Goal: Task Accomplishment & Management: Complete application form

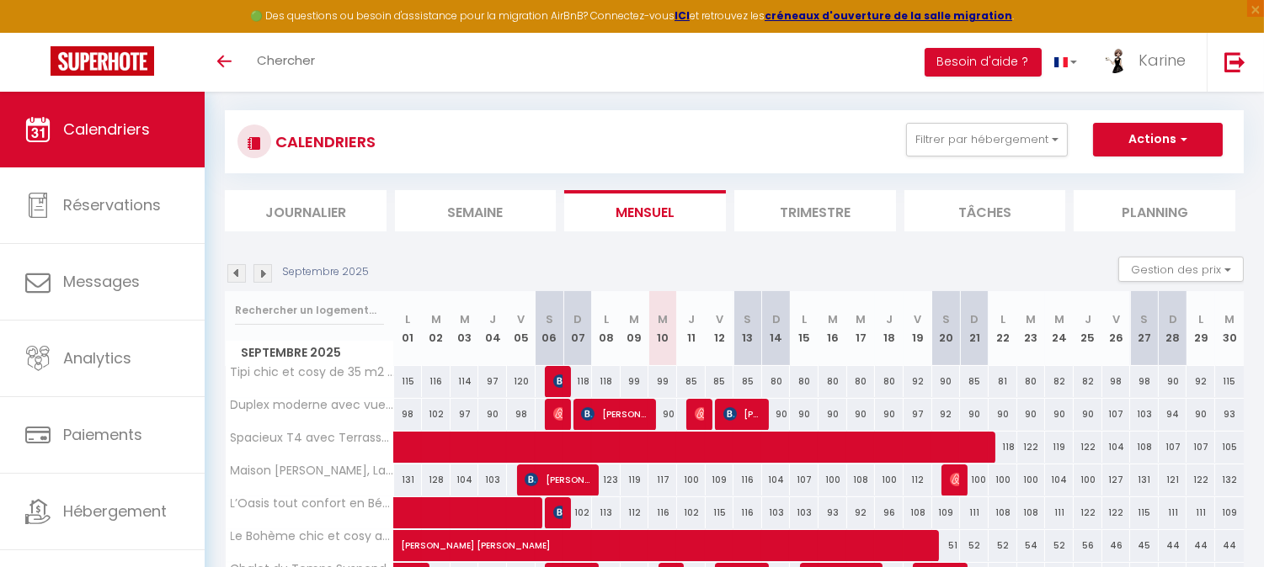
scroll to position [7, 0]
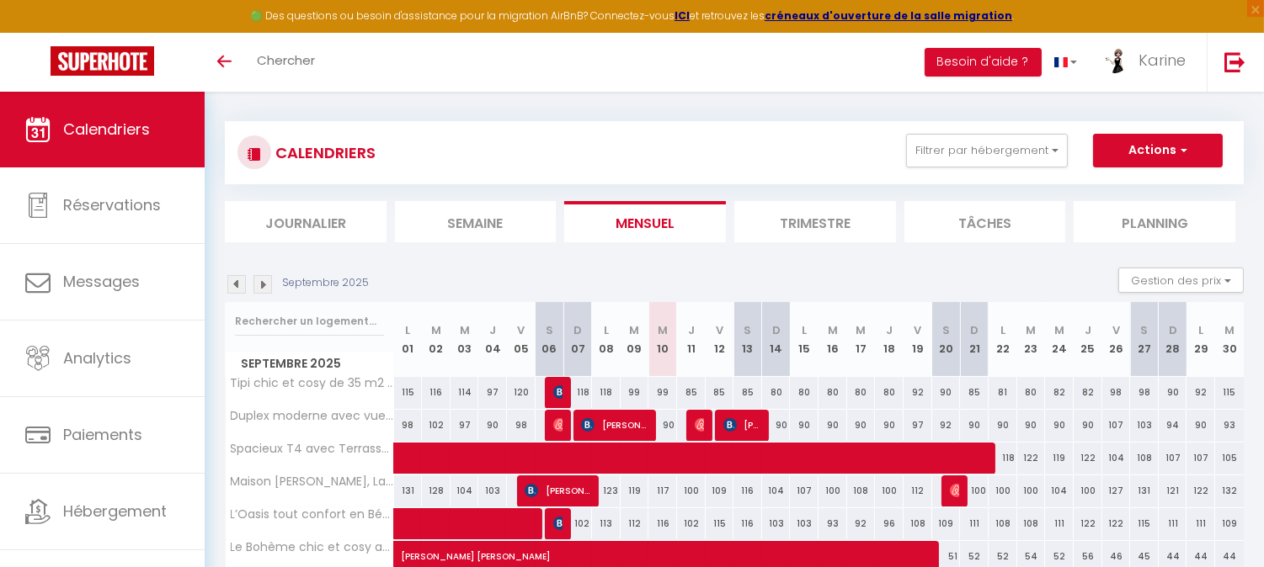
click at [256, 280] on img at bounding box center [262, 284] width 19 height 19
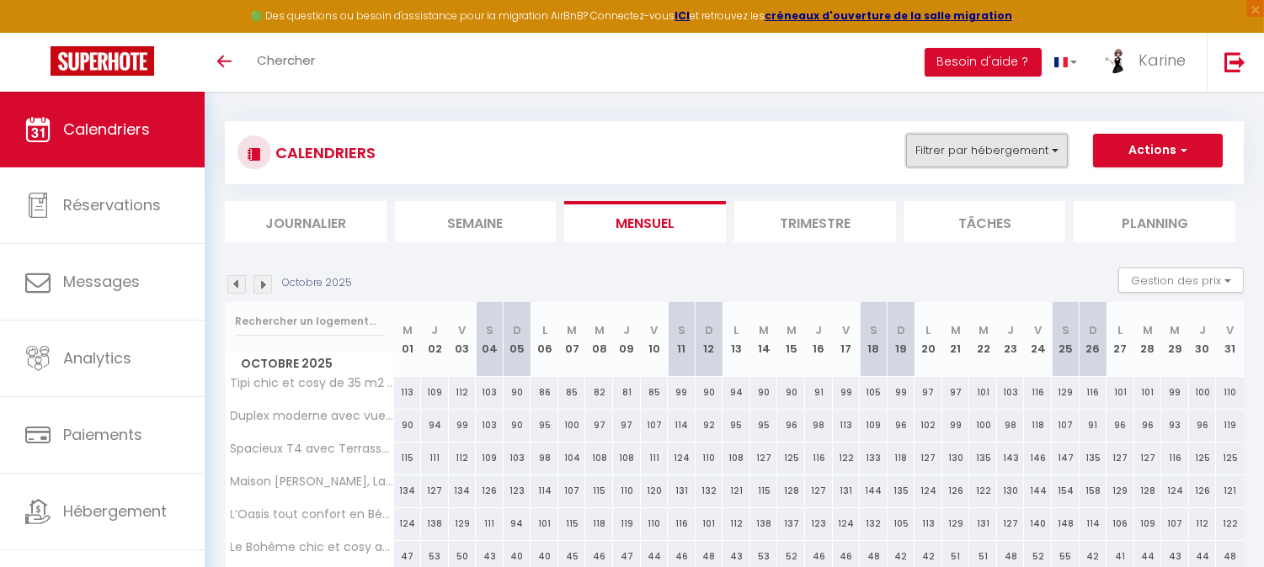
click at [1025, 154] on button "Filtrer par hébergement" at bounding box center [987, 151] width 162 height 34
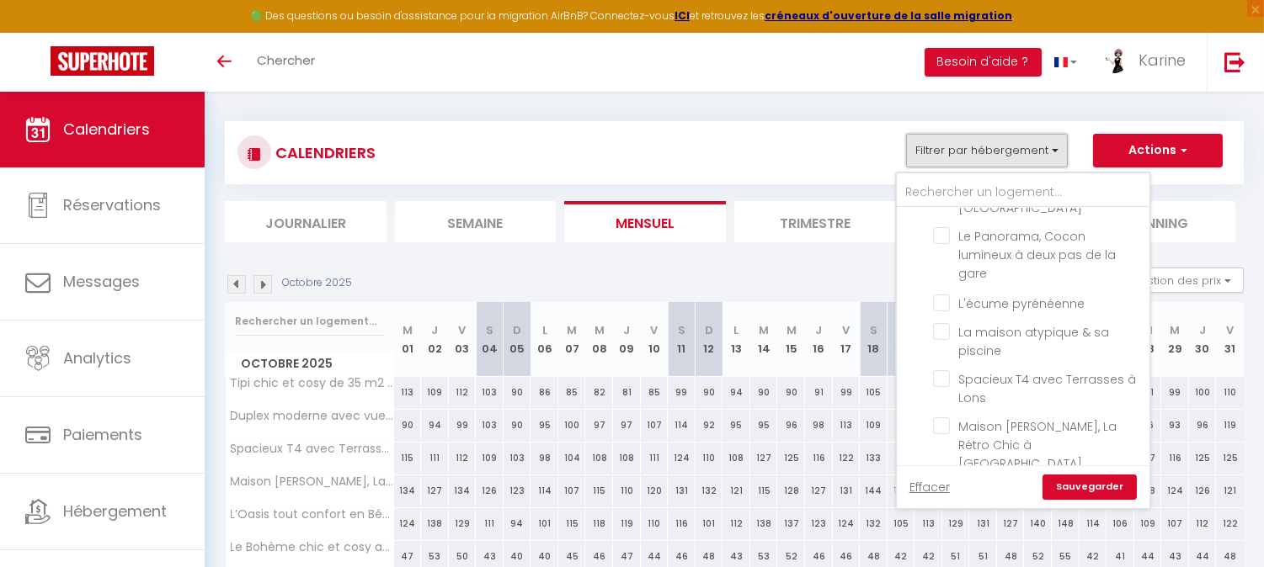
scroll to position [231, 0]
click at [947, 325] on input "La maison atypique & sa piscine" at bounding box center [1038, 333] width 210 height 17
checkbox input "true"
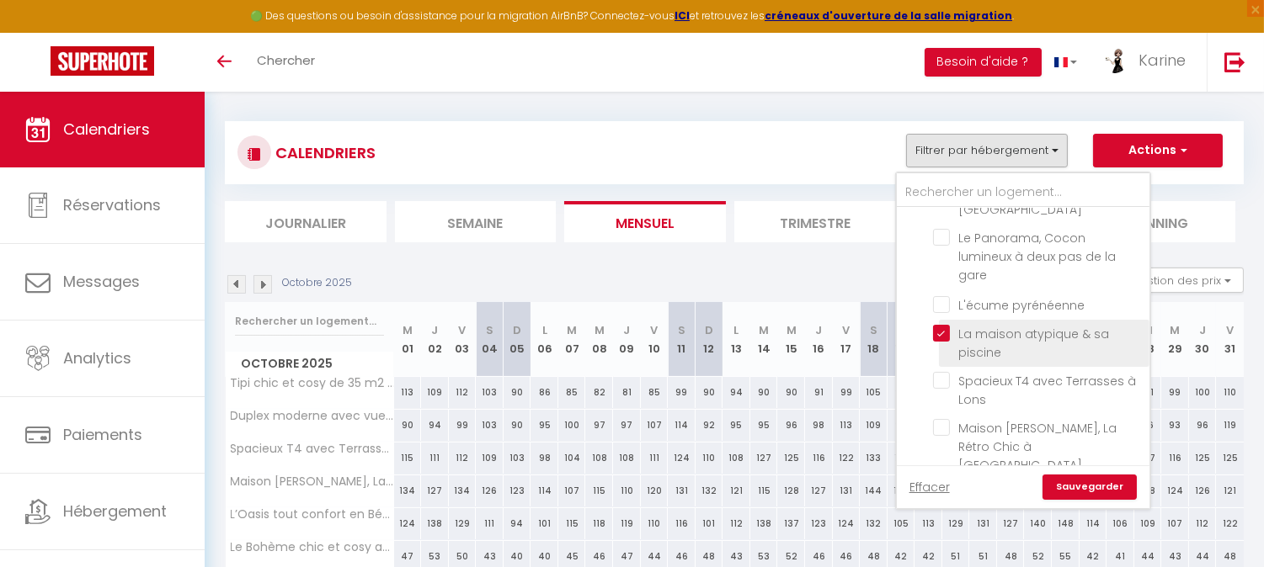
checkbox input "false"
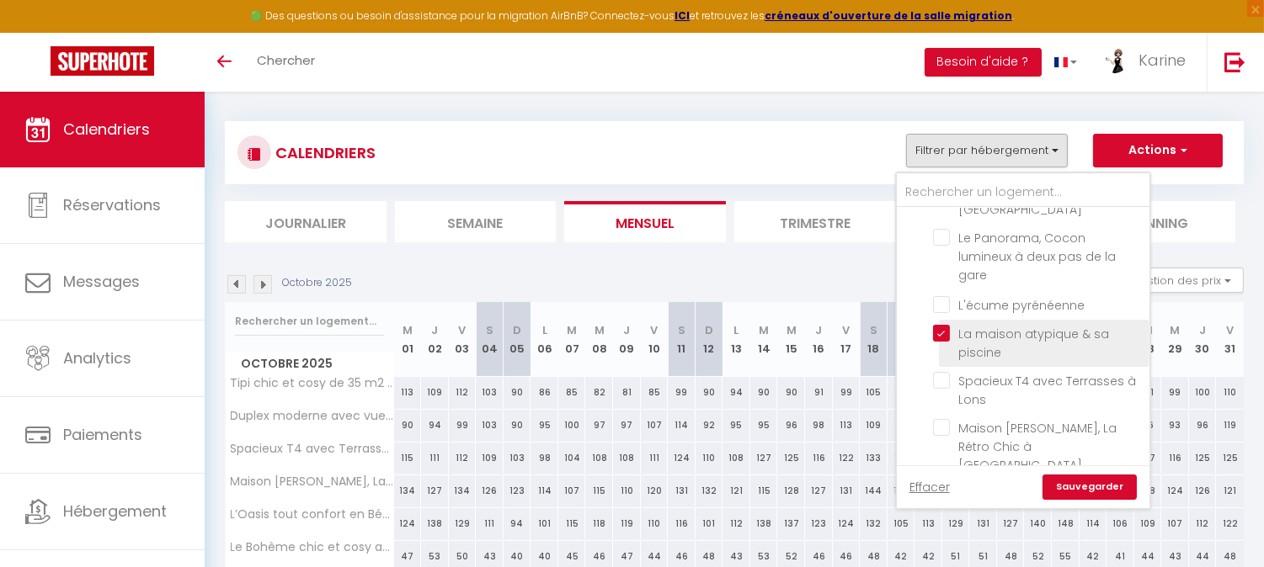
checkbox input "false"
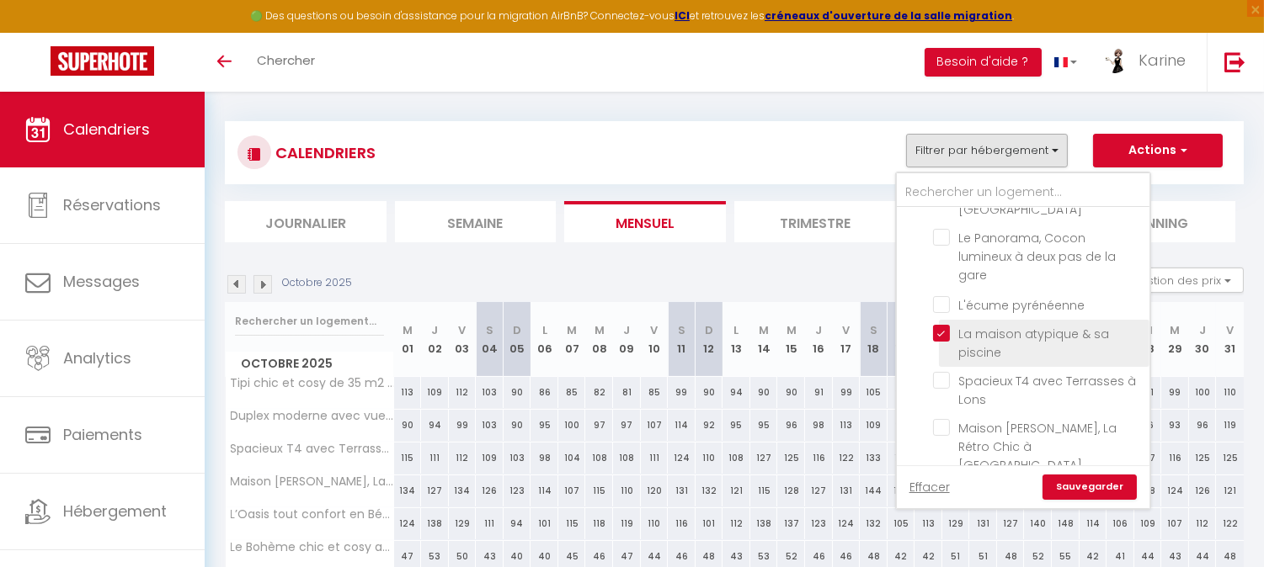
checkbox input "false"
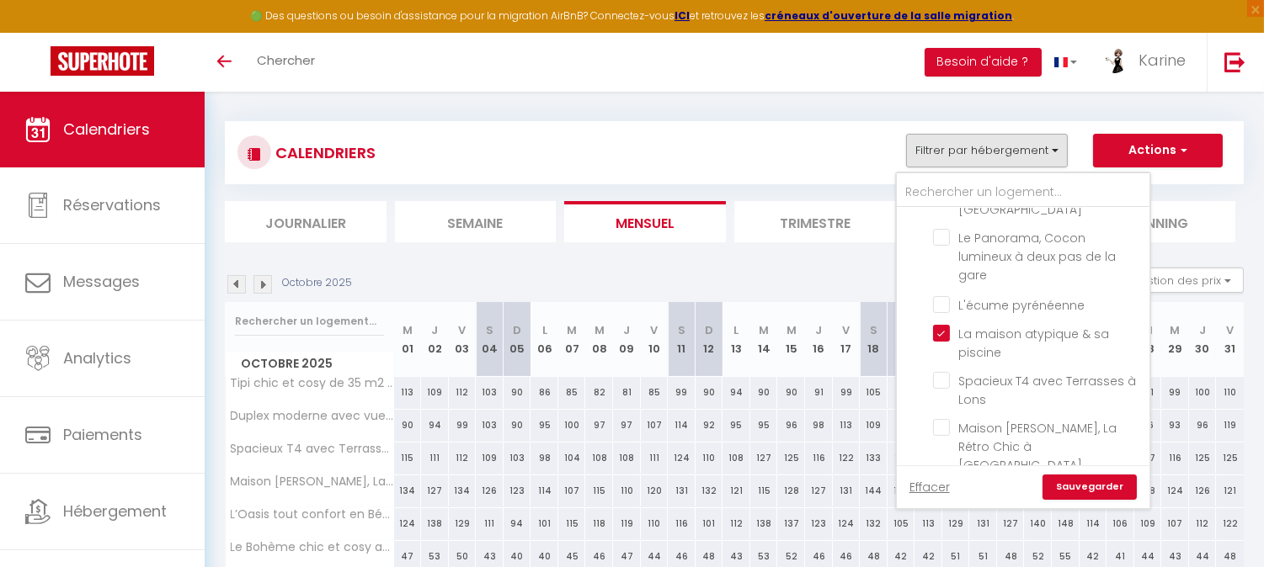
click at [1104, 482] on link "Sauvegarder" at bounding box center [1089, 487] width 94 height 25
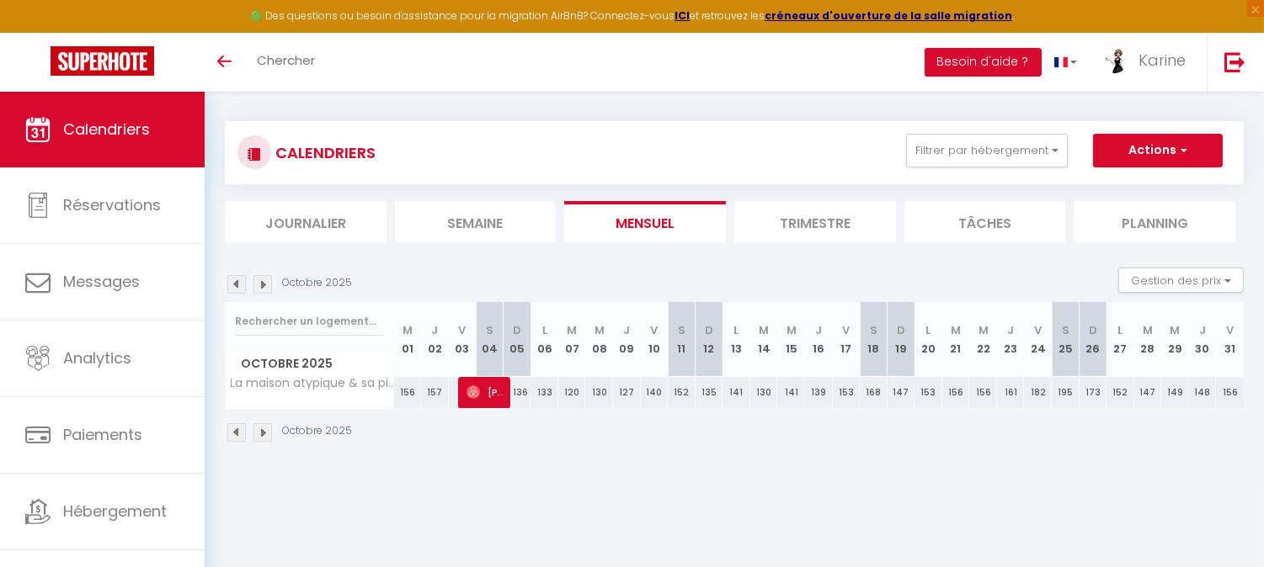
click at [264, 286] on img at bounding box center [262, 284] width 19 height 19
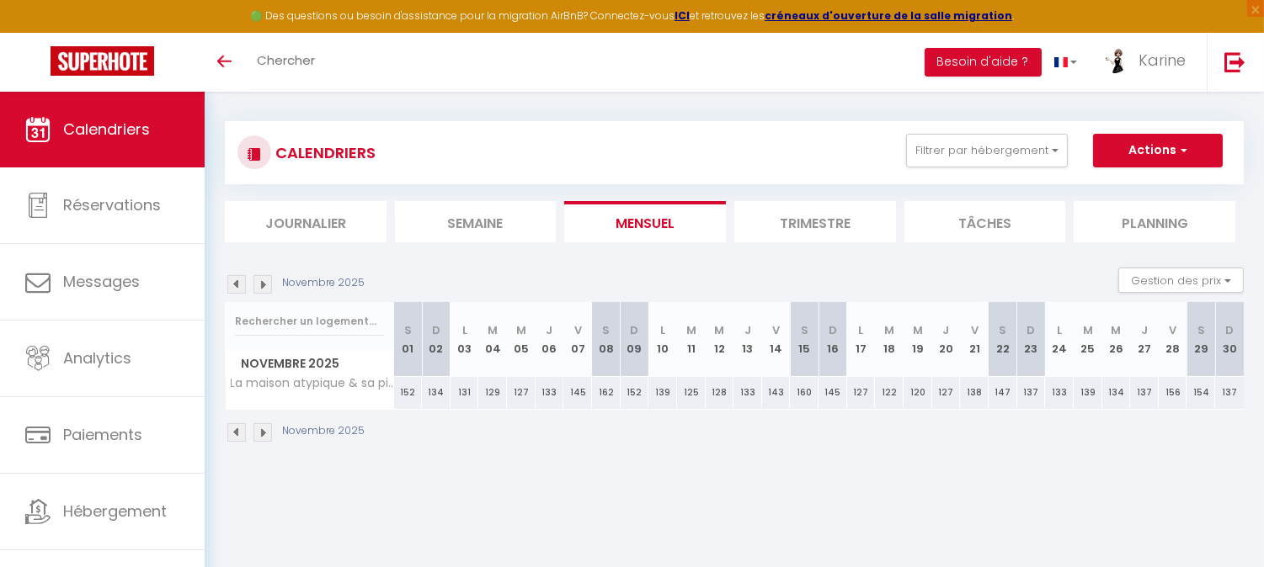
click at [264, 286] on img at bounding box center [262, 284] width 19 height 19
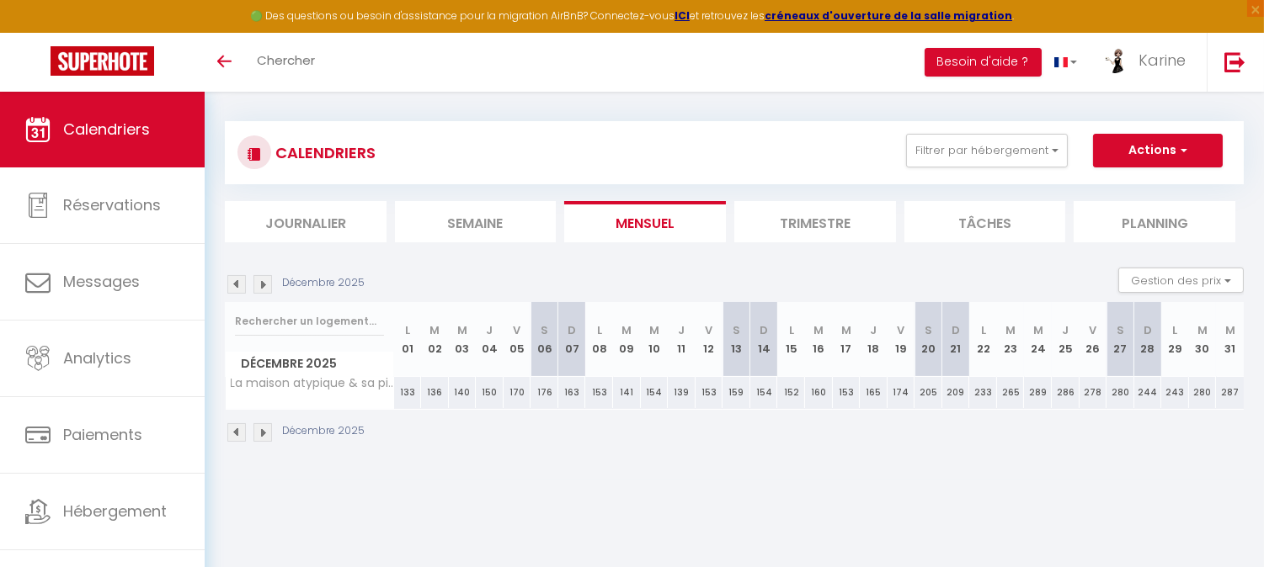
click at [264, 286] on img at bounding box center [262, 284] width 19 height 19
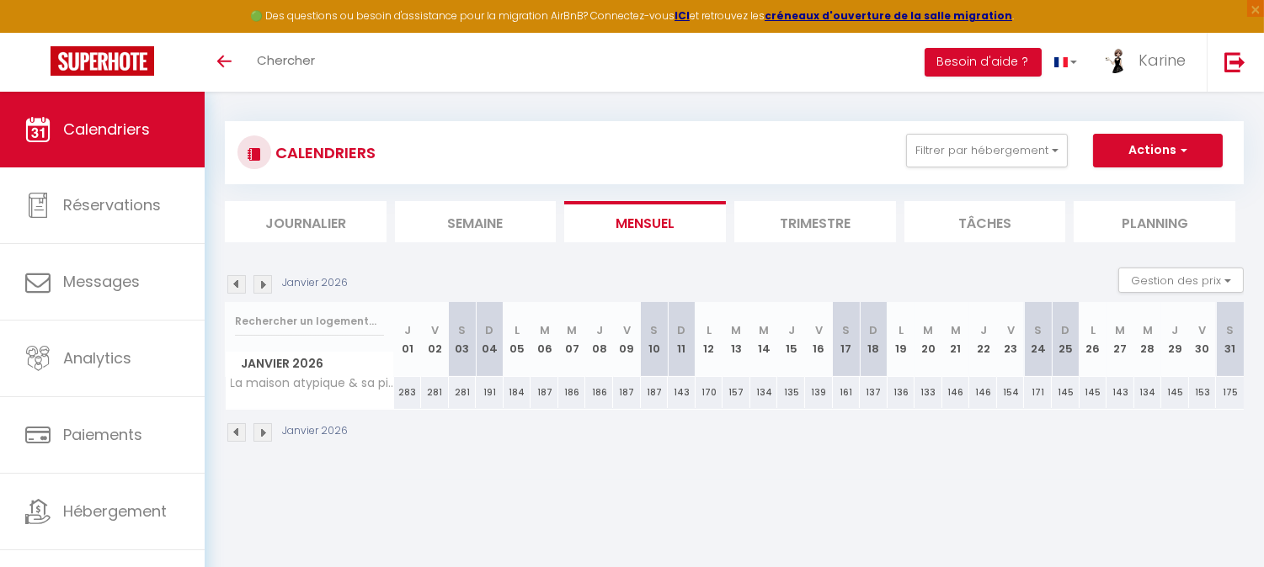
click at [264, 286] on img at bounding box center [262, 284] width 19 height 19
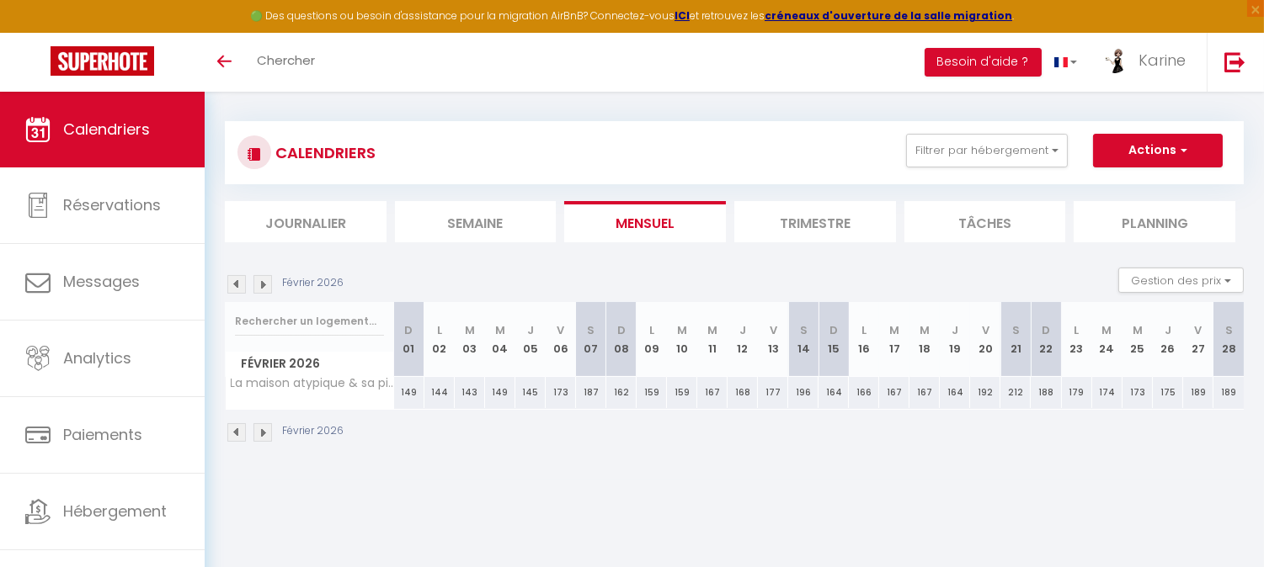
click at [264, 286] on img at bounding box center [262, 284] width 19 height 19
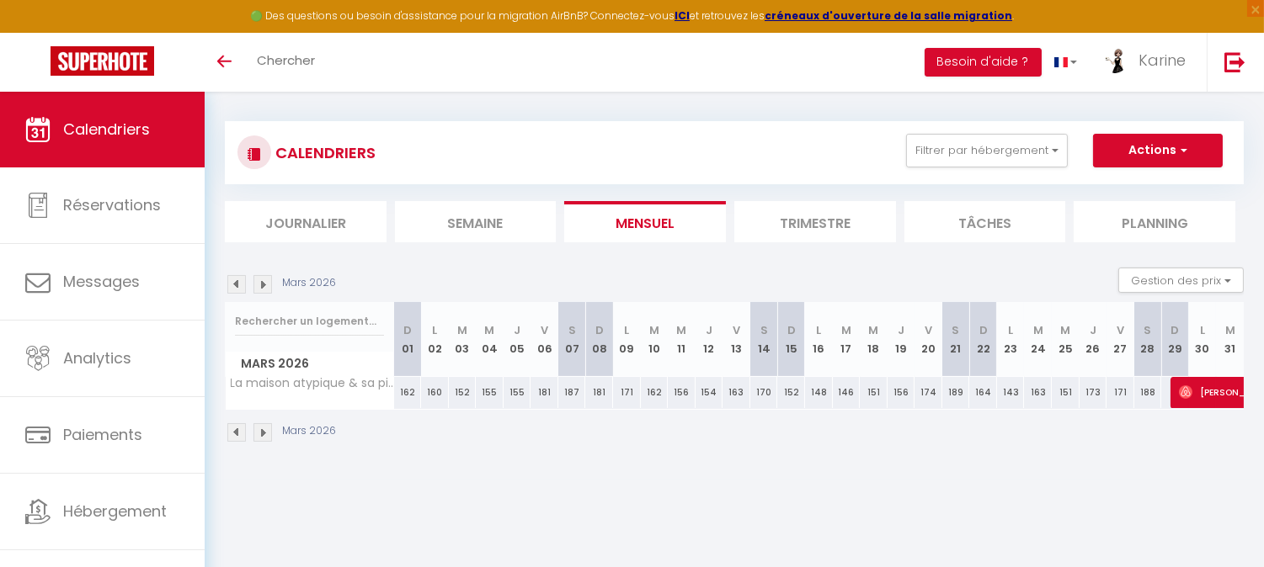
click at [264, 286] on img at bounding box center [262, 284] width 19 height 19
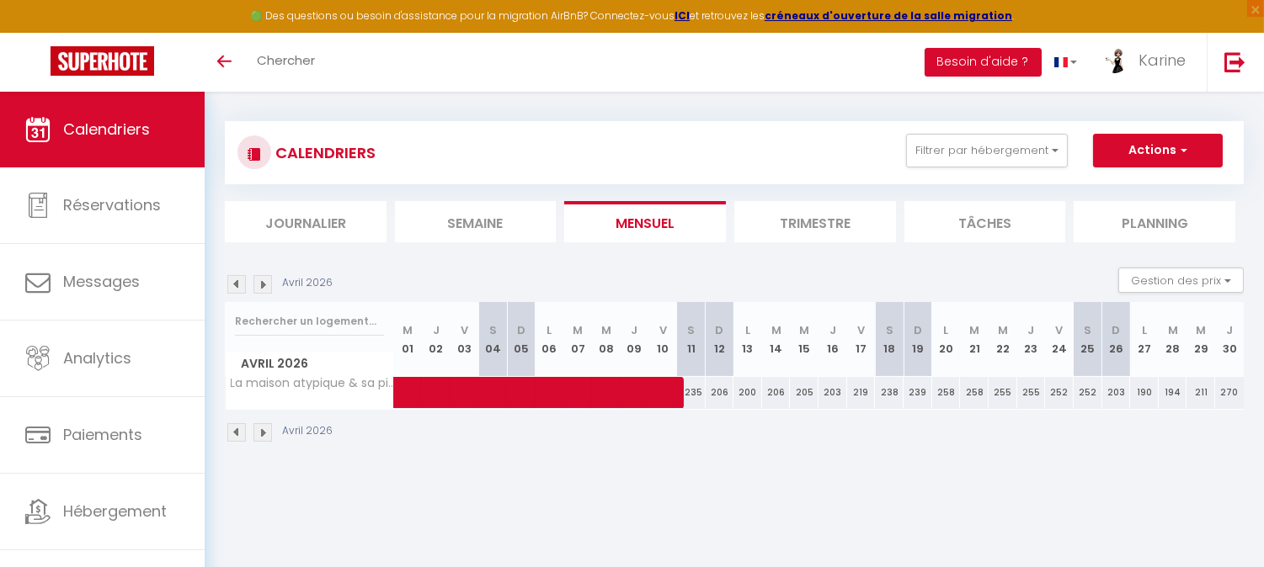
click at [232, 284] on img at bounding box center [236, 284] width 19 height 19
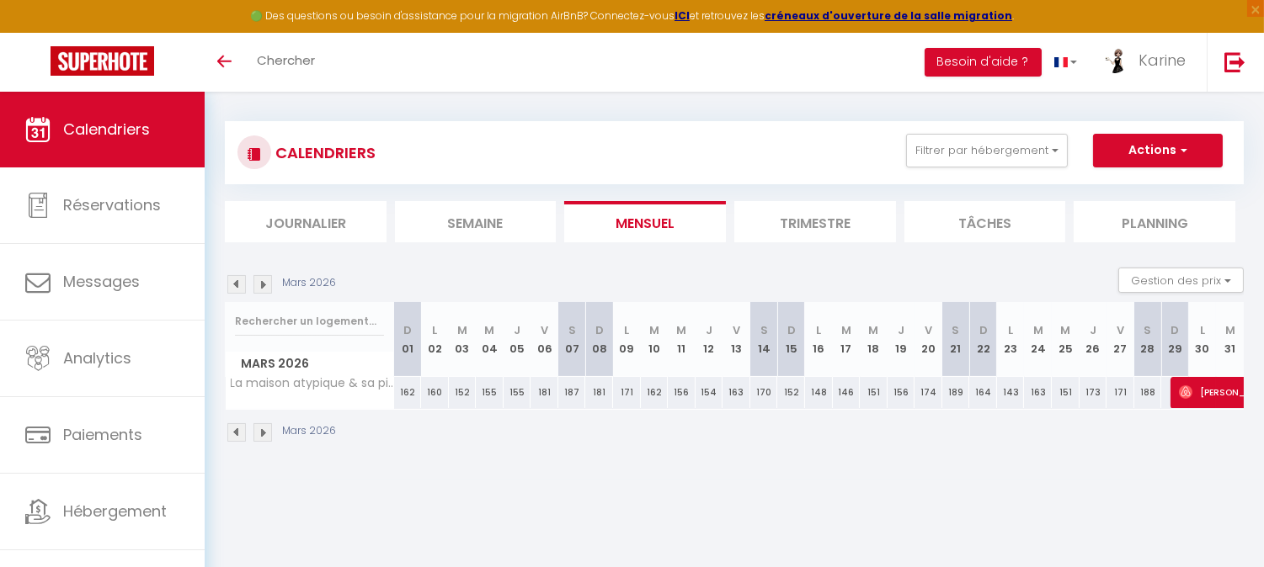
click at [259, 284] on img at bounding box center [262, 284] width 19 height 19
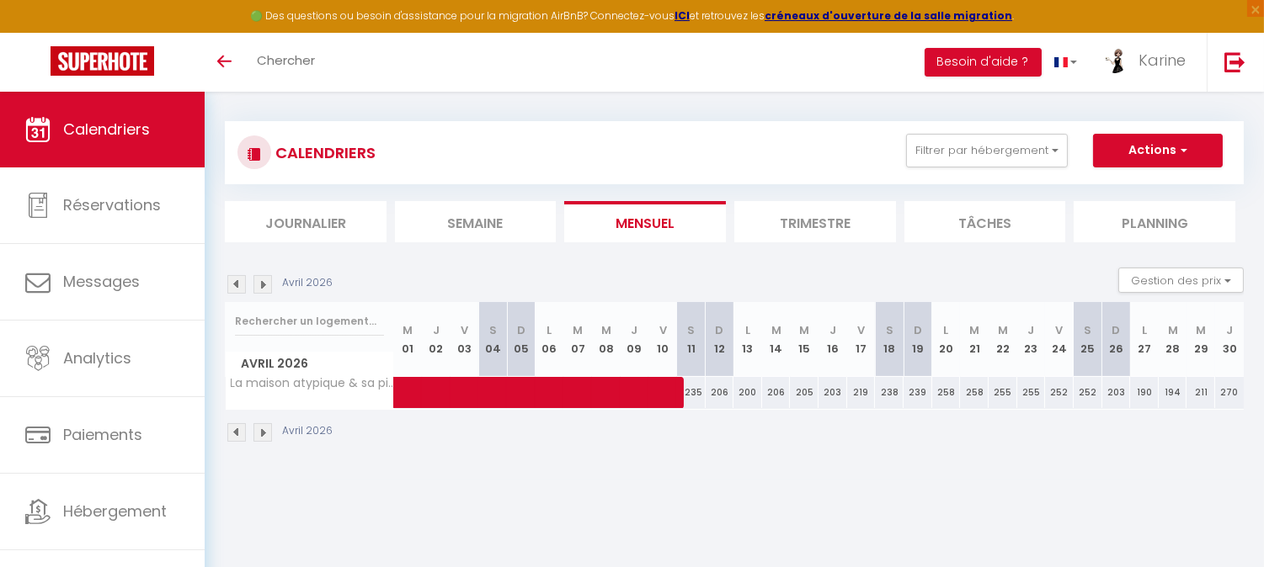
click at [259, 284] on img at bounding box center [262, 284] width 19 height 19
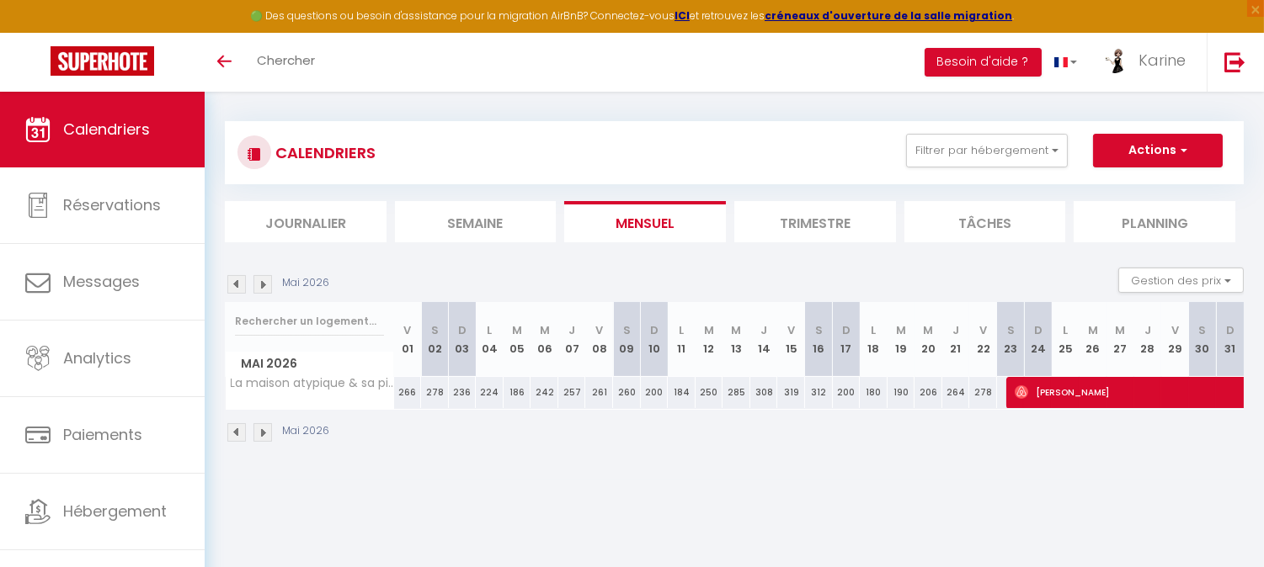
click at [259, 284] on img at bounding box center [262, 284] width 19 height 19
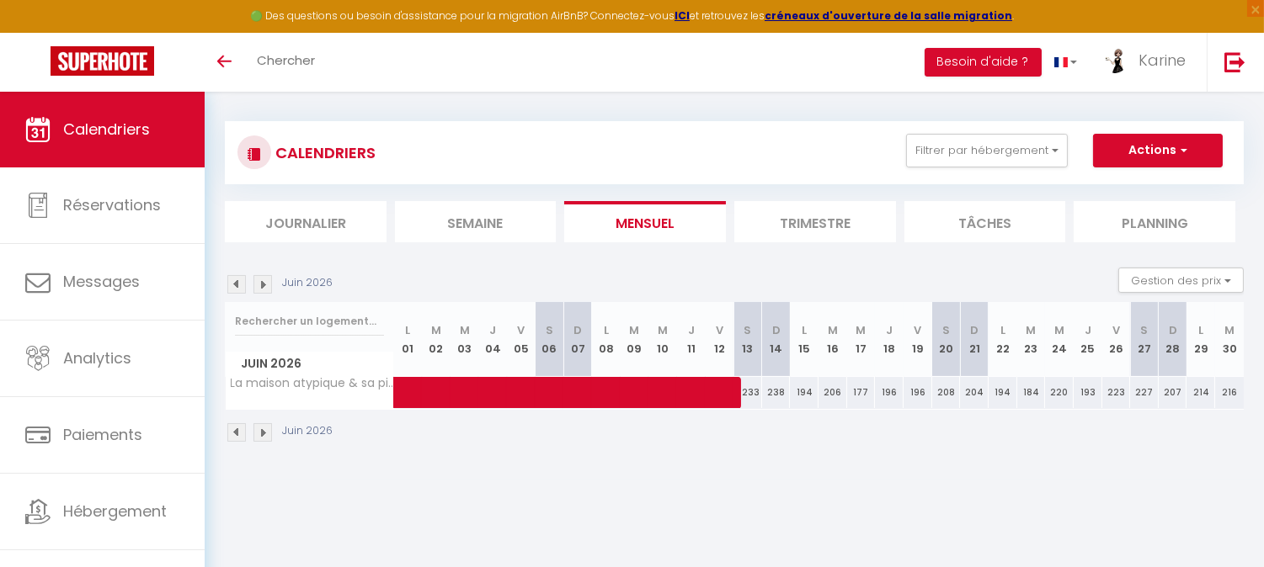
click at [237, 284] on img at bounding box center [236, 284] width 19 height 19
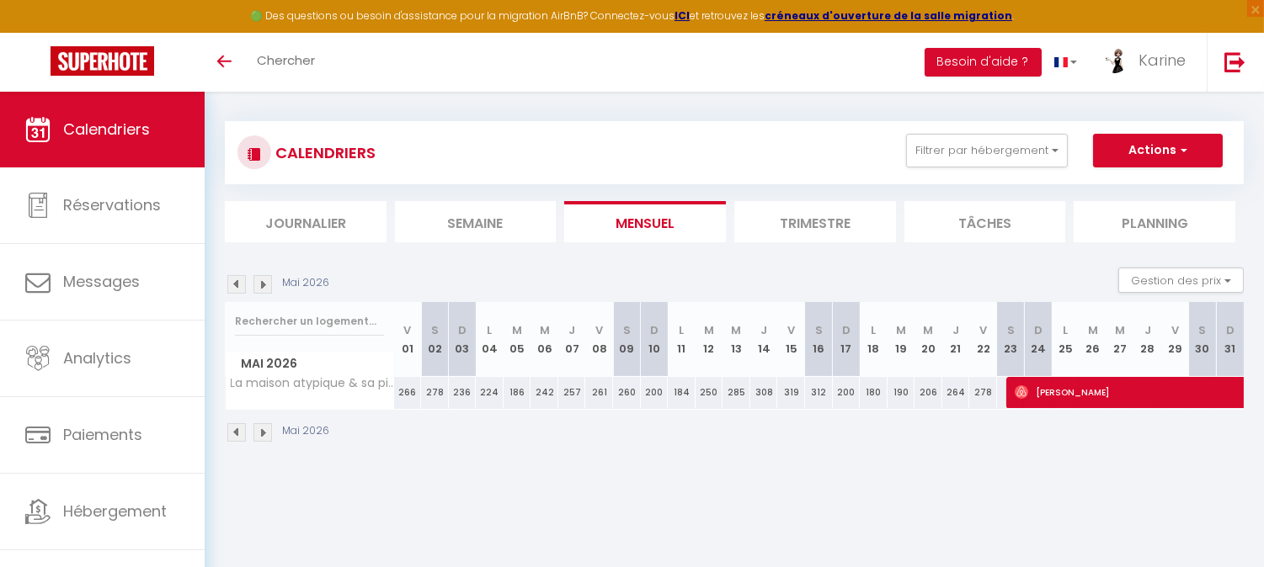
click at [258, 284] on img at bounding box center [262, 284] width 19 height 19
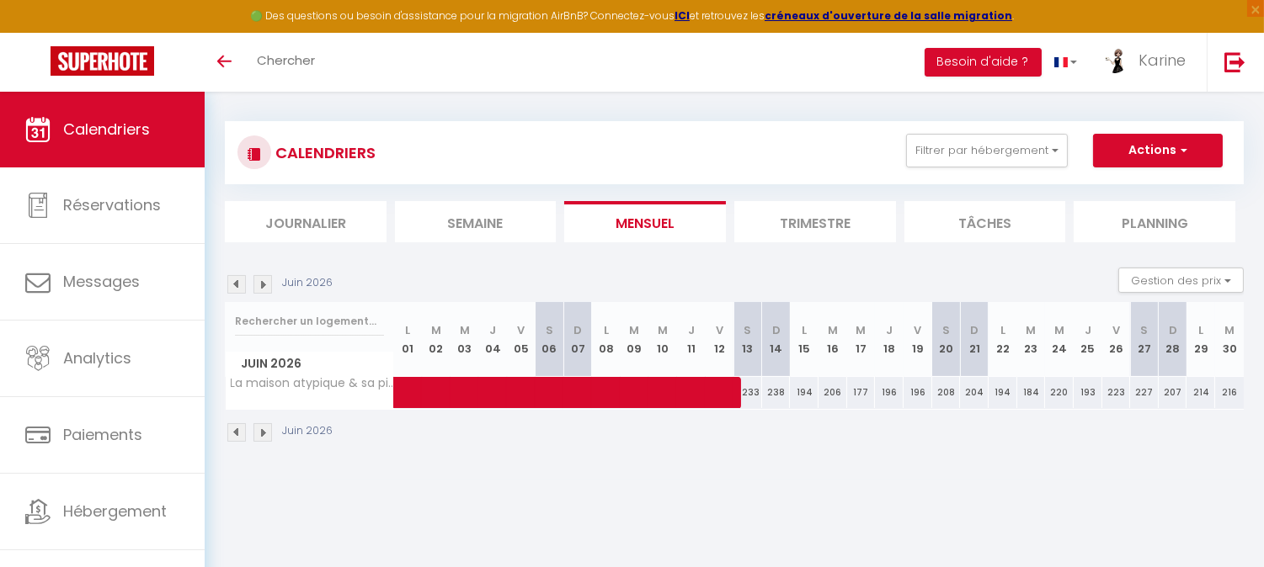
click at [258, 284] on img at bounding box center [262, 284] width 19 height 19
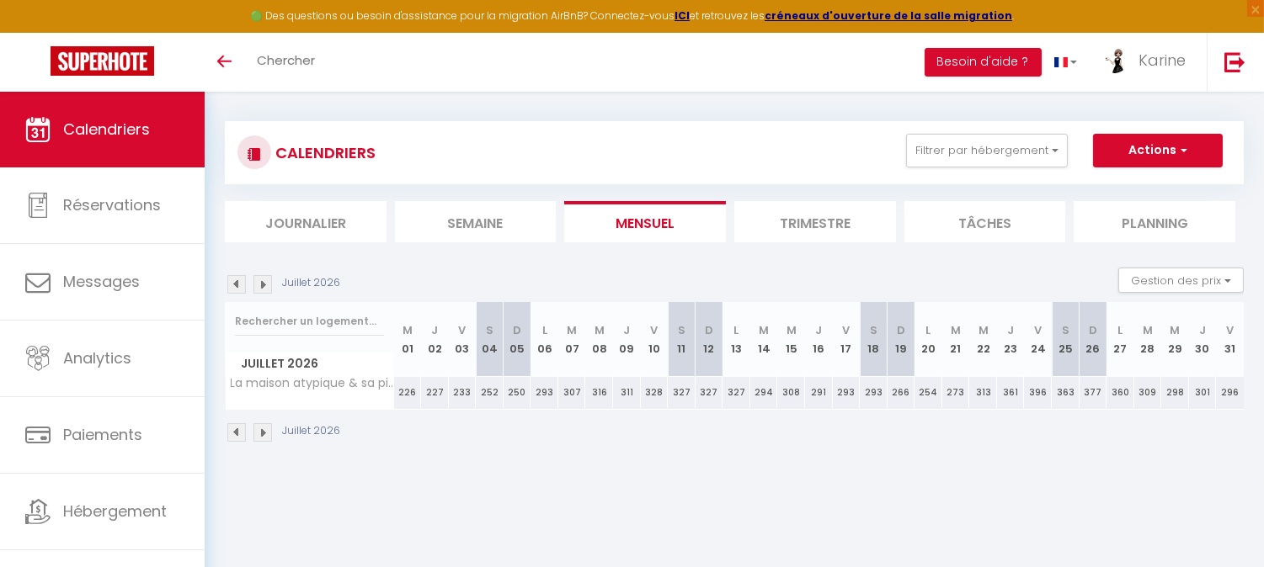
click at [227, 283] on img at bounding box center [236, 284] width 19 height 19
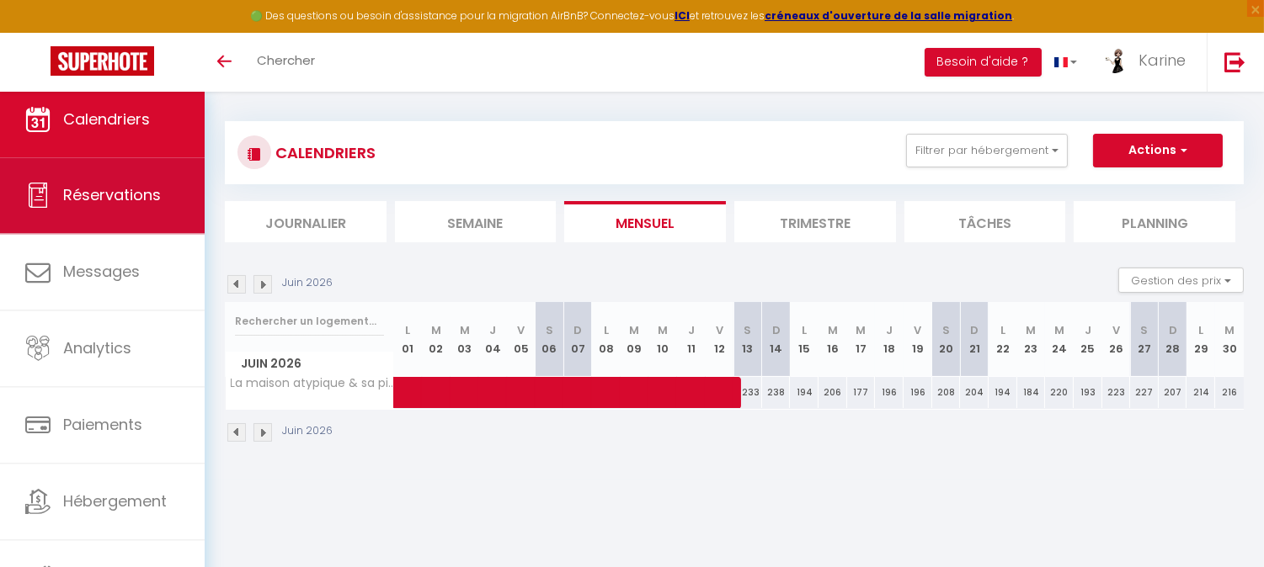
click at [130, 214] on link "Réservations" at bounding box center [102, 195] width 205 height 76
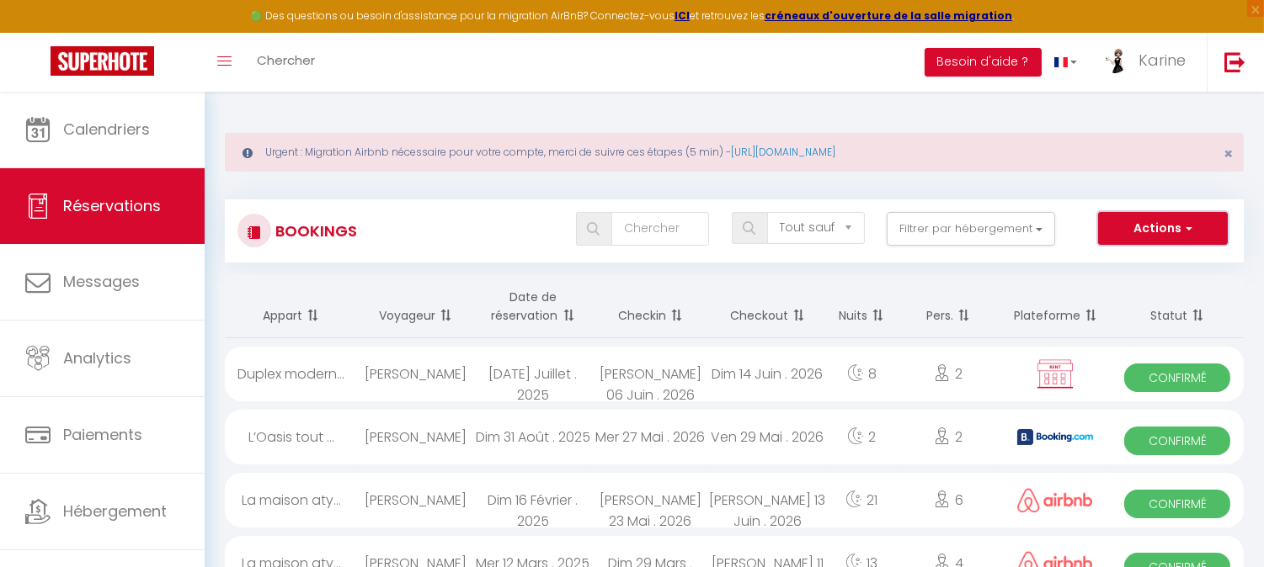
click at [1141, 229] on button "Actions" at bounding box center [1163, 229] width 130 height 34
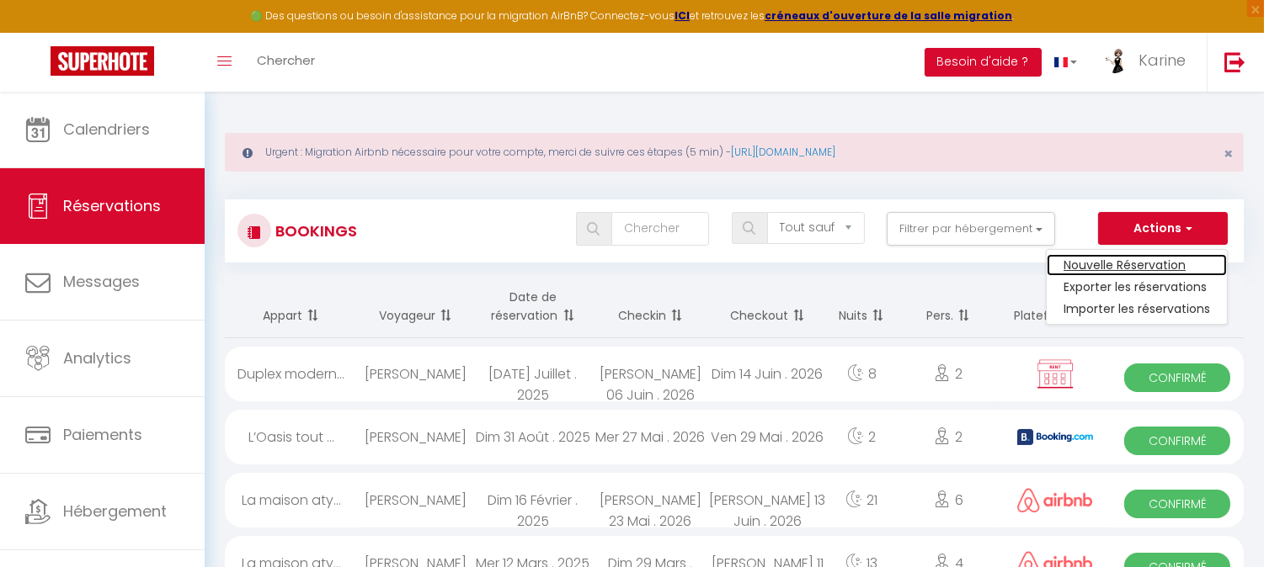
click at [1095, 264] on link "Nouvelle Réservation" at bounding box center [1137, 265] width 180 height 22
select select
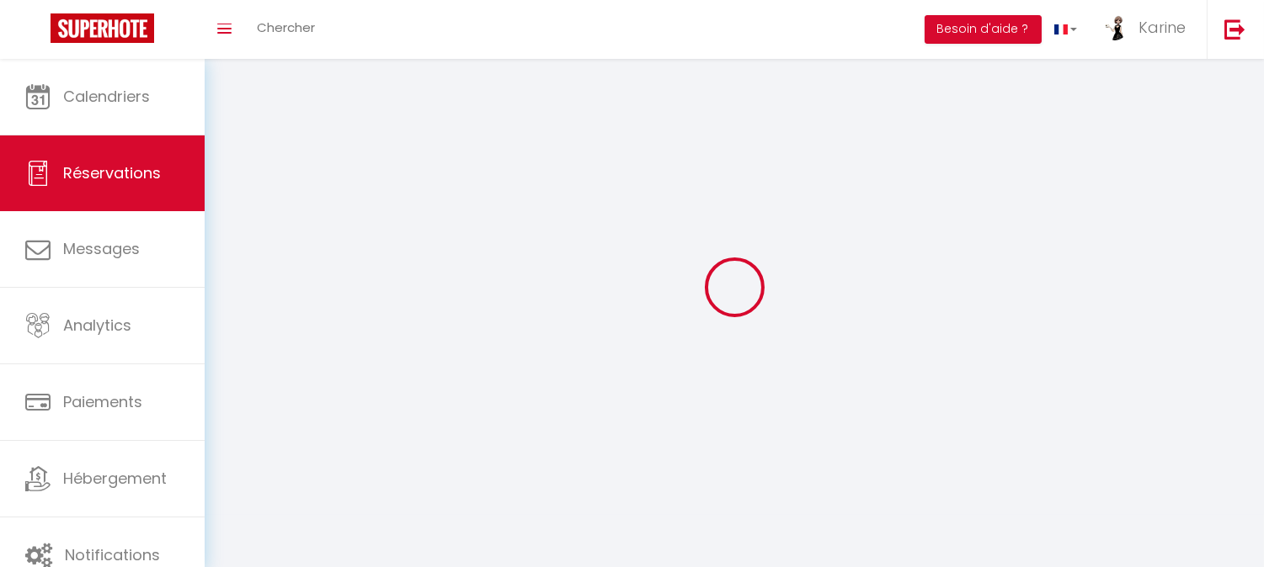
select select
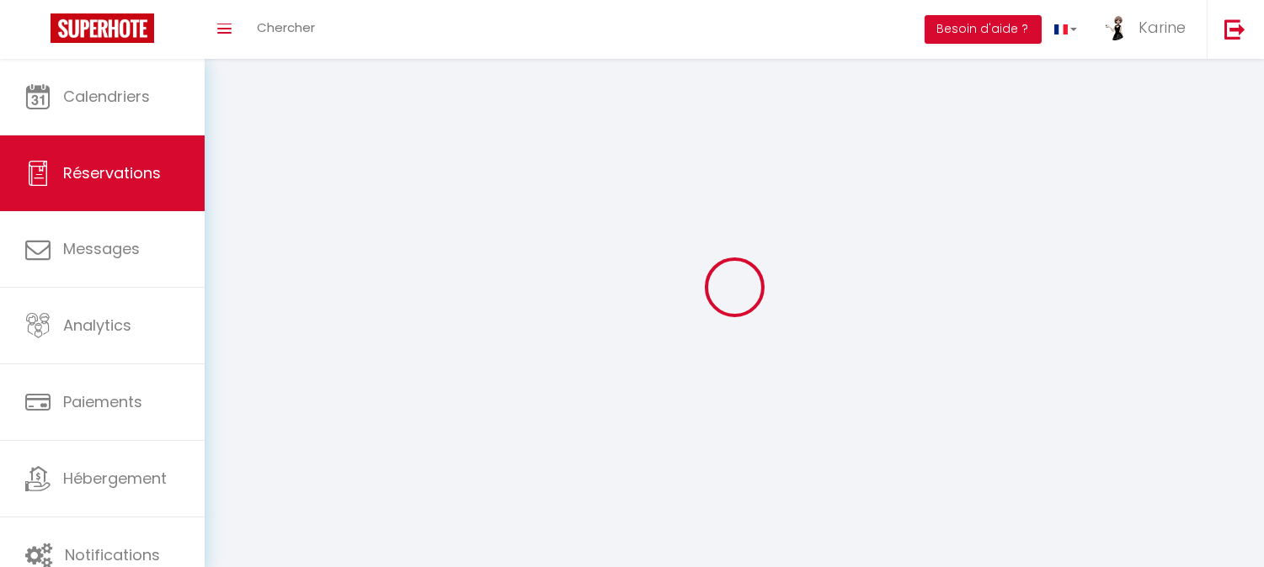
select select
checkbox input "false"
select select
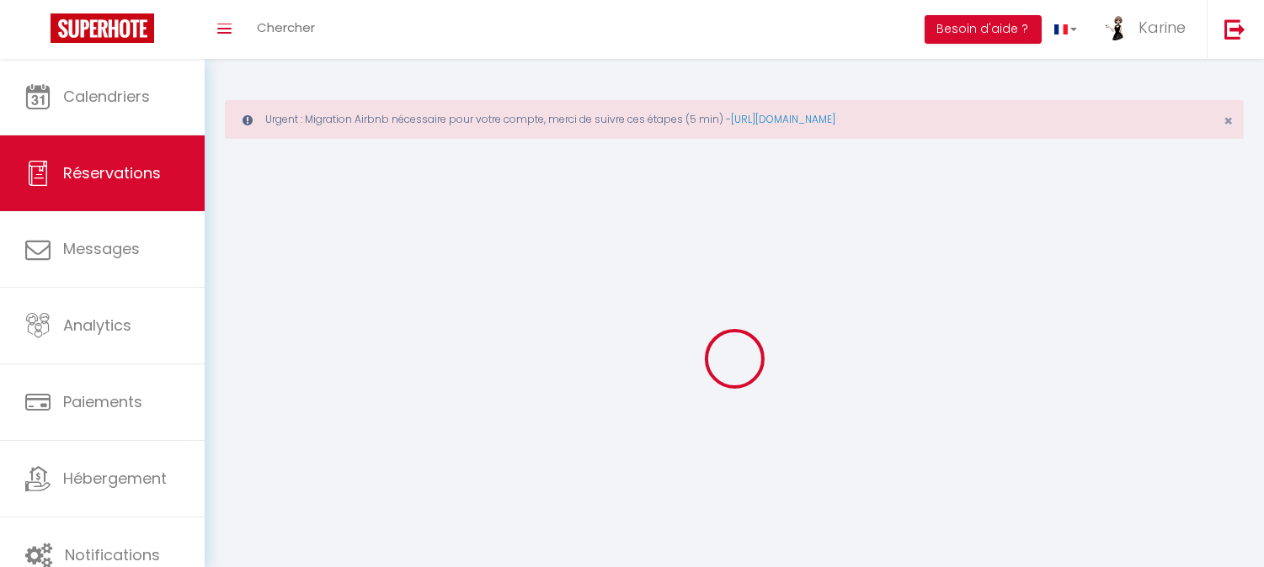
select select
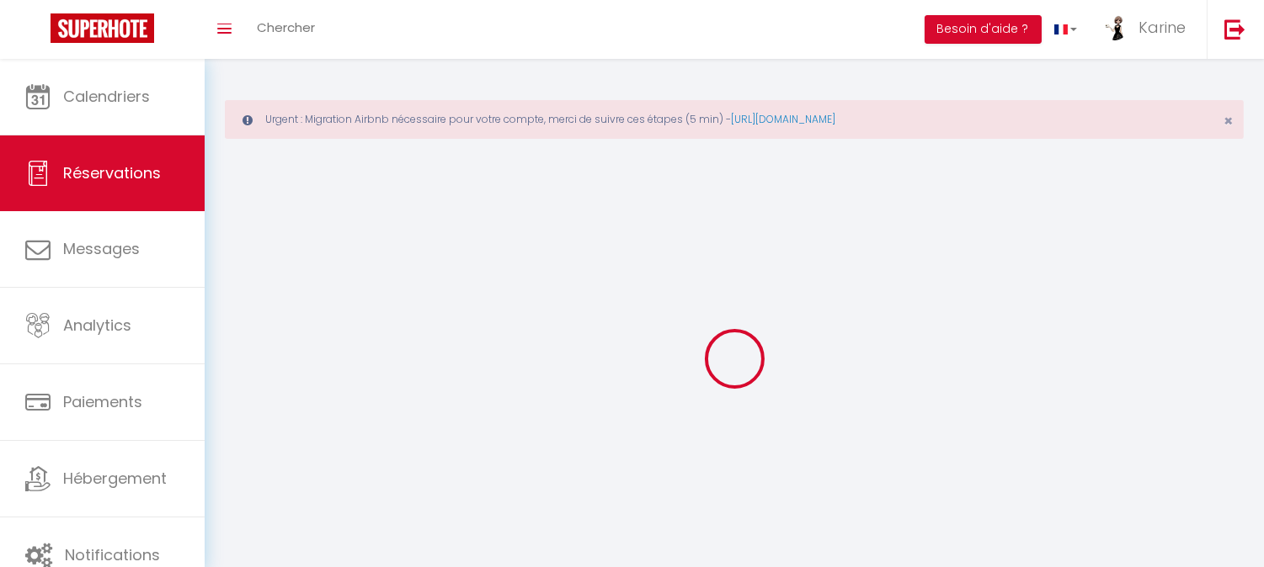
select select
checkbox input "false"
select select
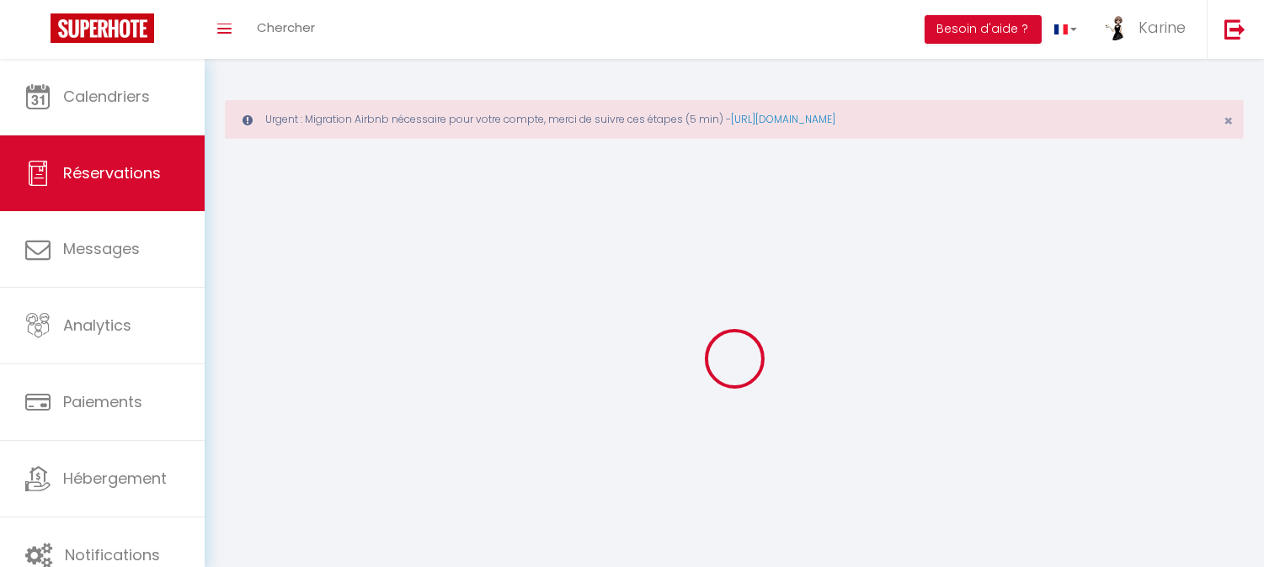
select select
checkbox input "false"
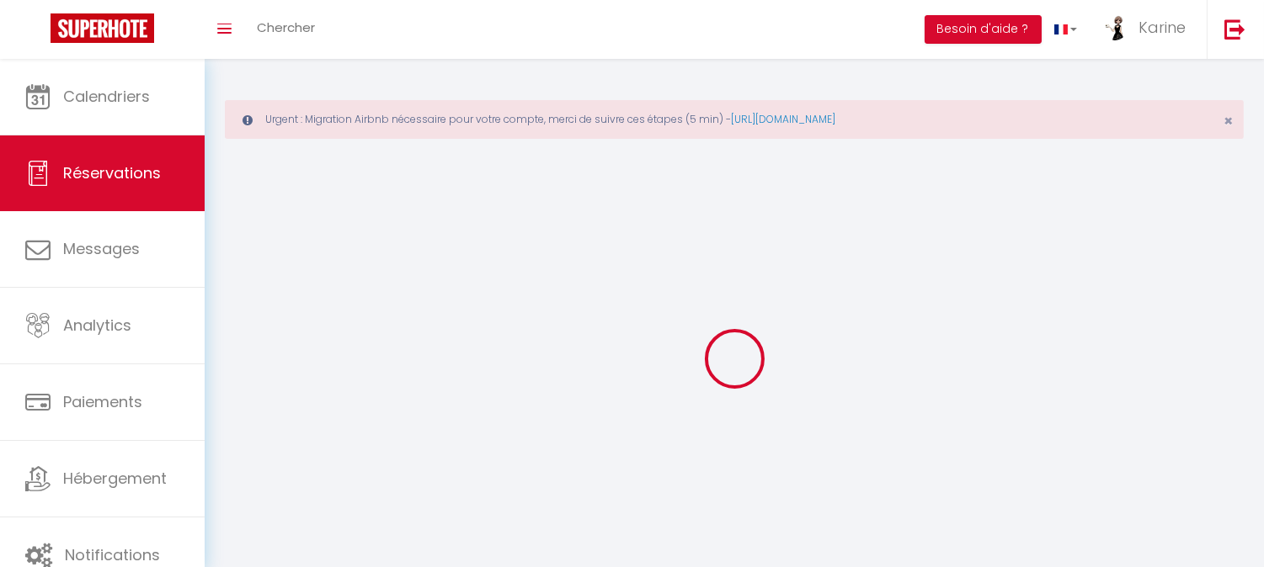
select select
checkbox input "false"
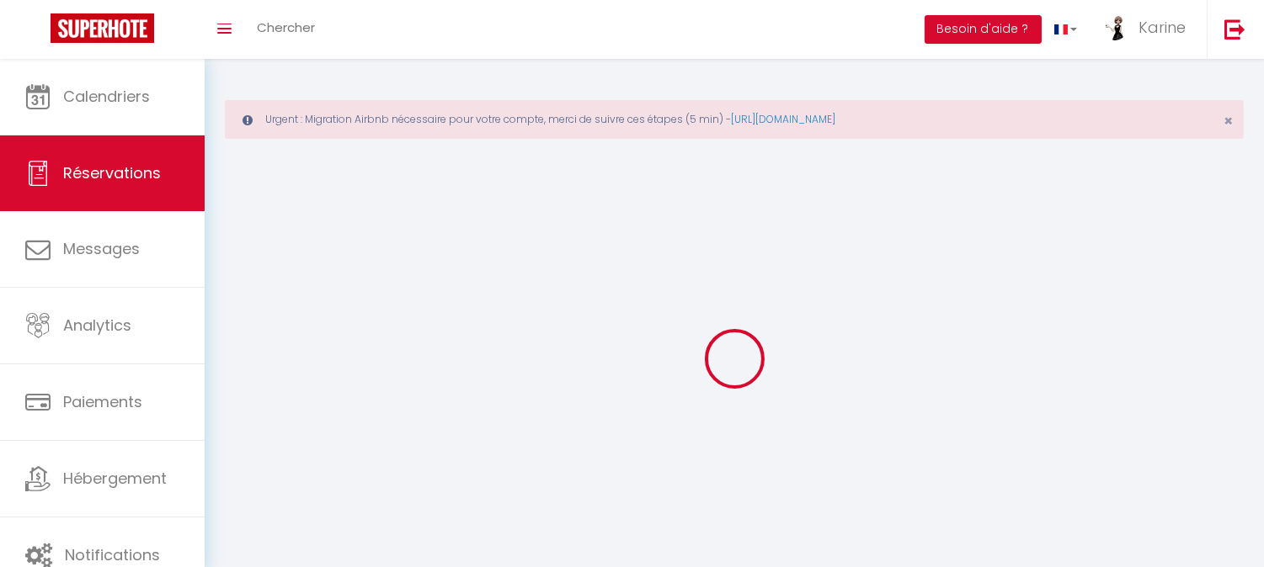
select select
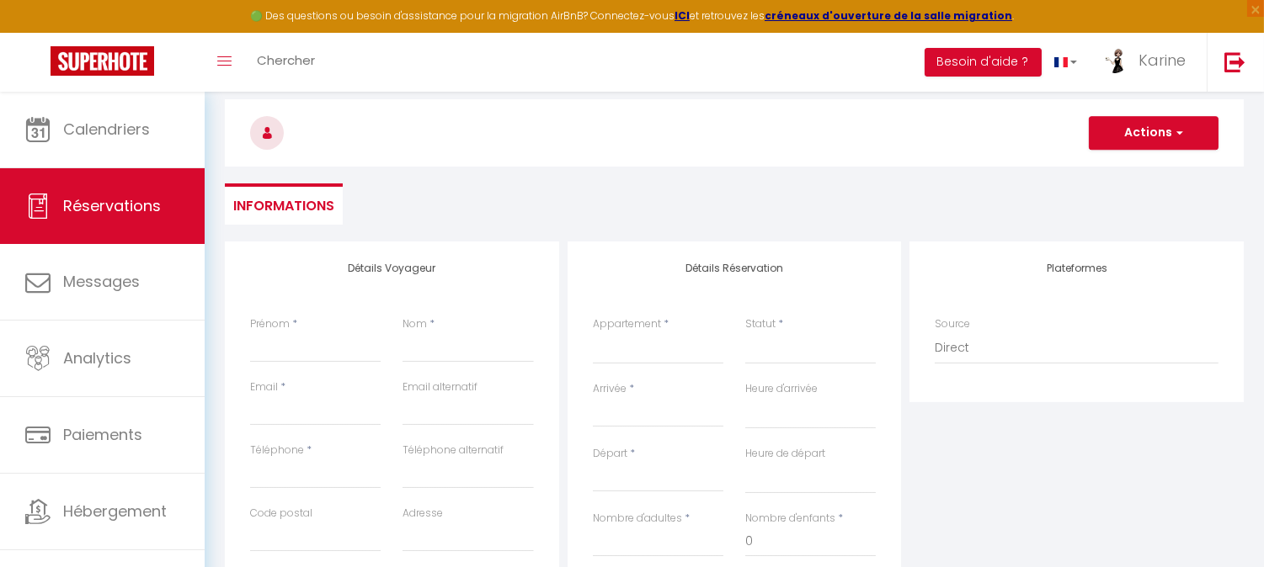
scroll to position [143, 0]
click at [292, 350] on input "Prénom" at bounding box center [315, 346] width 131 height 30
type input "M"
select select
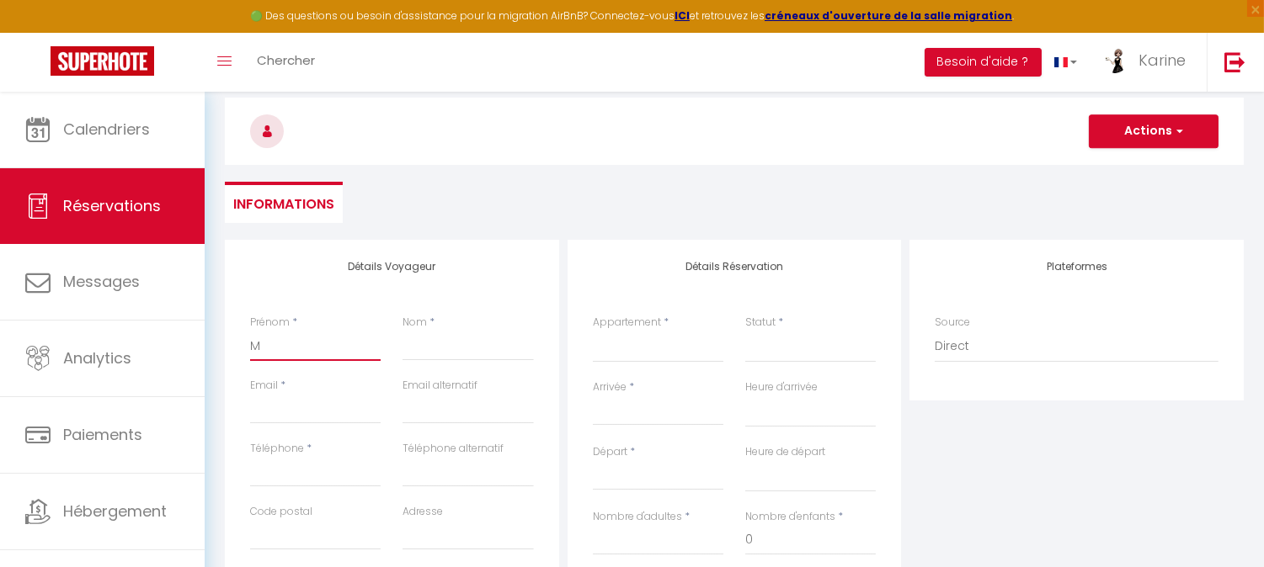
select select
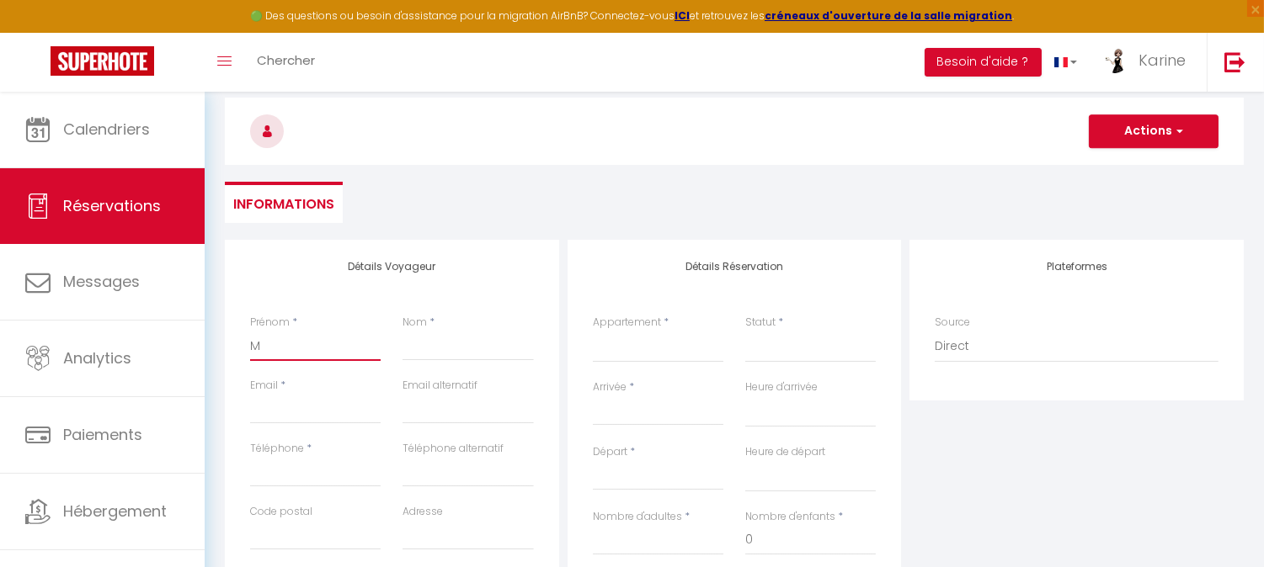
checkbox input "false"
type input "Ma"
select select
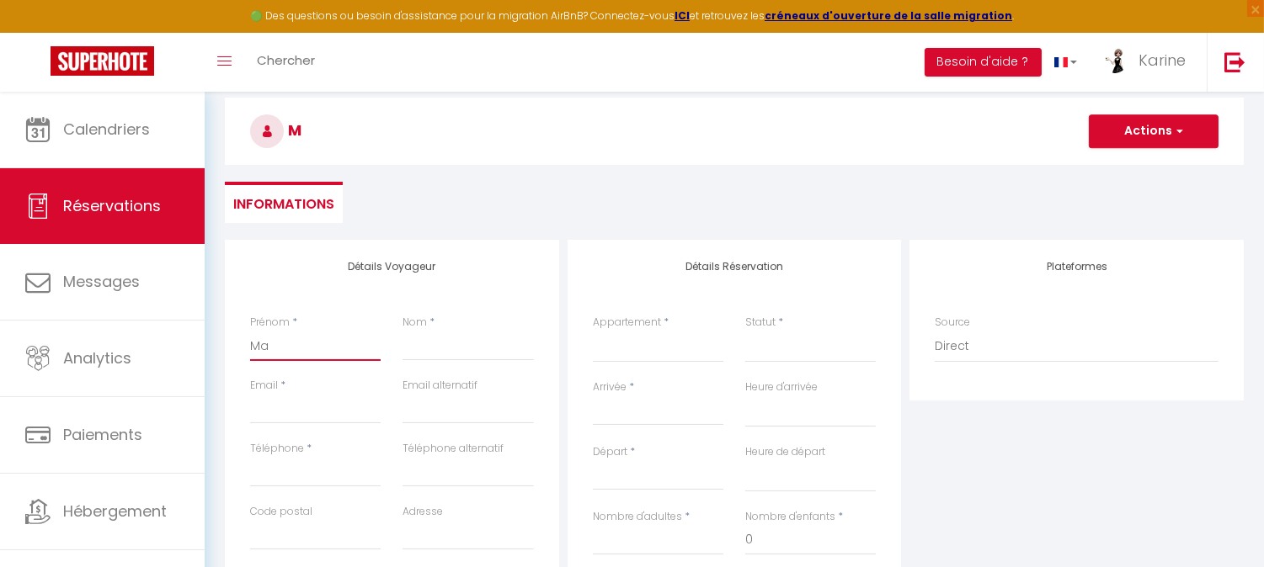
select select
checkbox input "false"
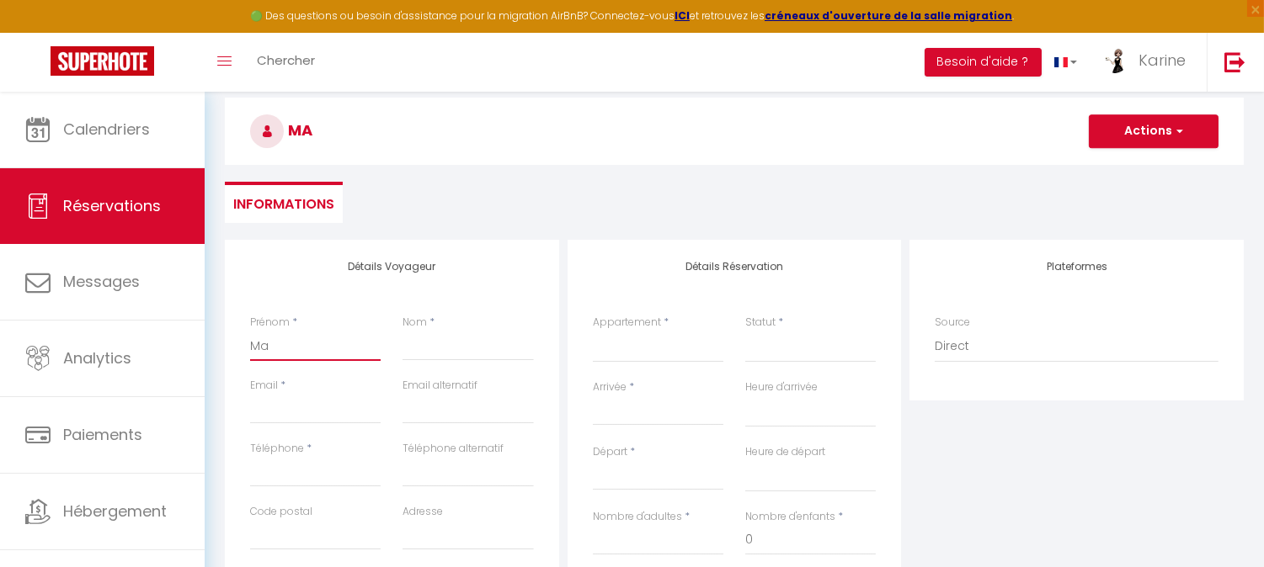
type input "Mat"
select select
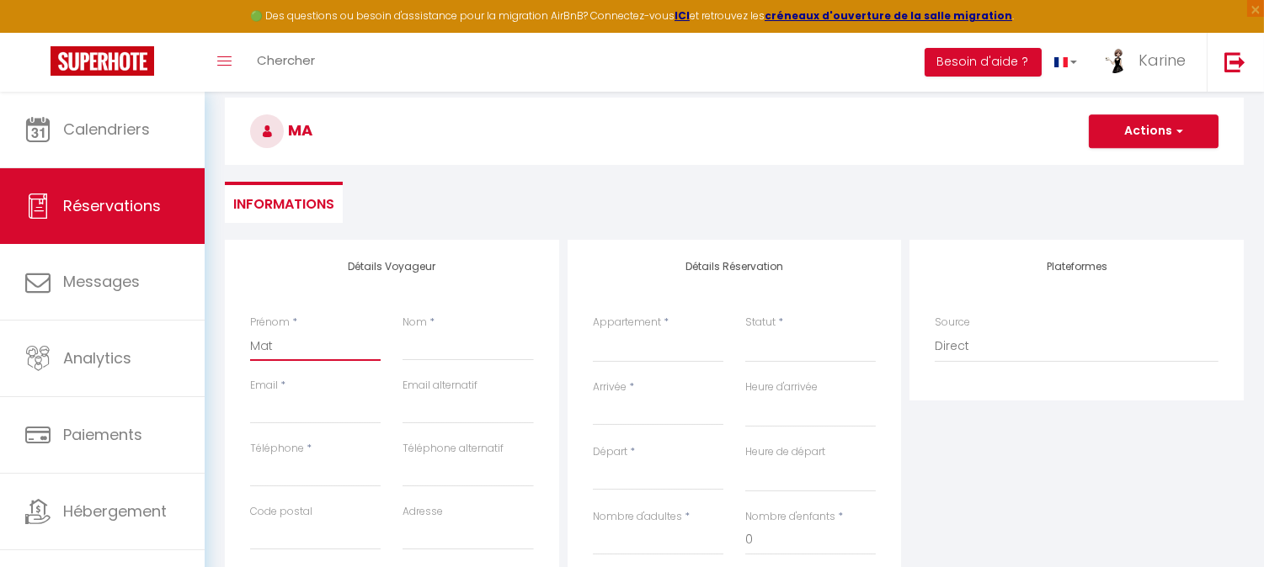
select select
checkbox input "false"
type input "Math"
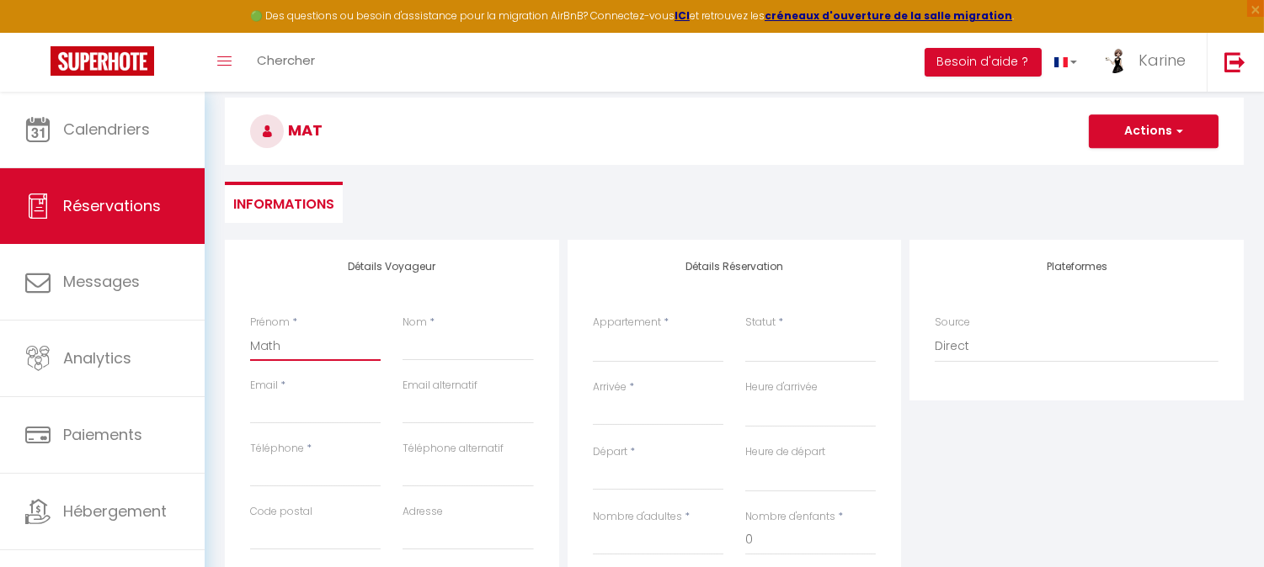
select select
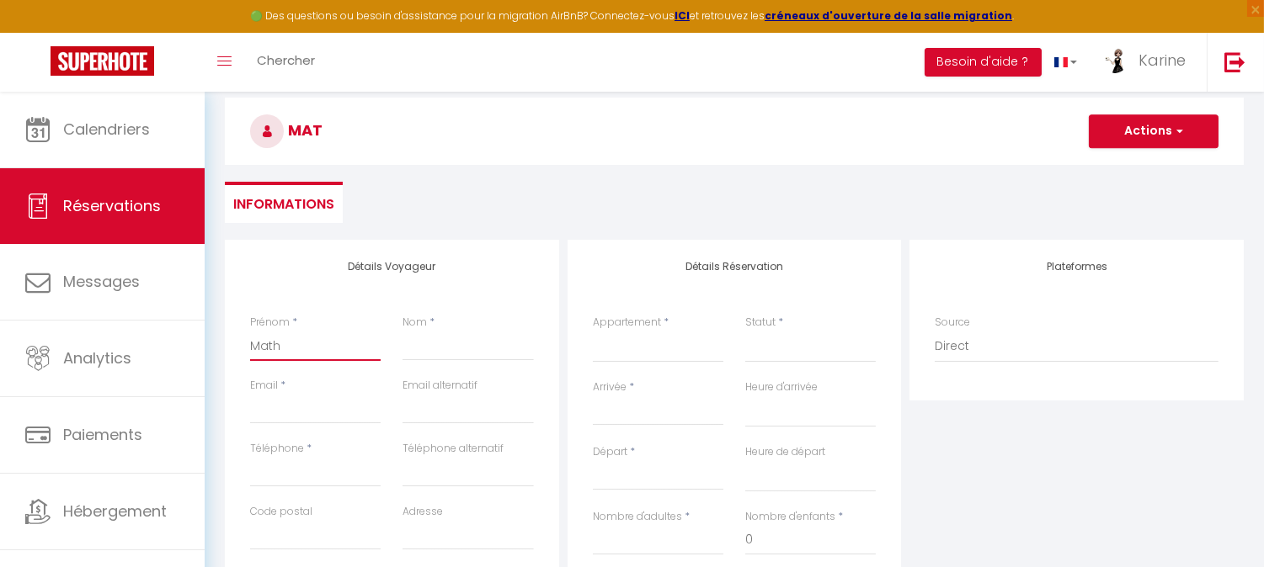
select select
checkbox input "false"
type input "Mathi"
select select
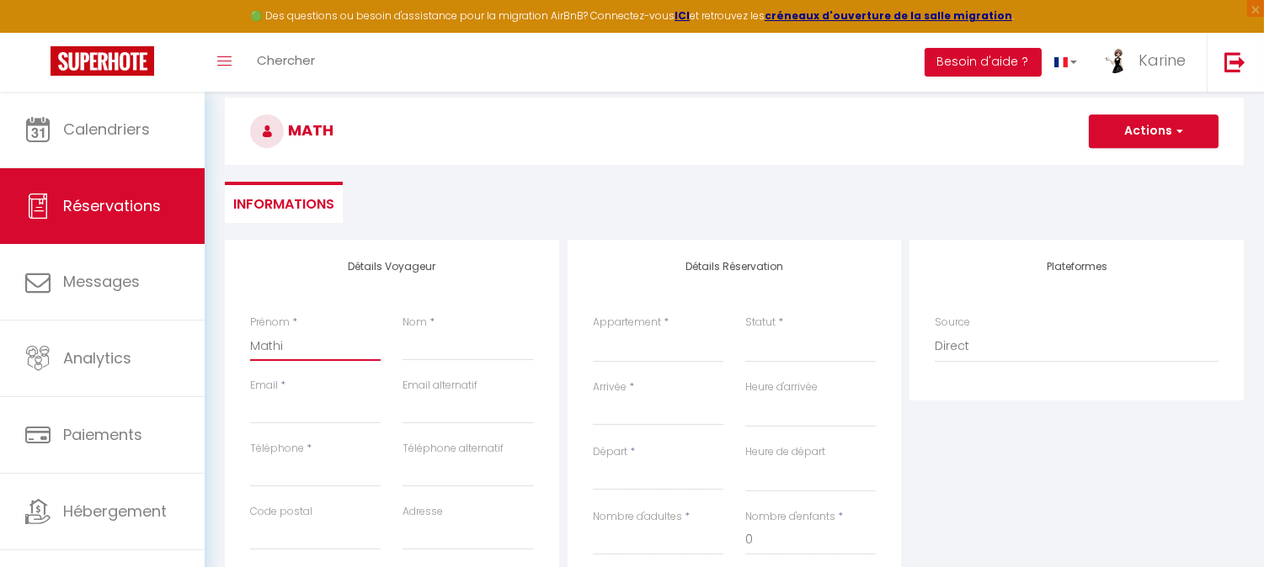
select select
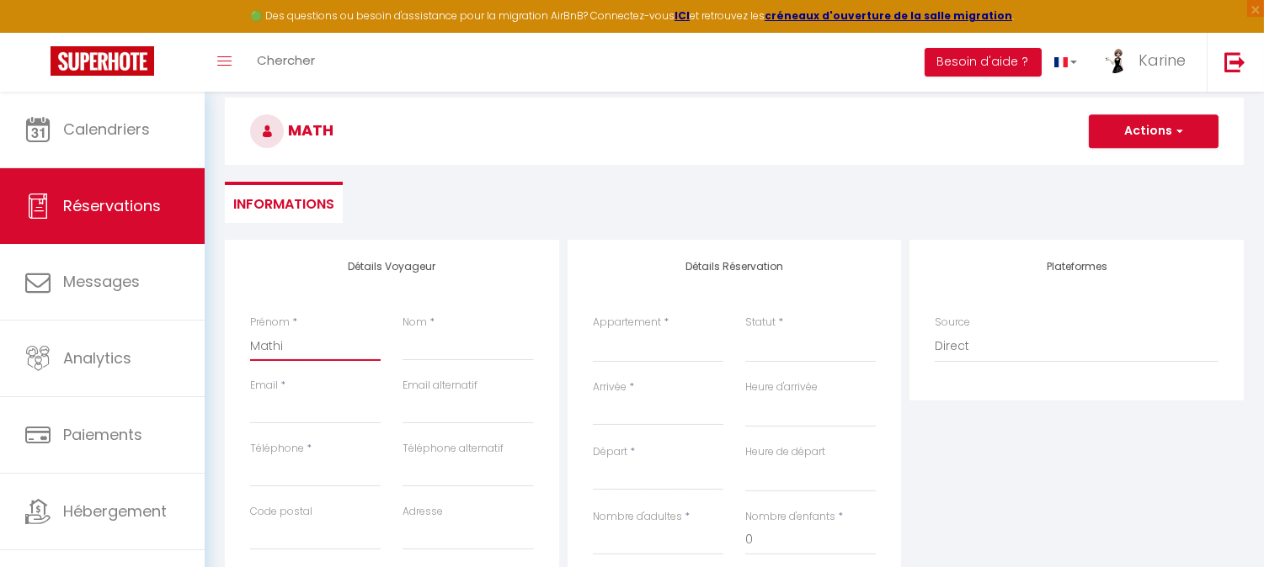
select select
checkbox input "false"
type input "Mathil"
select select
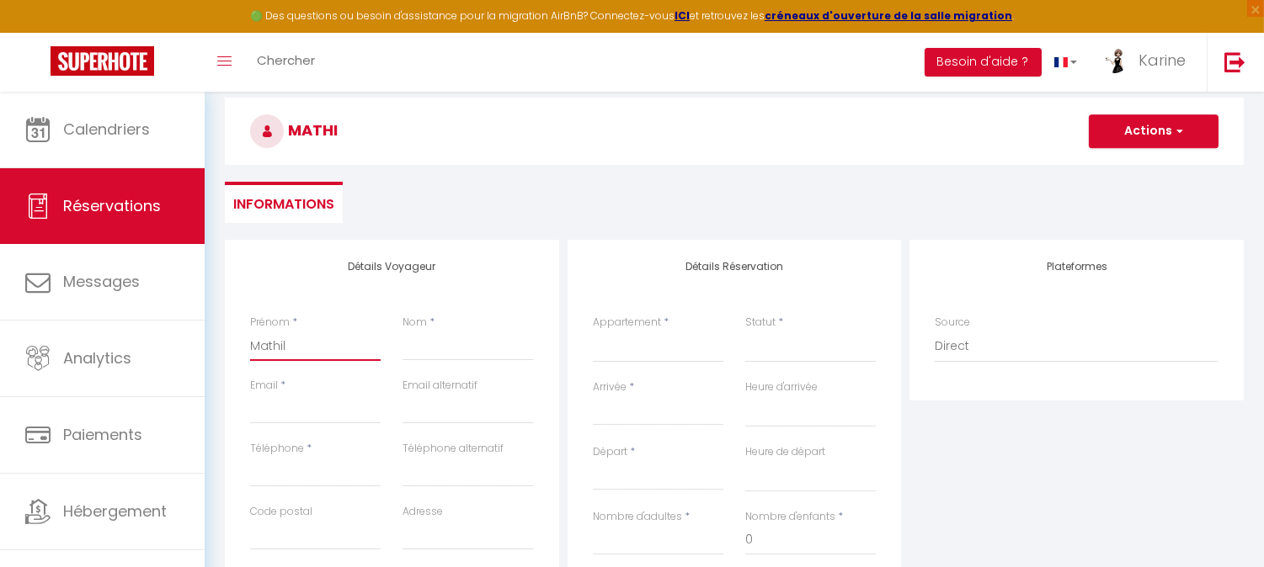
select select
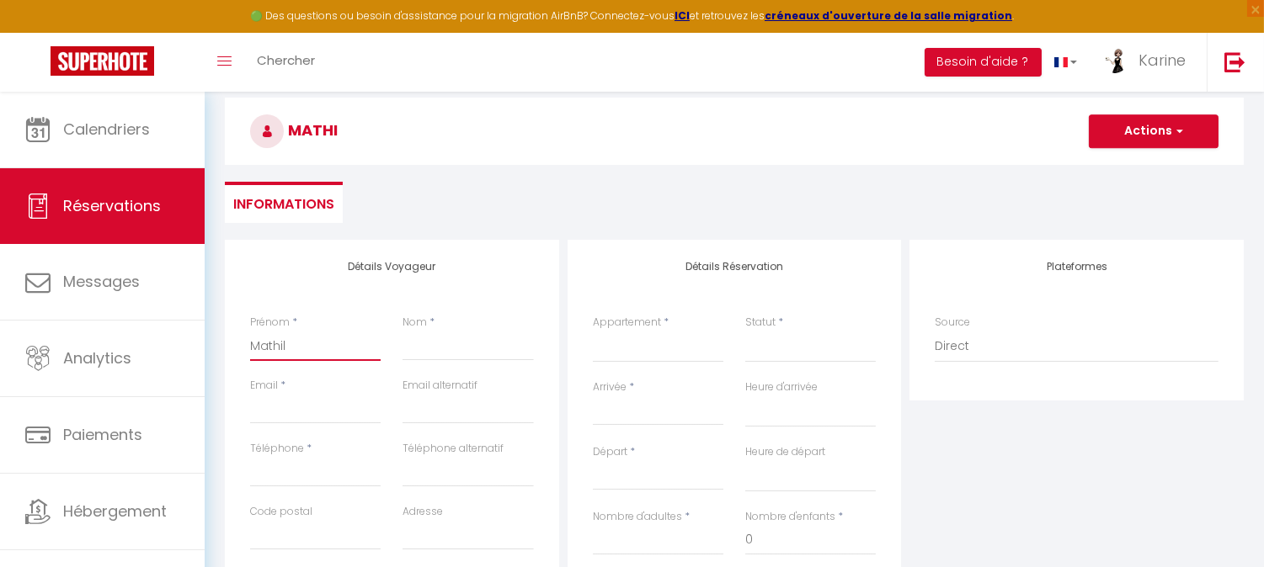
checkbox input "false"
type input "[PERSON_NAME]"
select select
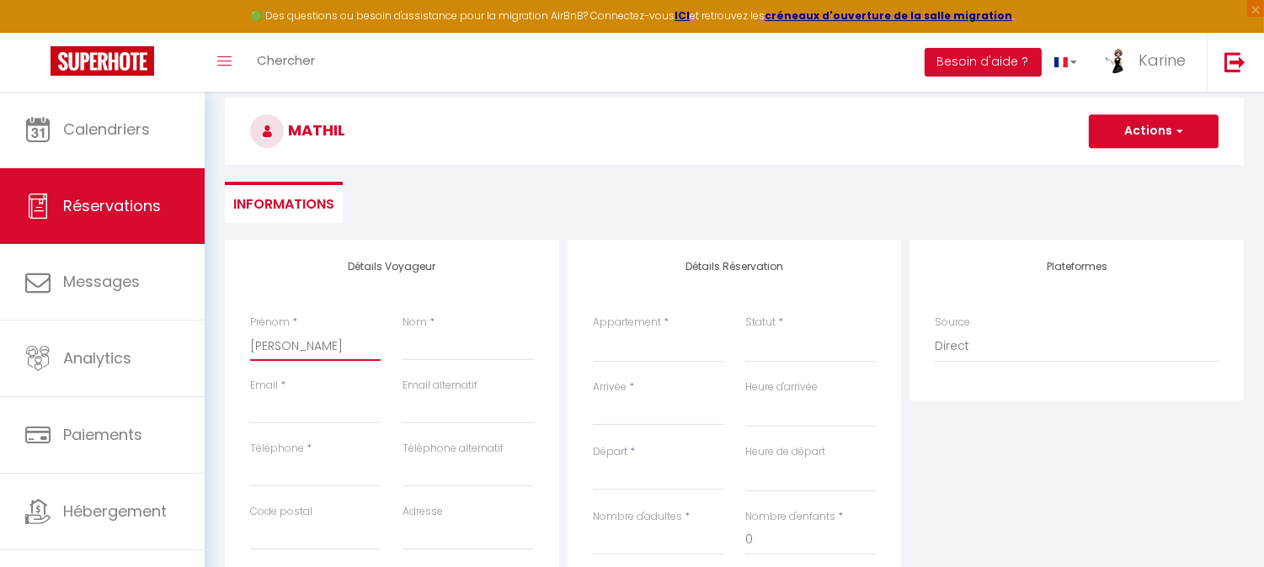
select select
checkbox input "false"
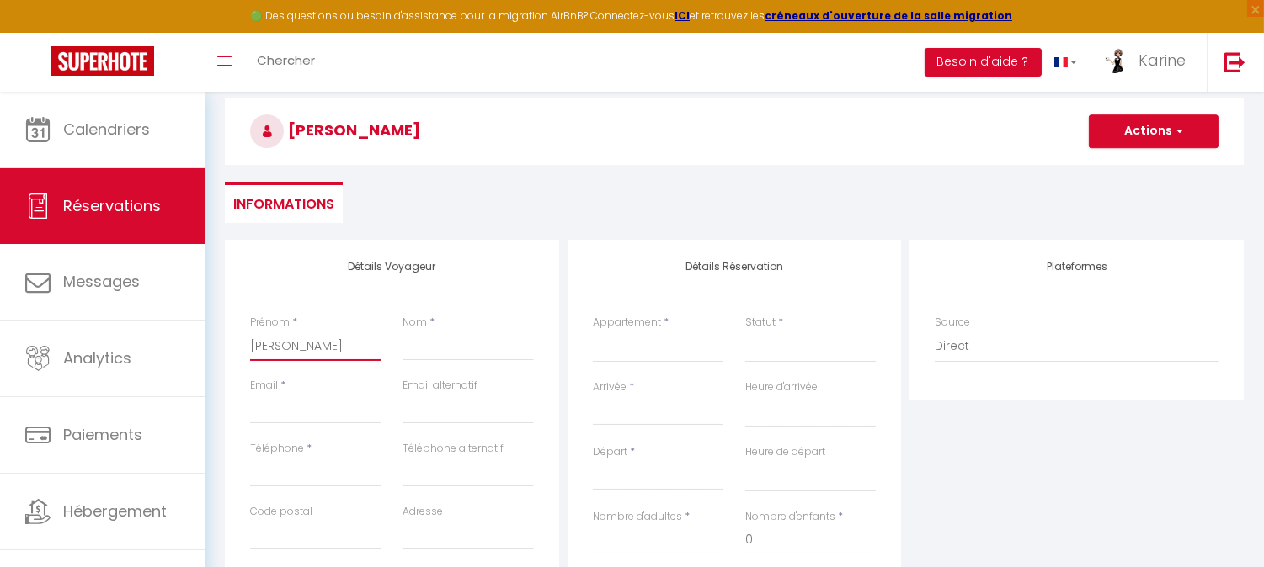
type input "[PERSON_NAME]"
select select
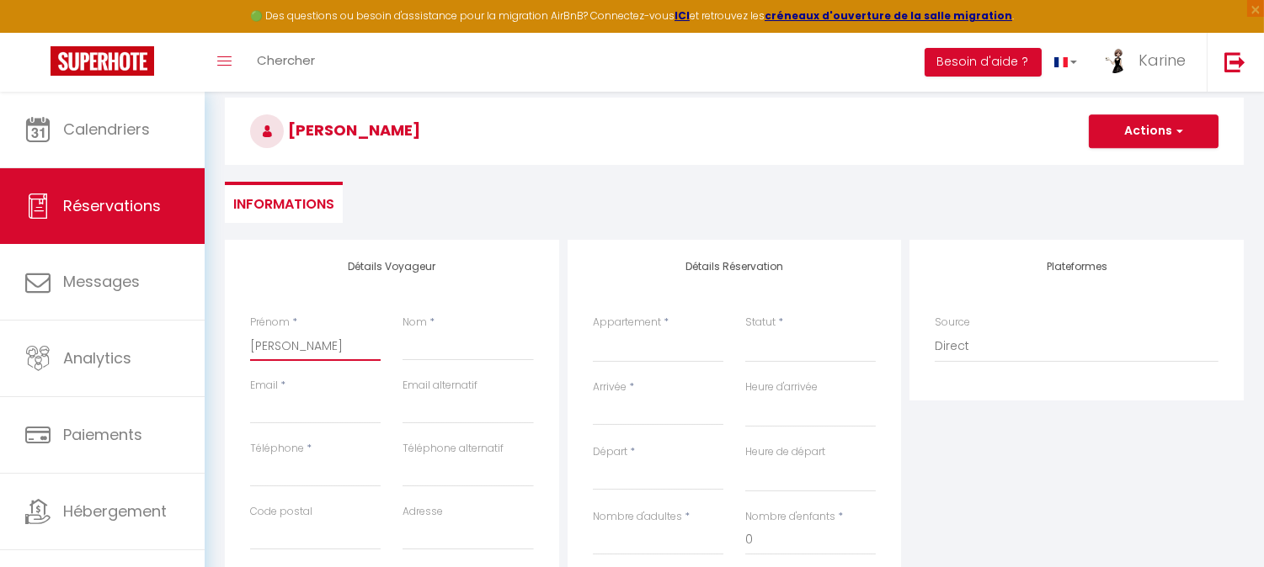
select select
checkbox input "false"
type input "[PERSON_NAME]"
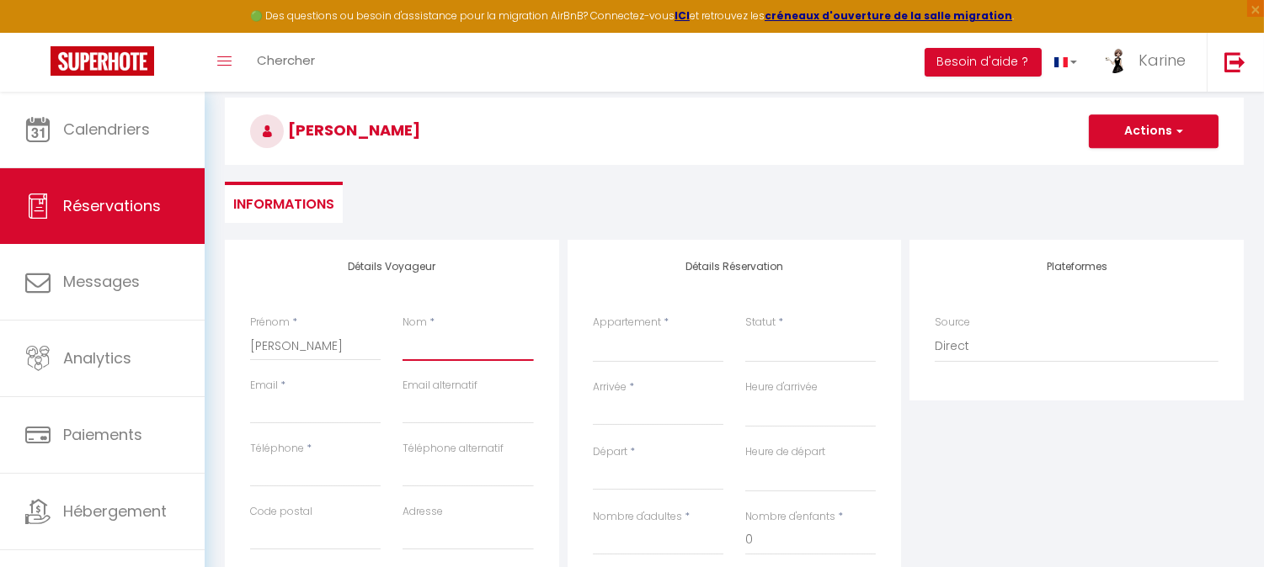
type input "V"
select select
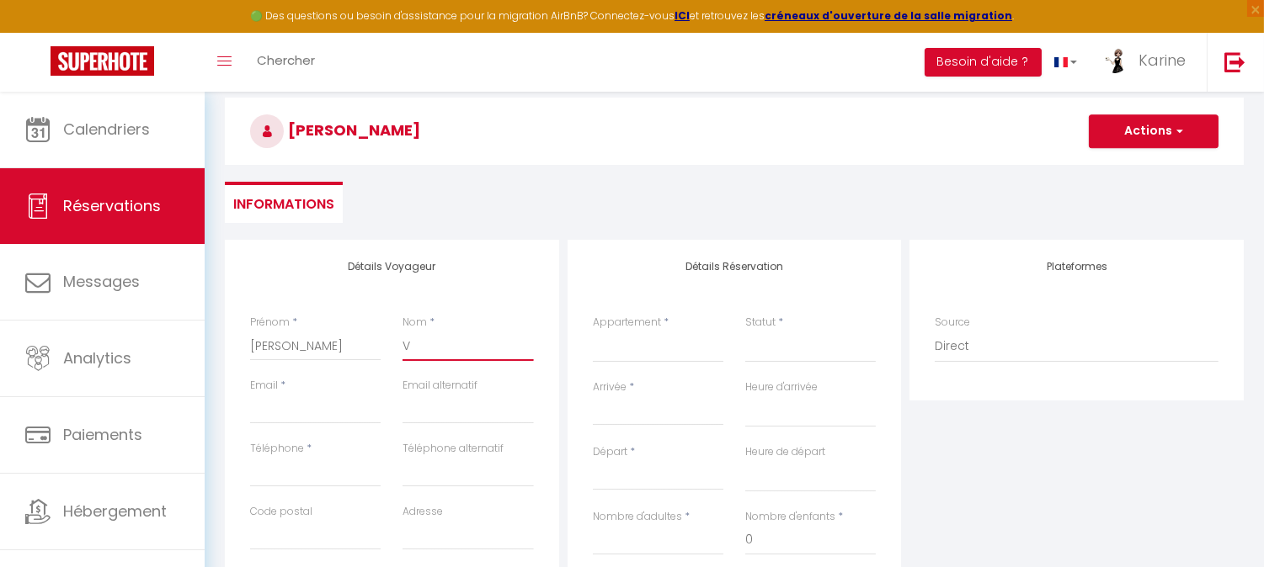
select select
checkbox input "false"
type input "VU"
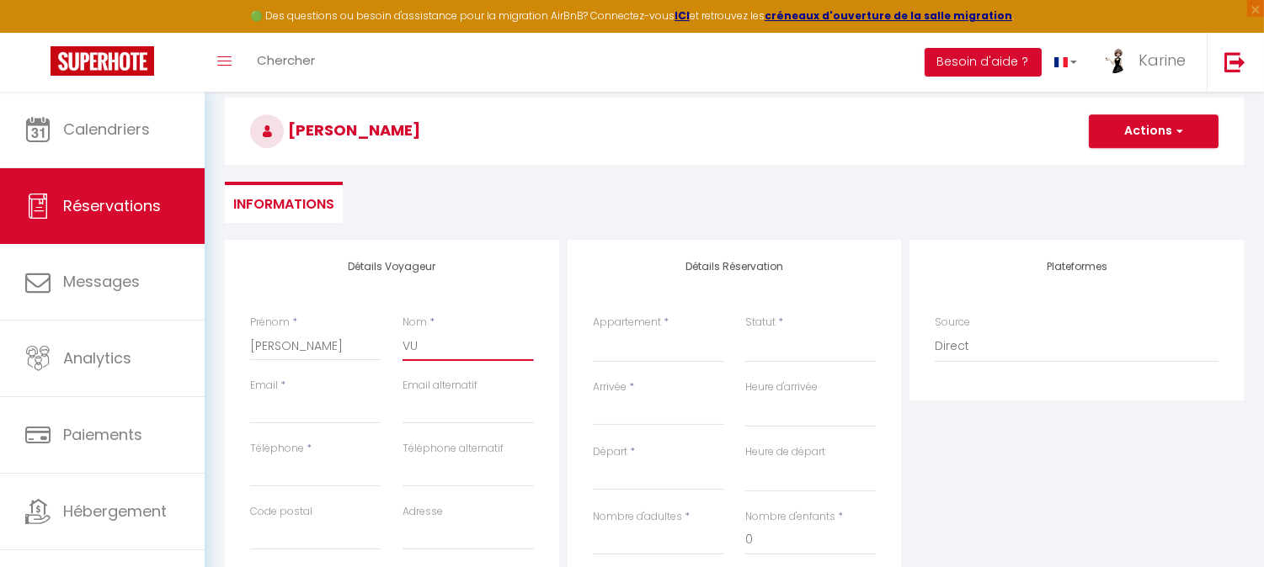
select select
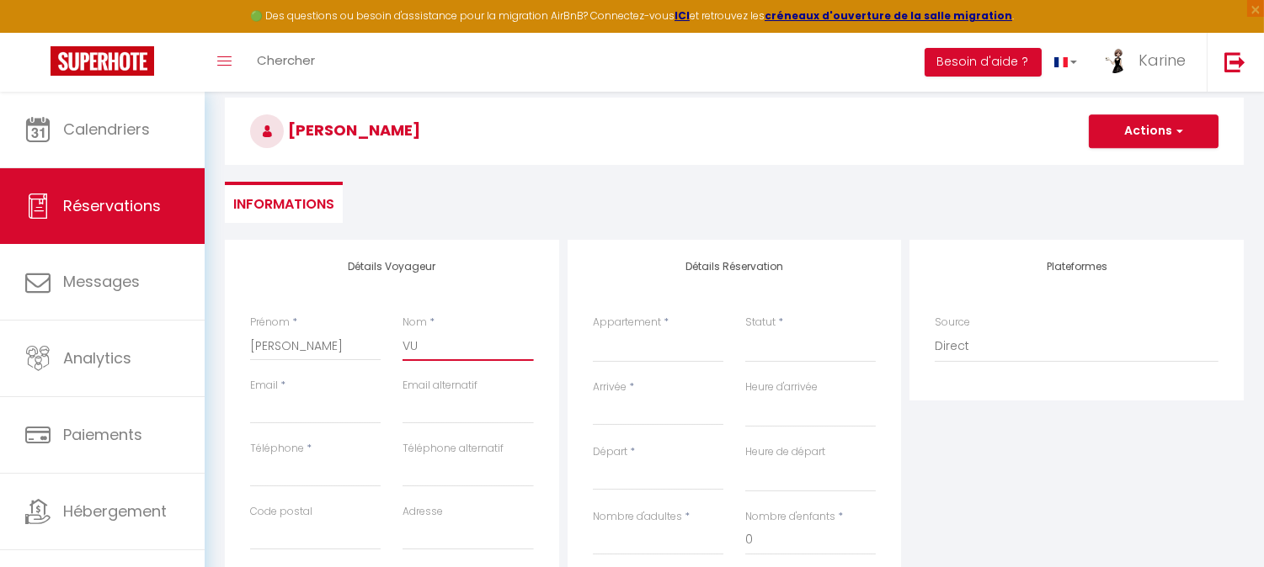
select select
checkbox input "false"
type input "V"
select select
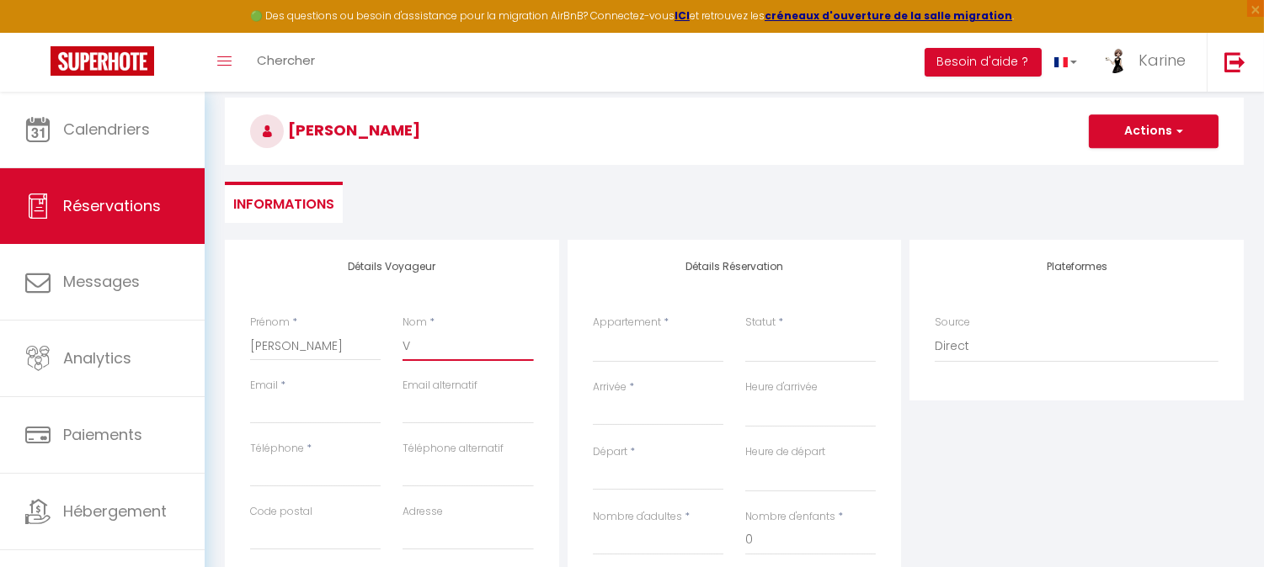
select select
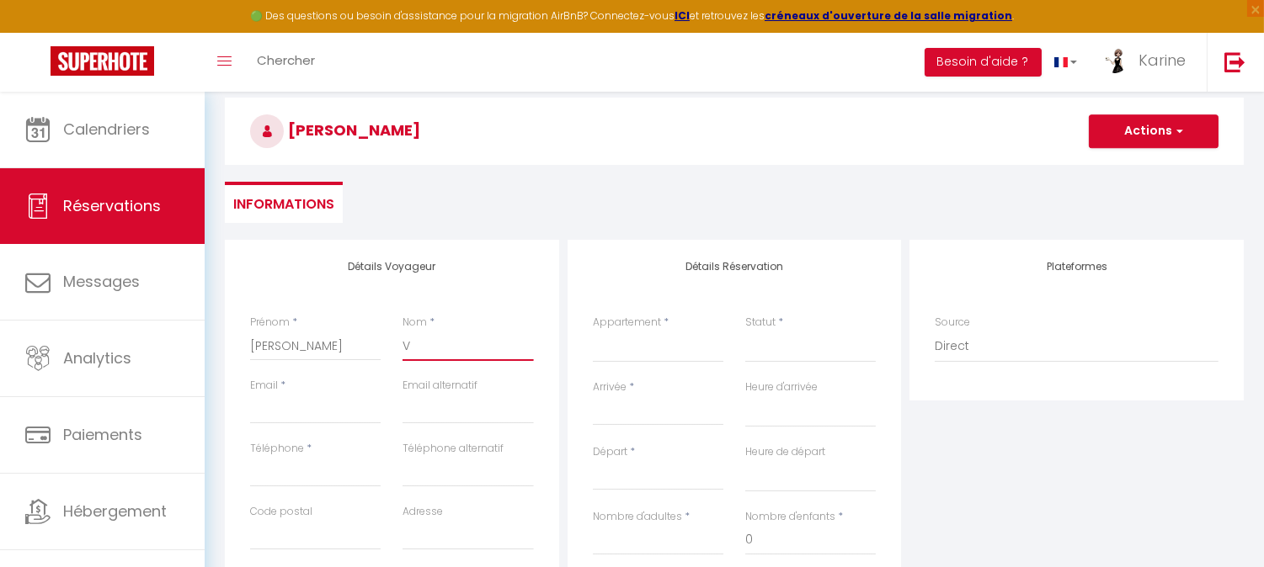
select select
checkbox input "false"
type input "VI"
select select
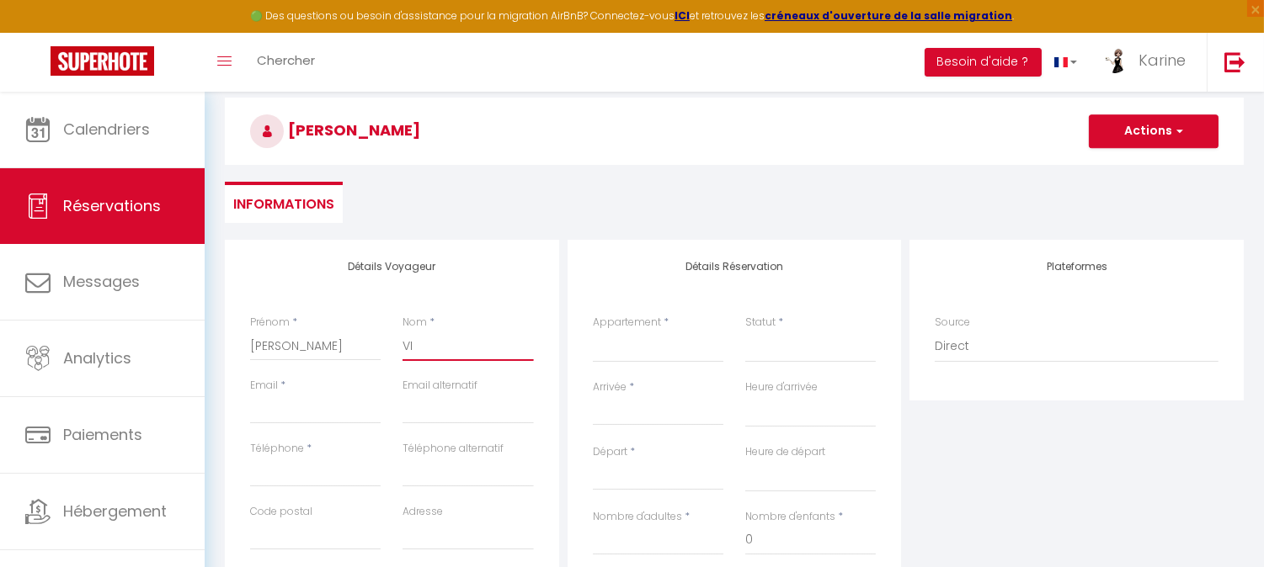
select select
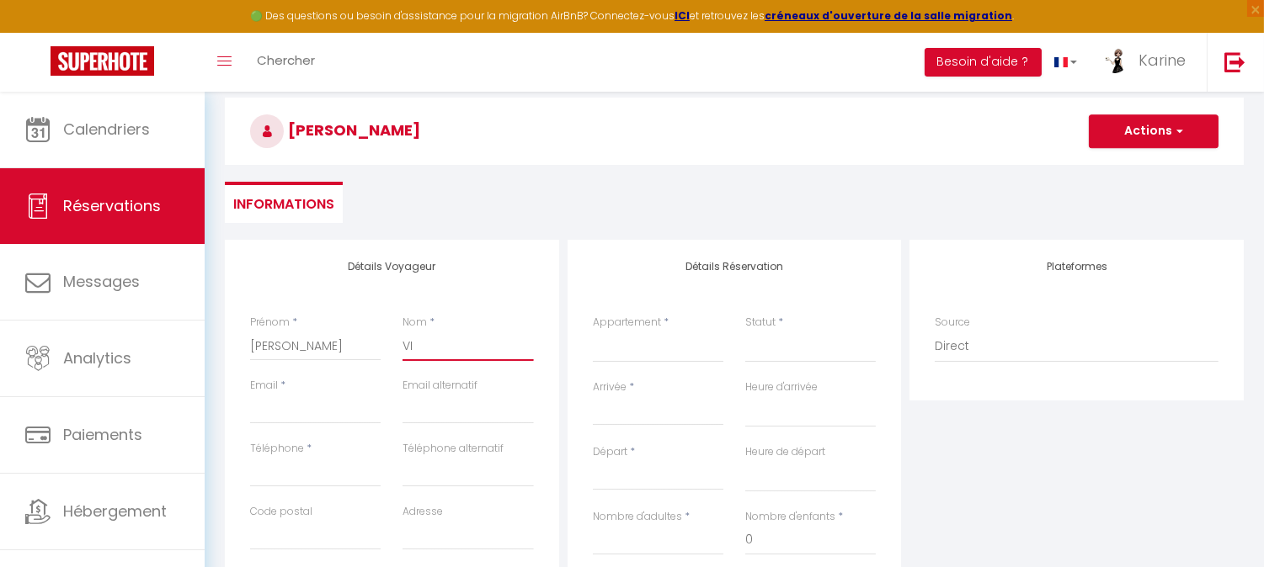
checkbox input "false"
type input "VIA"
select select
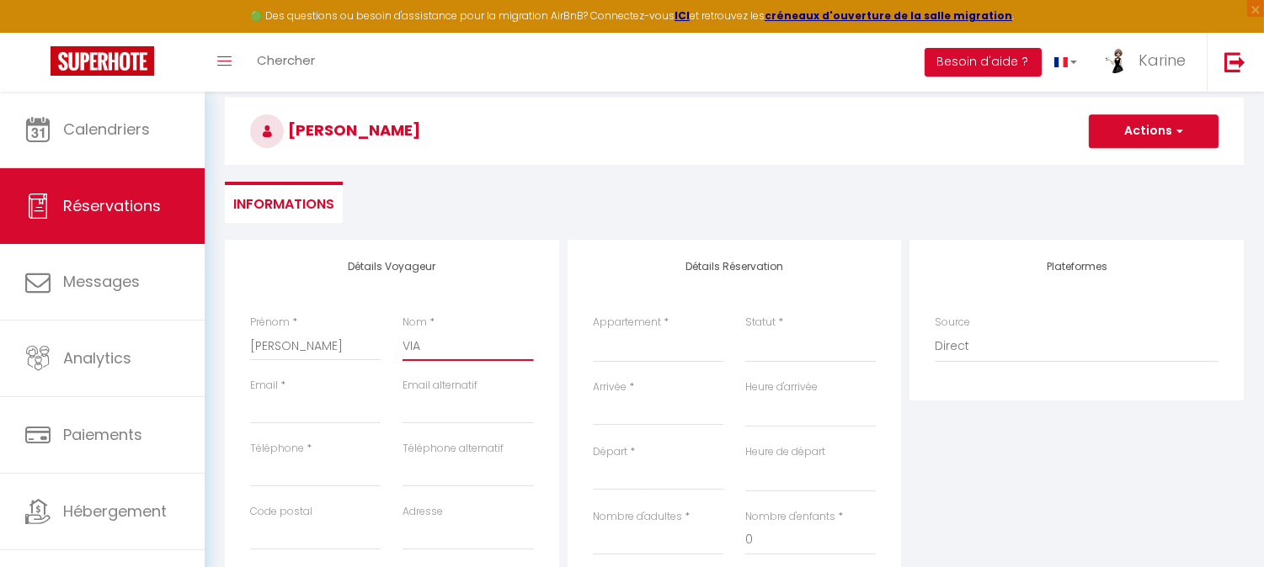
select select
checkbox input "false"
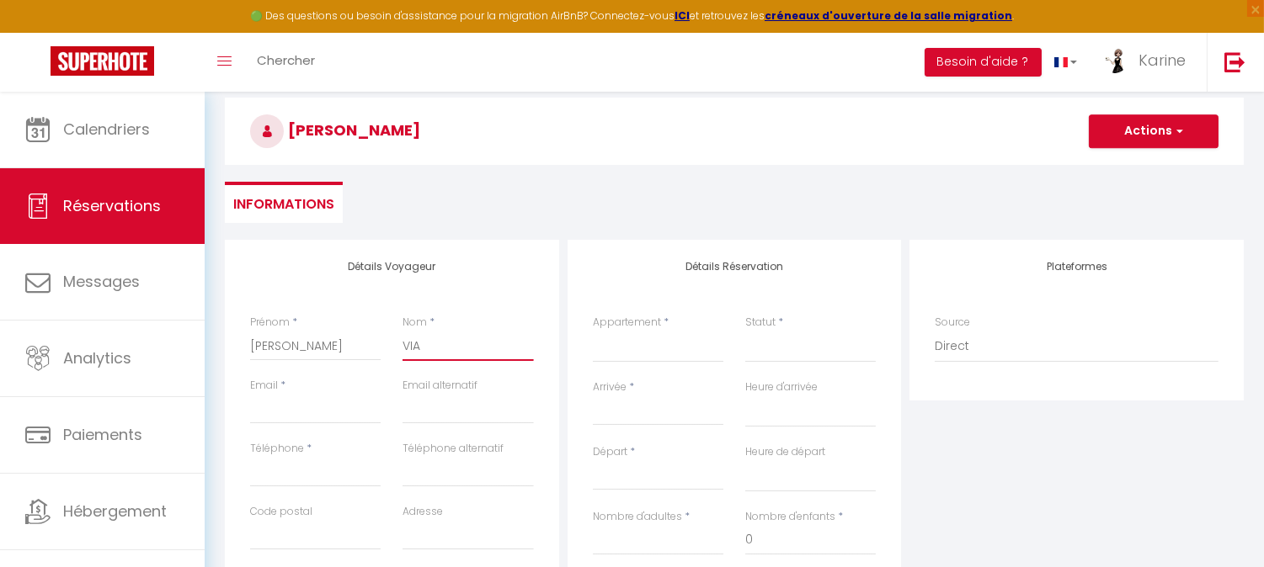
type input "[PERSON_NAME]"
select select
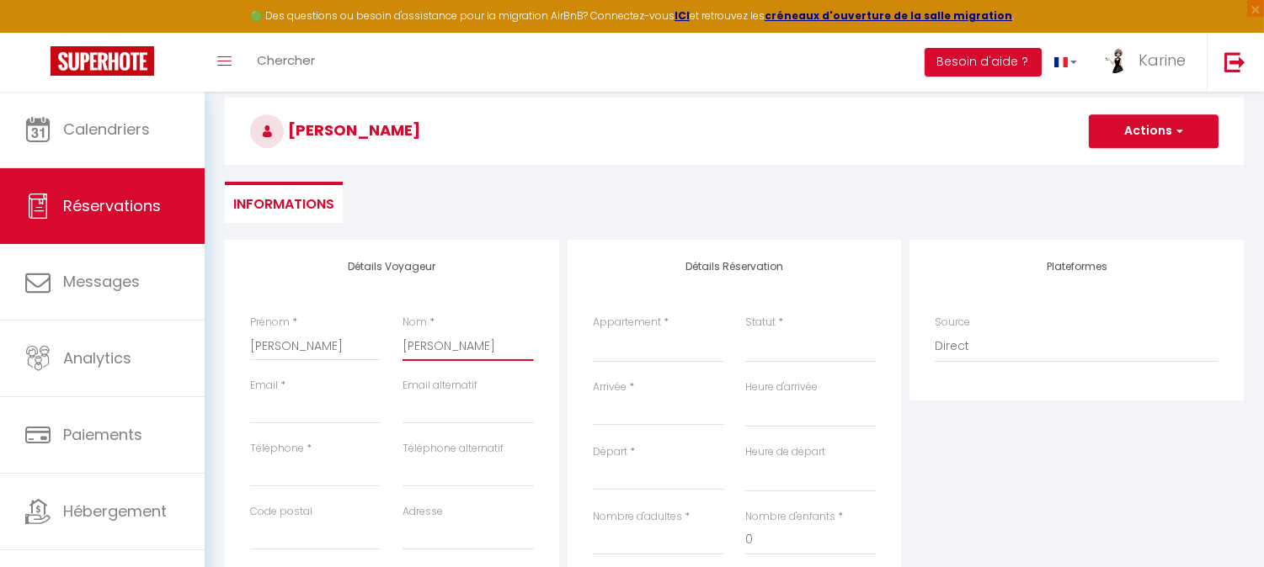
select select
checkbox input "false"
type input "VIARR"
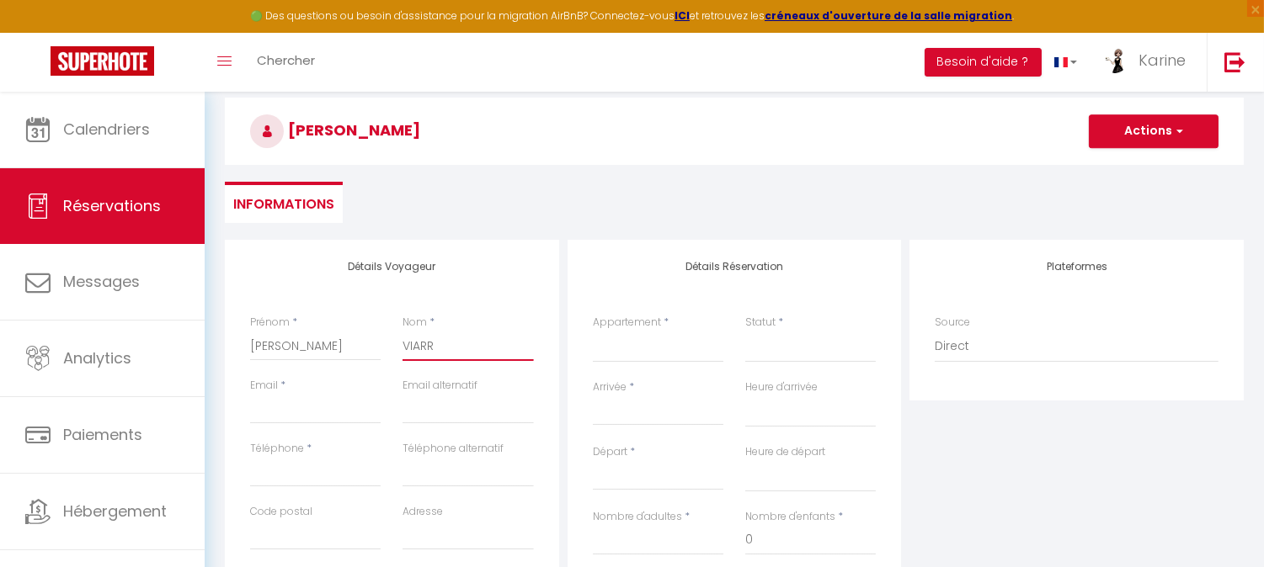
select select
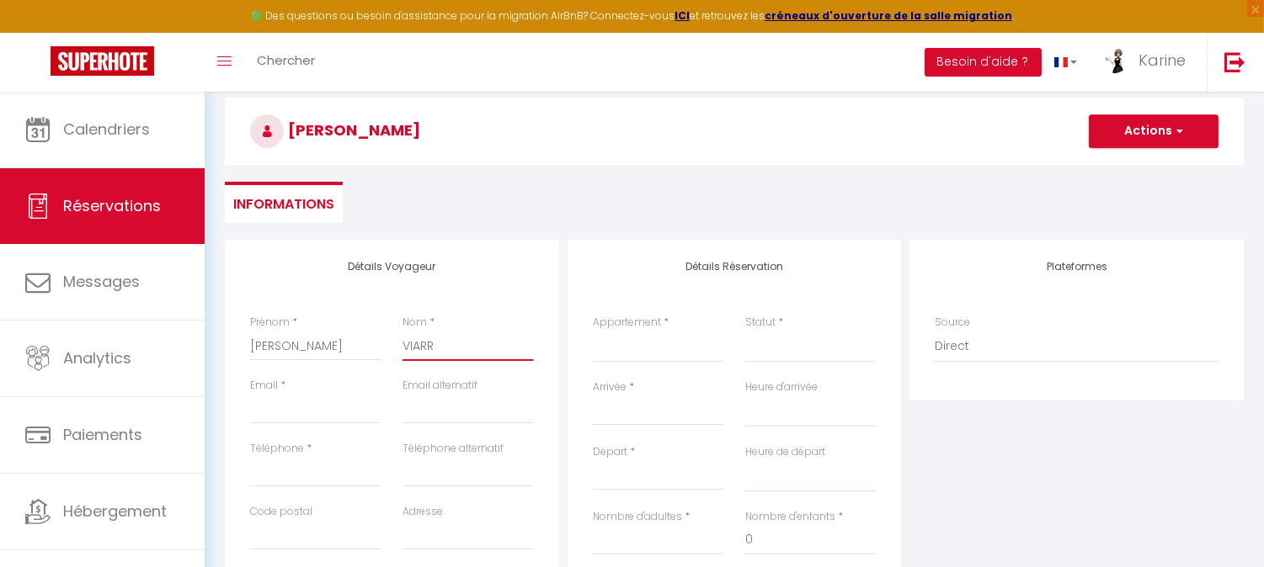
select select
checkbox input "false"
type input "VIARRE"
select select
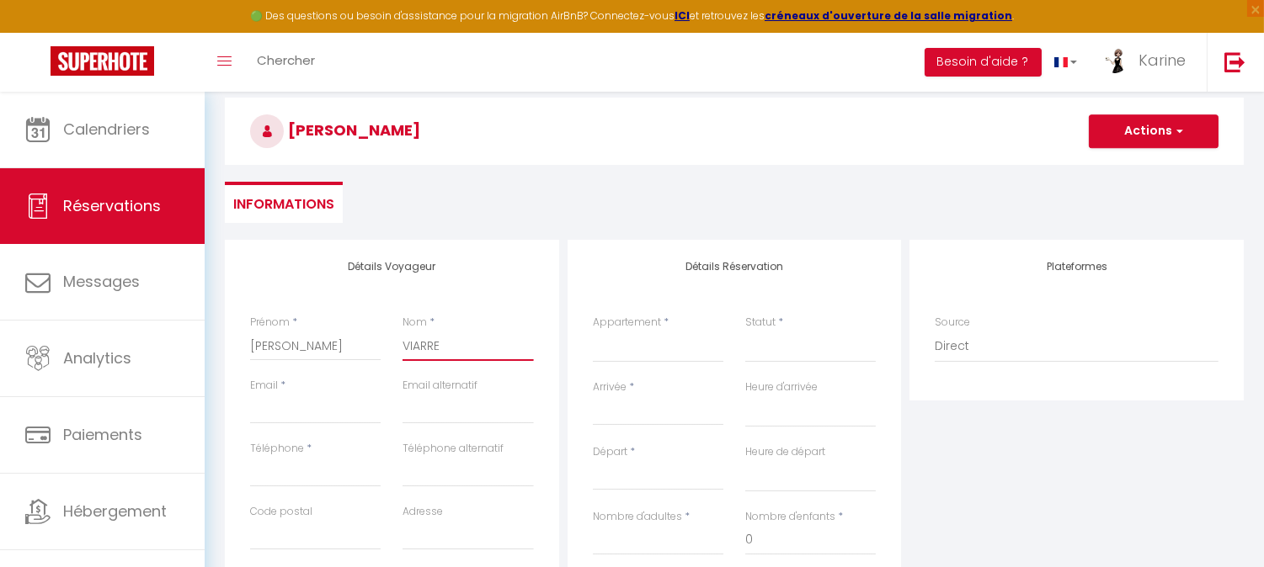
select select
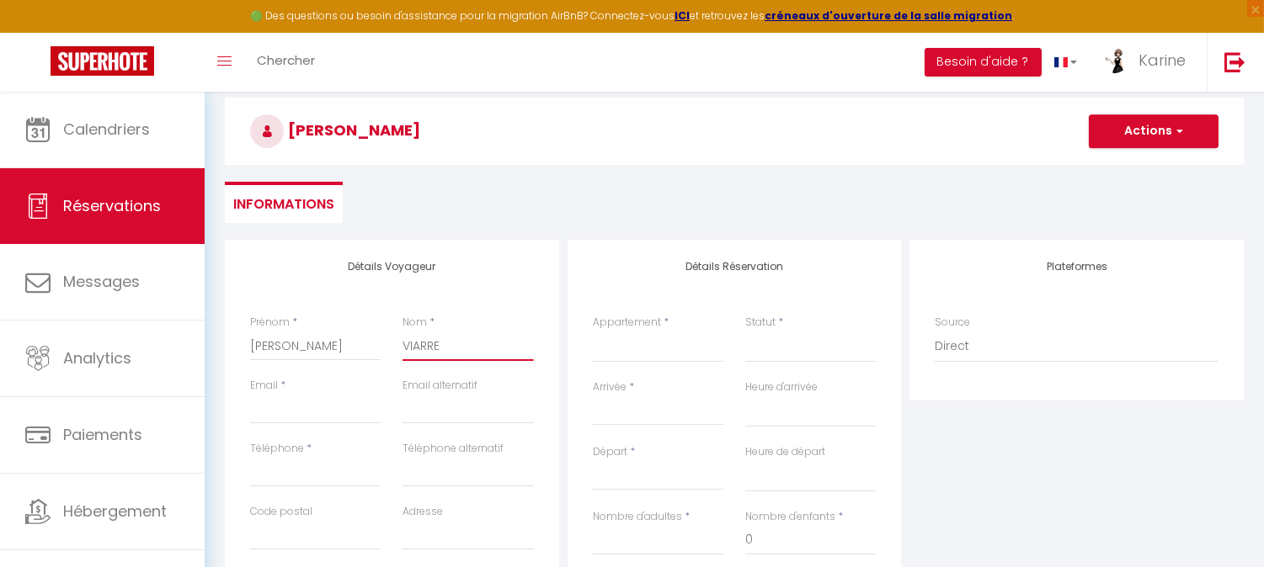
select select
checkbox input "false"
type input "VIARRE"
click at [290, 408] on input "Email client" at bounding box center [315, 409] width 131 height 30
click at [290, 469] on input "Téléphone" at bounding box center [315, 472] width 131 height 30
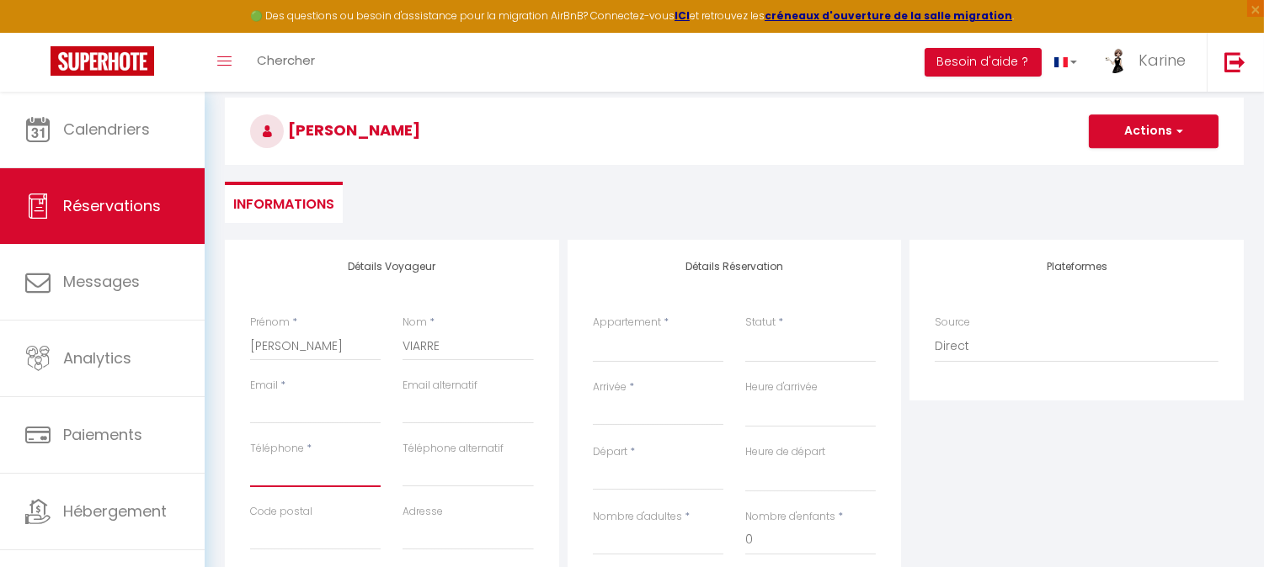
type input "0"
select select
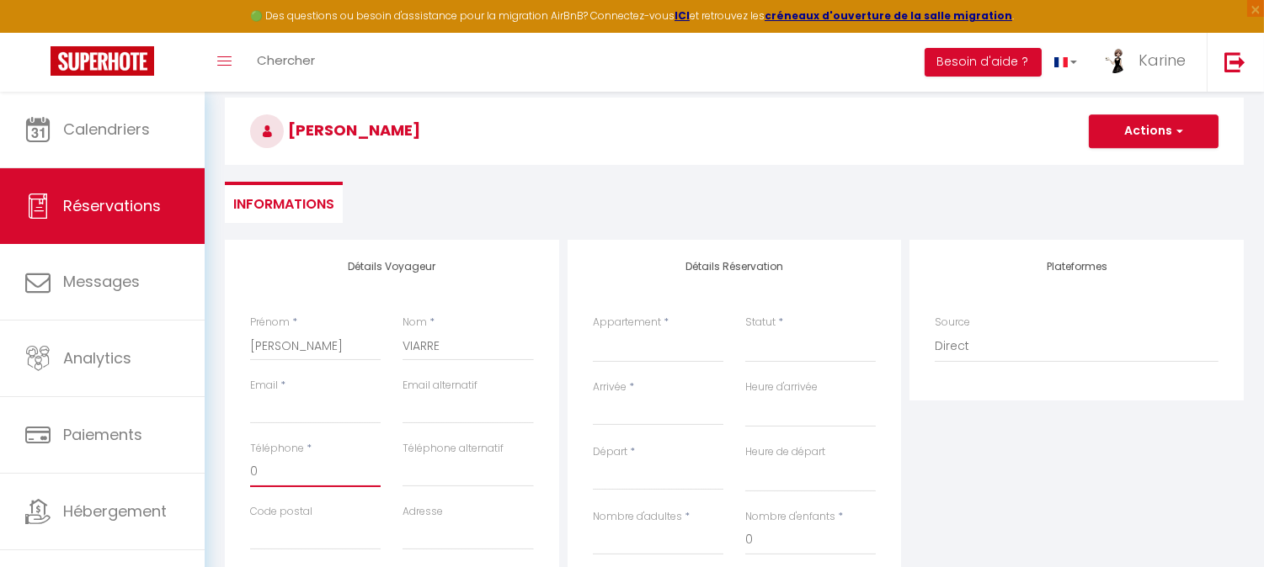
select select
click at [323, 408] on input "Email client" at bounding box center [315, 409] width 131 height 30
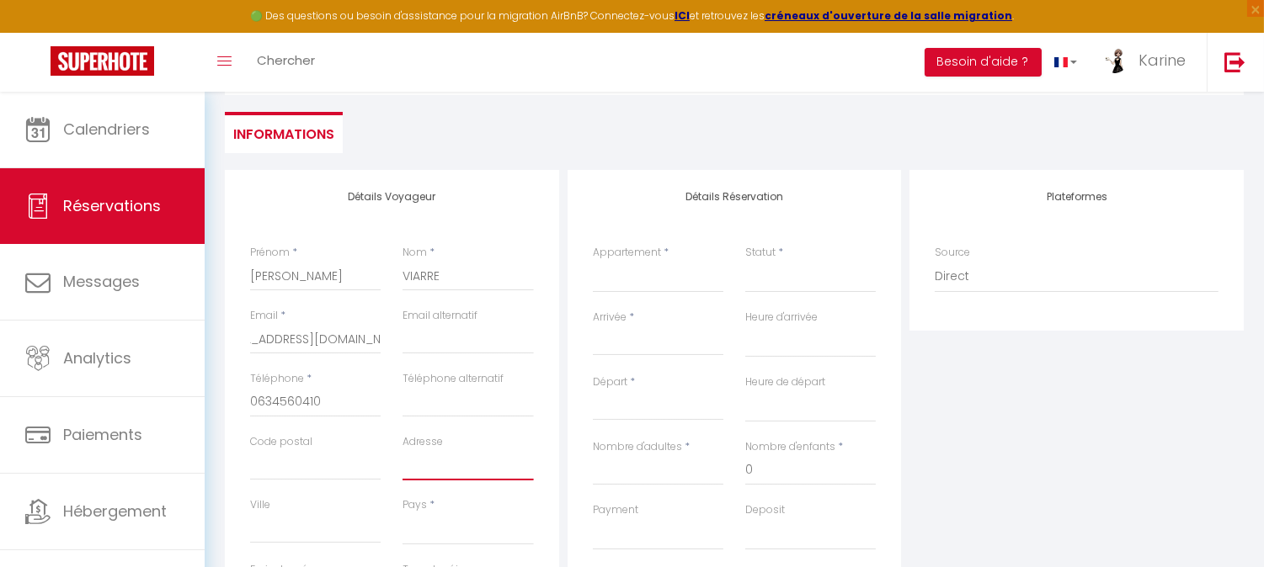
scroll to position [0, 0]
click at [413, 469] on input "Adresse" at bounding box center [467, 465] width 131 height 30
click at [423, 533] on select "[GEOGRAPHIC_DATA] [GEOGRAPHIC_DATA] [GEOGRAPHIC_DATA] [GEOGRAPHIC_DATA] [GEOGRA…" at bounding box center [467, 530] width 131 height 32
click at [402, 514] on select "[GEOGRAPHIC_DATA] [GEOGRAPHIC_DATA] [GEOGRAPHIC_DATA] [GEOGRAPHIC_DATA] [GEOGRA…" at bounding box center [467, 530] width 131 height 32
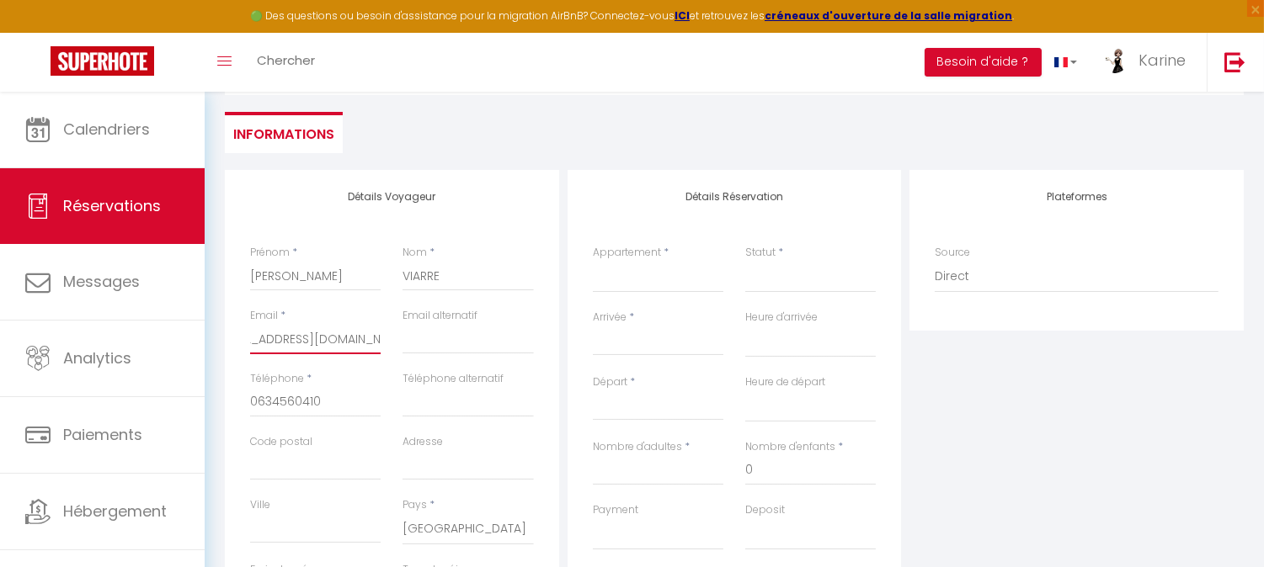
drag, startPoint x: 253, startPoint y: 334, endPoint x: 413, endPoint y: 332, distance: 160.0
click at [413, 332] on div "Email * [EMAIL_ADDRESS][DOMAIN_NAME] Email alternatif" at bounding box center [392, 339] width 306 height 63
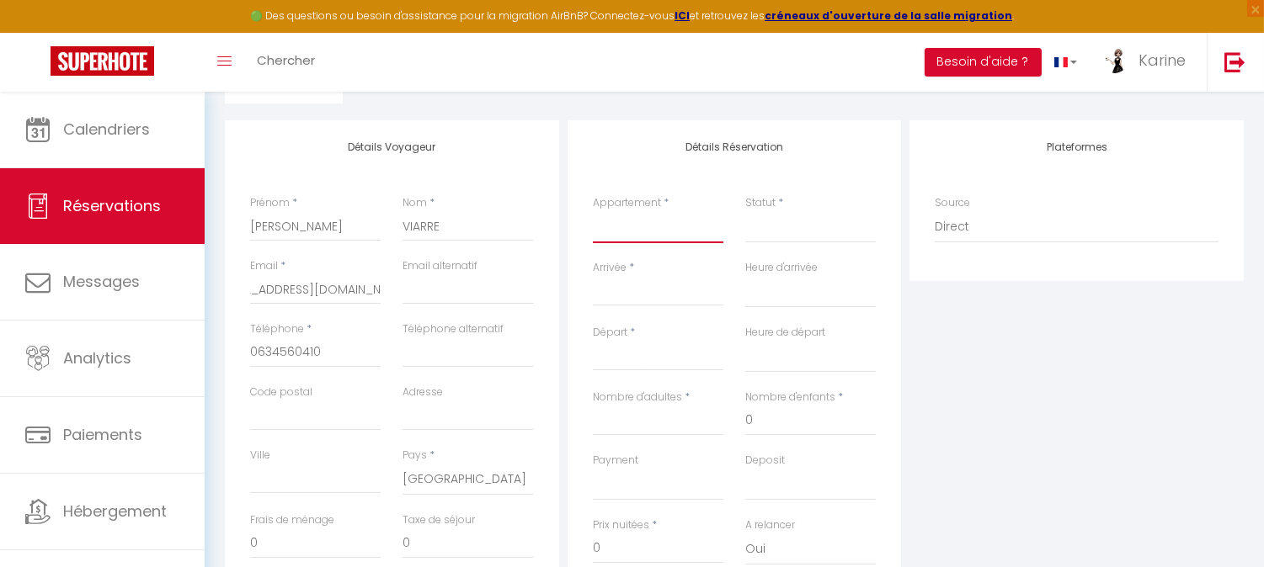
scroll to position [0, 0]
click at [633, 237] on select "La Roquetière - 12 personnes Le Bohème chic et cosy au cœur de Pau Chalet du Te…" at bounding box center [658, 227] width 131 height 32
click at [593, 211] on select "La Roquetière - 12 personnes Le Bohème chic et cosy au cœur de Pau Chalet du Te…" at bounding box center [658, 227] width 131 height 32
click at [769, 232] on select "Confirmé Non Confirmé [PERSON_NAME] par le voyageur No Show Request" at bounding box center [810, 227] width 131 height 32
click at [745, 211] on select "Confirmé Non Confirmé [PERSON_NAME] par le voyageur No Show Request" at bounding box center [810, 227] width 131 height 32
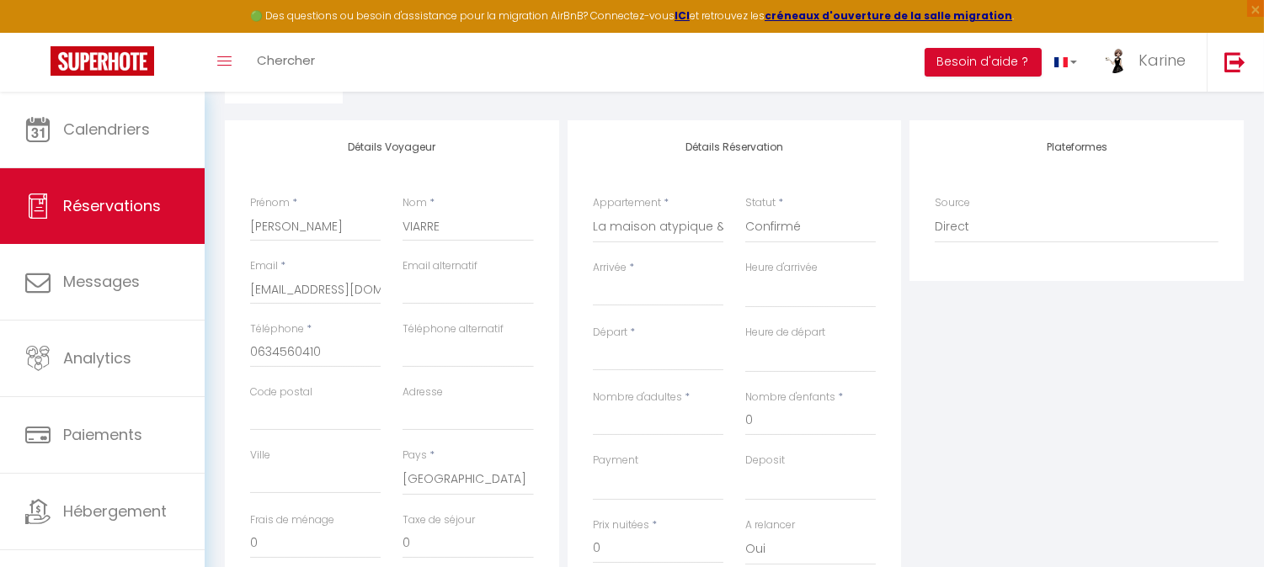
click at [652, 293] on input "Arrivée" at bounding box center [658, 293] width 131 height 22
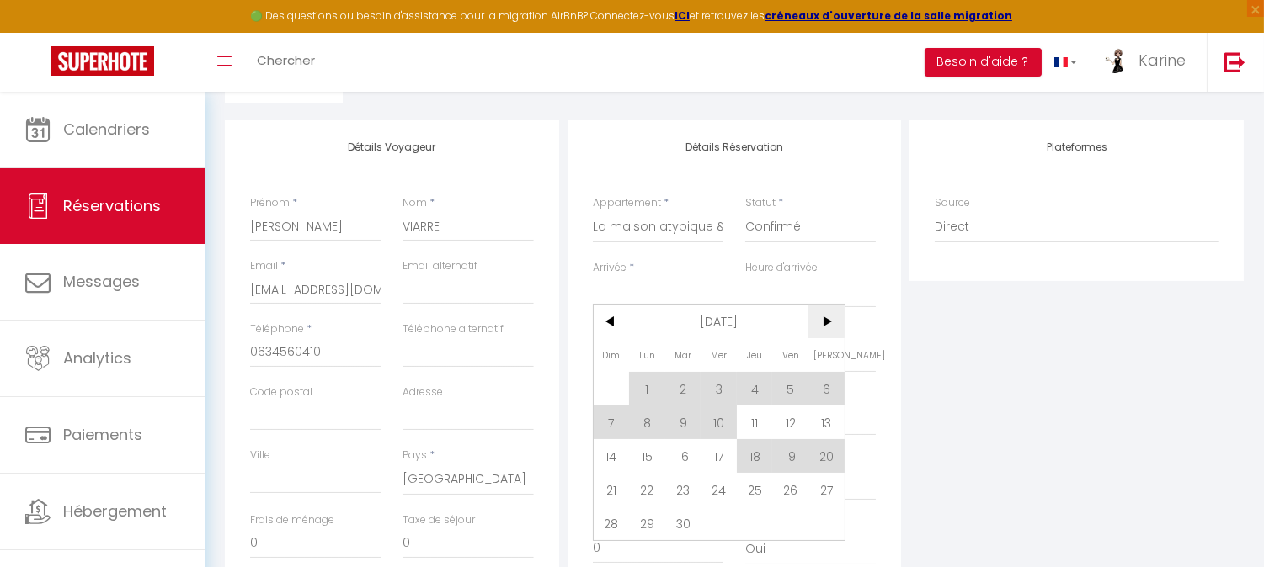
click at [835, 321] on span ">" at bounding box center [826, 322] width 36 height 34
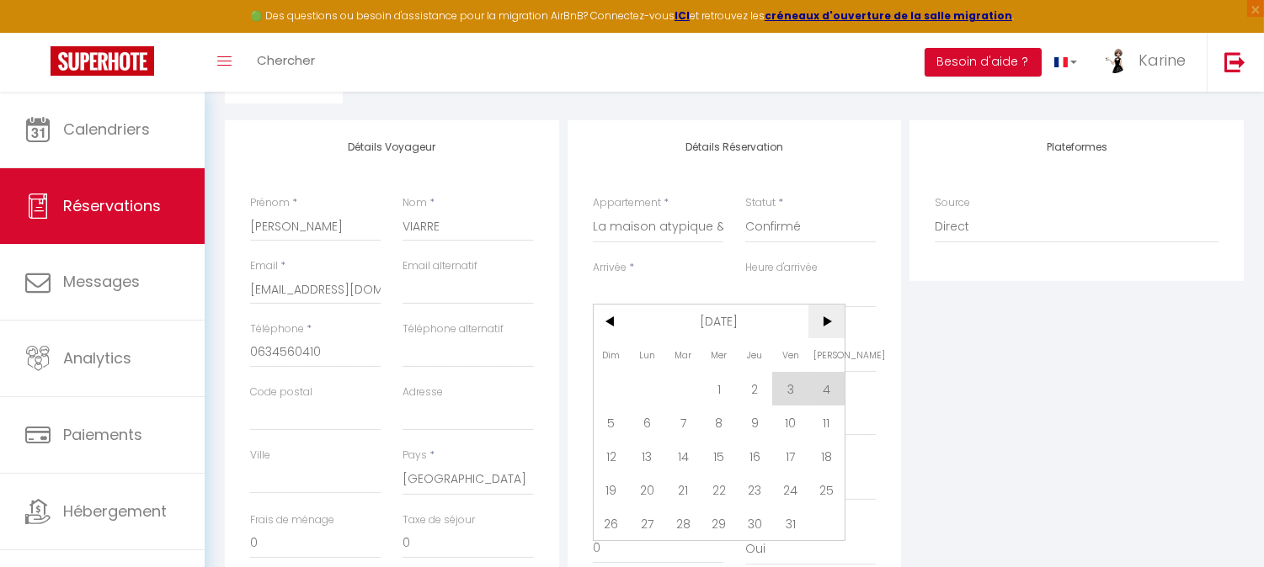
click at [835, 321] on span ">" at bounding box center [826, 322] width 36 height 34
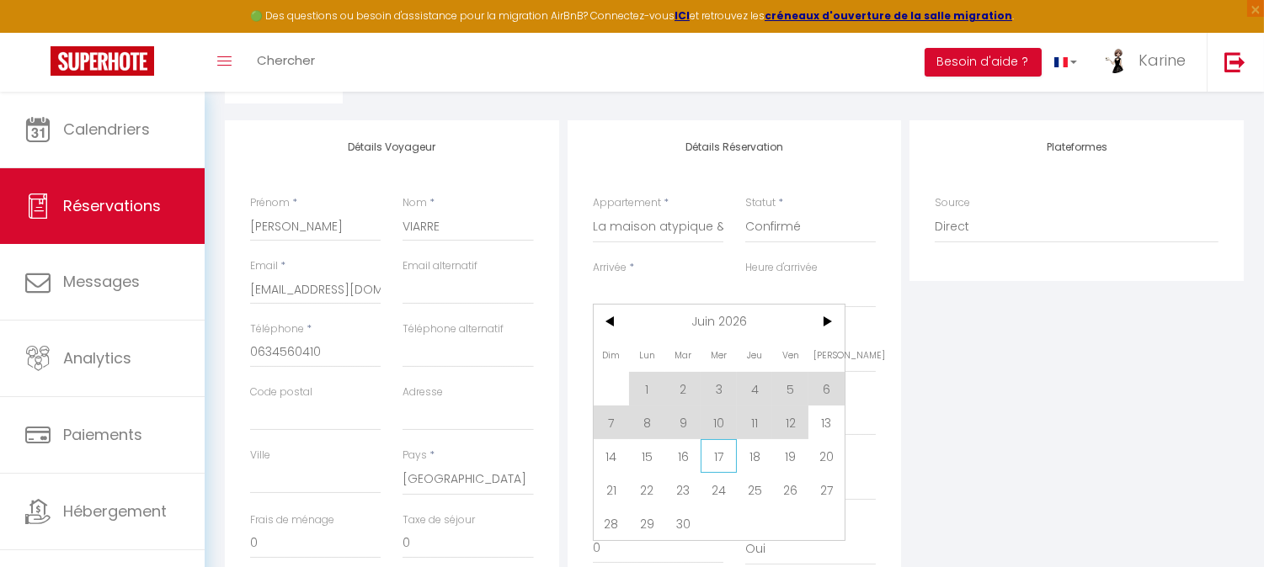
click at [713, 449] on span "17" at bounding box center [718, 456] width 36 height 34
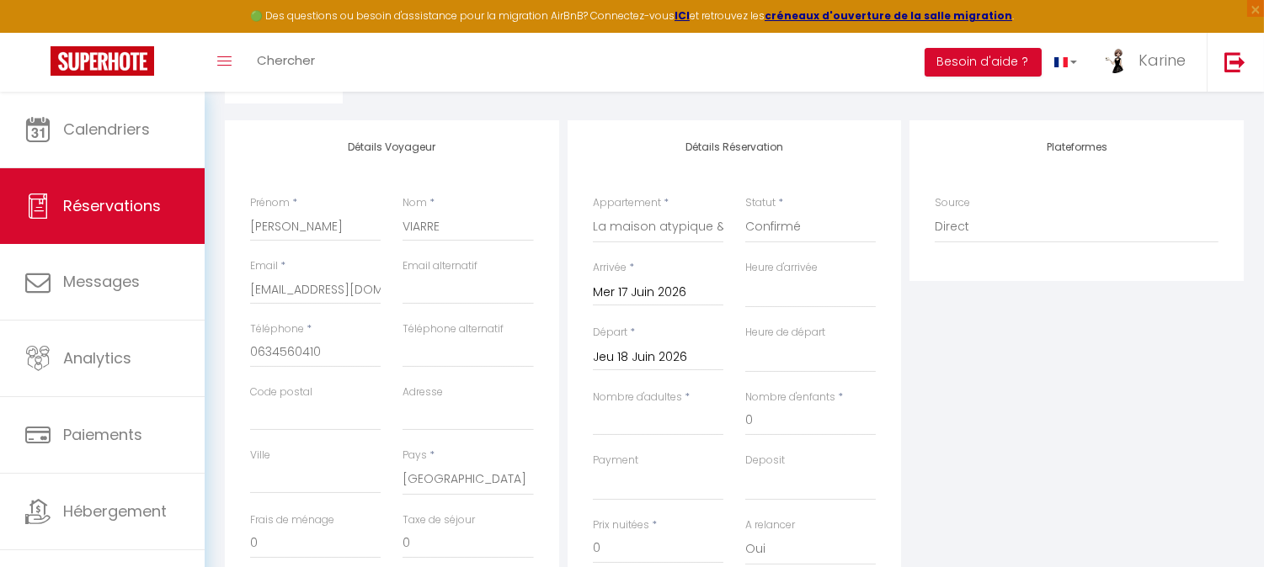
click at [677, 350] on input "Jeu 18 Juin 2026" at bounding box center [658, 358] width 131 height 22
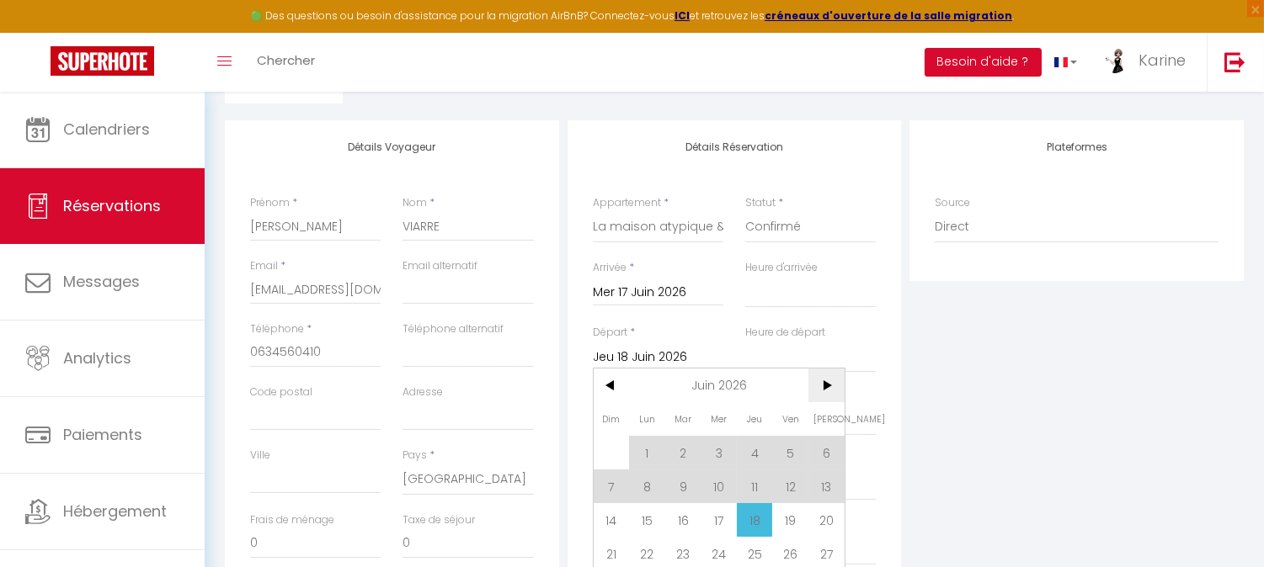
click at [835, 384] on span ">" at bounding box center [826, 386] width 36 height 34
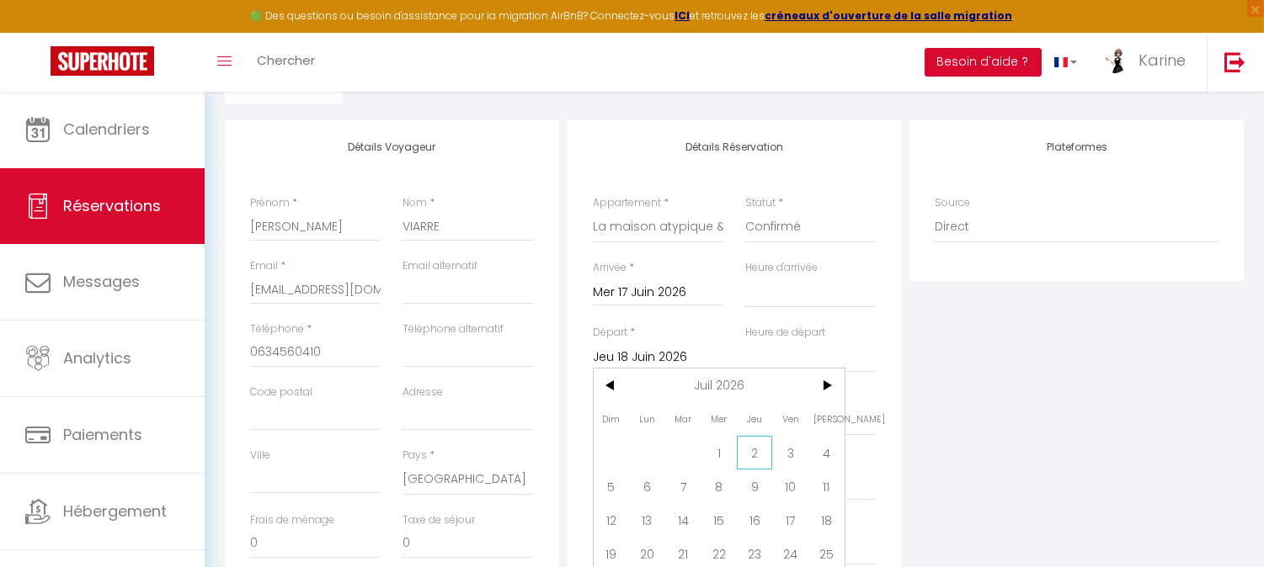
click at [747, 453] on span "2" at bounding box center [755, 453] width 36 height 34
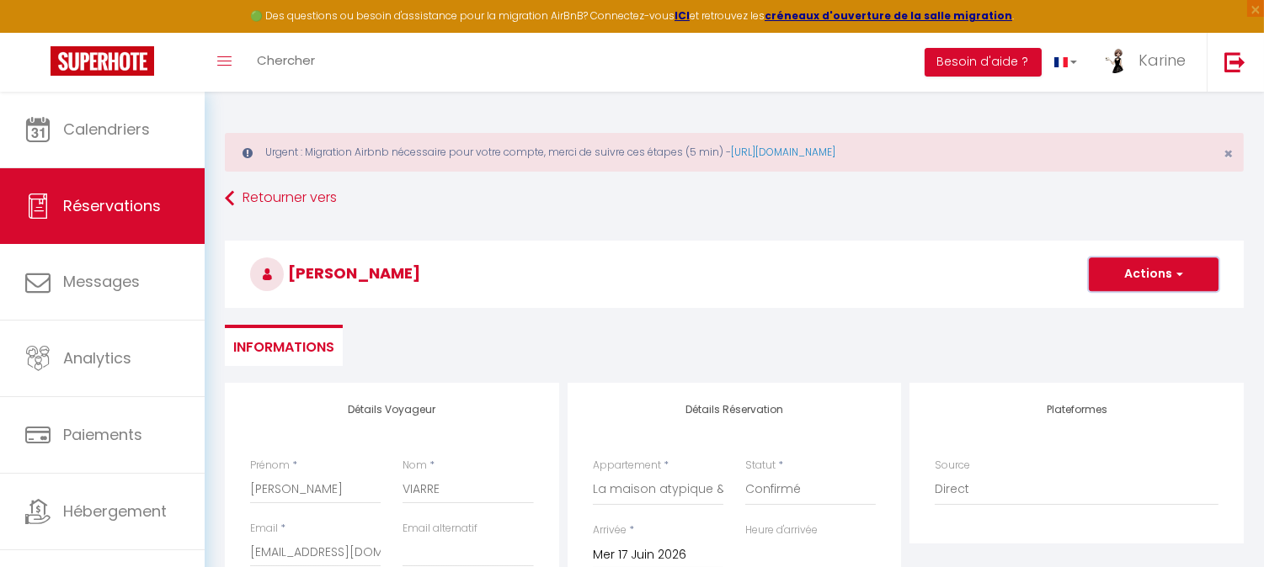
click at [1131, 269] on button "Actions" at bounding box center [1154, 275] width 130 height 34
click at [1095, 318] on link "Enregistrer" at bounding box center [1136, 312] width 133 height 22
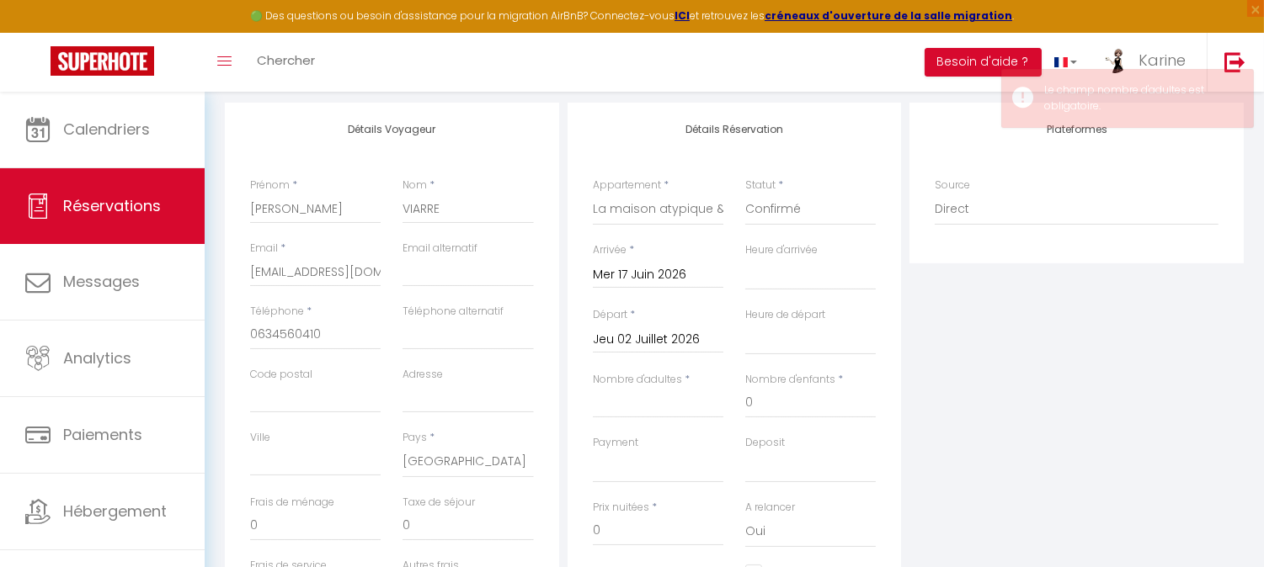
scroll to position [282, 0]
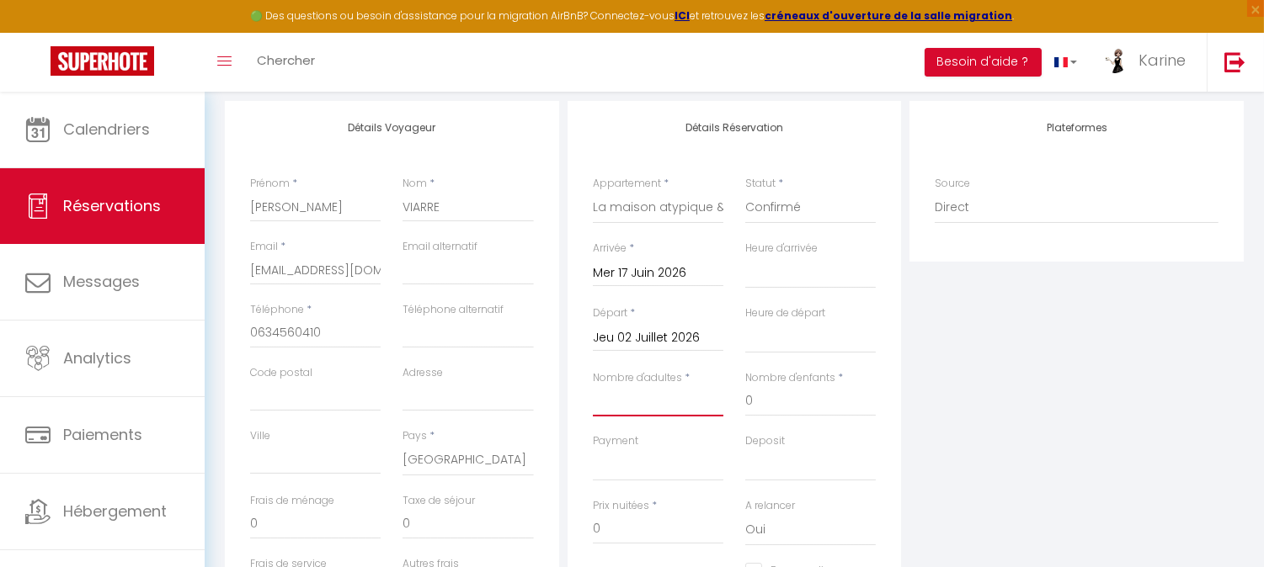
click at [693, 399] on input "Nombre d'adultes" at bounding box center [658, 401] width 131 height 30
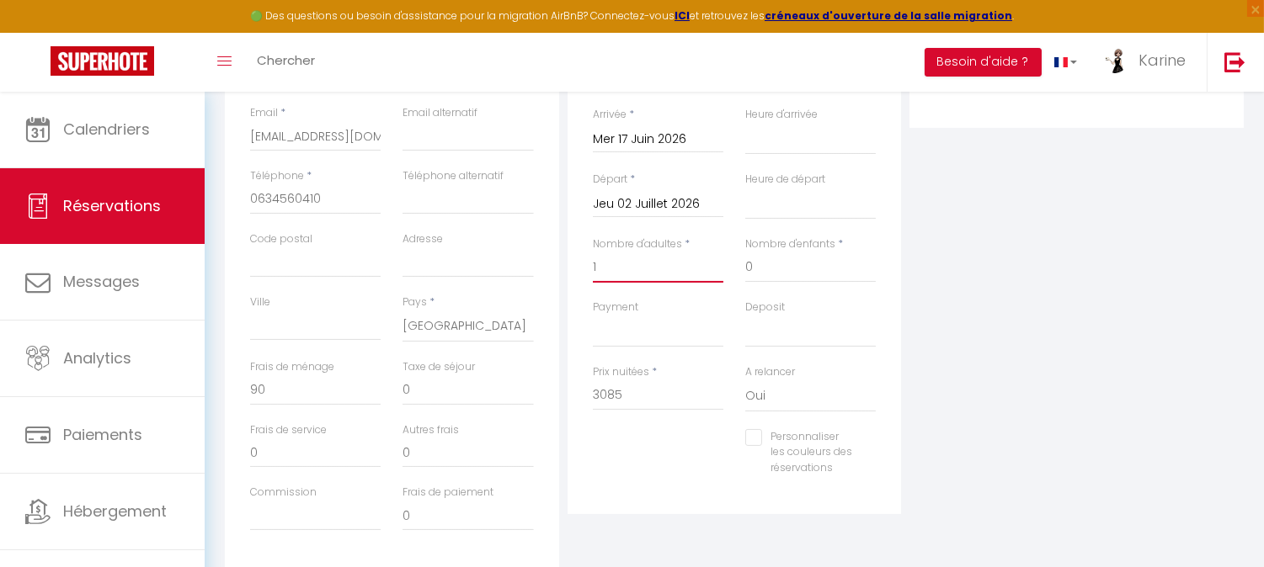
scroll to position [421, 0]
drag, startPoint x: 654, startPoint y: 390, endPoint x: 564, endPoint y: 392, distance: 90.1
click at [564, 392] on div "Détails Réservation Appartement * [GEOGRAPHIC_DATA] - 12 personnes Le Bohème ch…" at bounding box center [734, 263] width 343 height 602
drag, startPoint x: 269, startPoint y: 379, endPoint x: 192, endPoint y: 383, distance: 77.6
click at [192, 383] on div "🟢 Des questions ou besoin d'assistance pour la migration AirBnB? Connectez-vous…" at bounding box center [632, 176] width 1264 height 1011
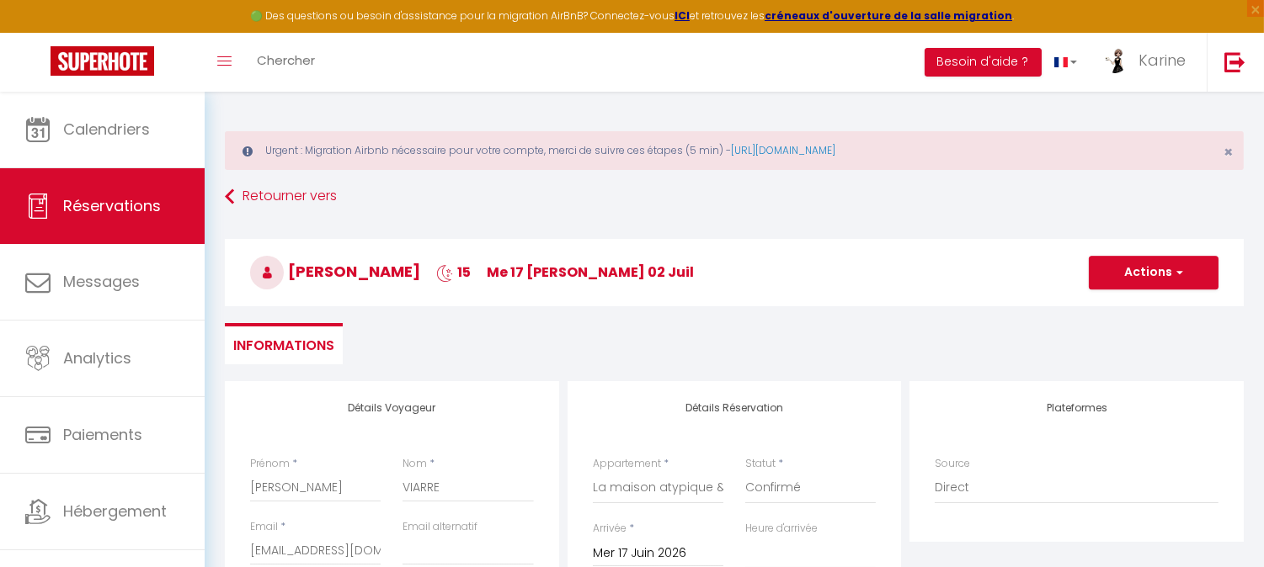
scroll to position [0, 0]
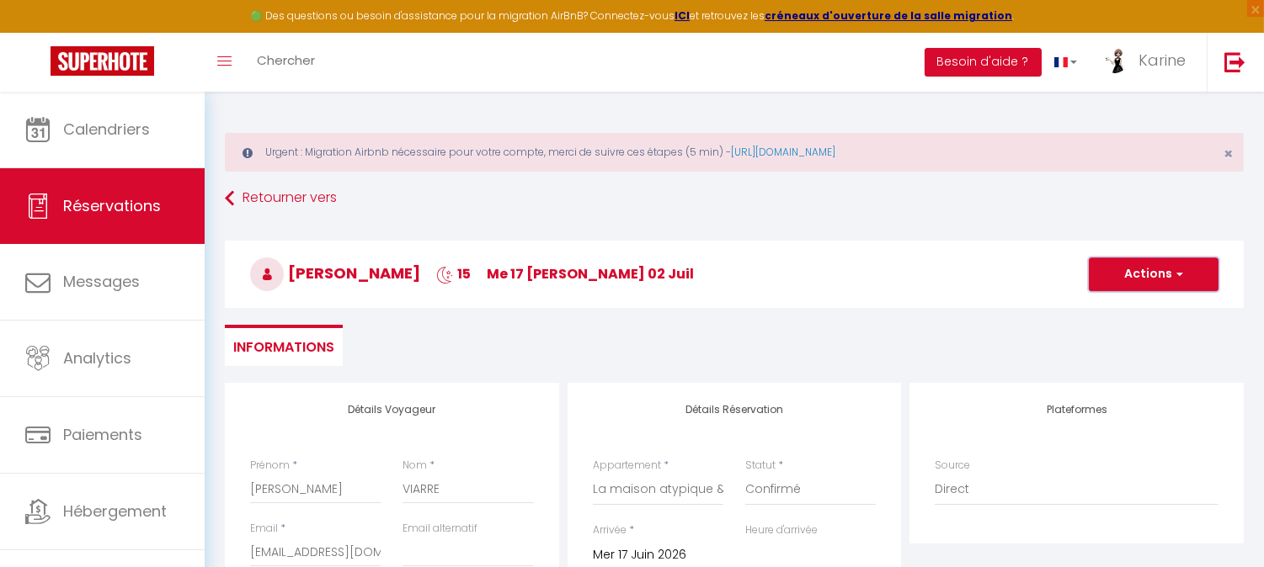
click at [1117, 274] on button "Actions" at bounding box center [1154, 275] width 130 height 34
click at [1097, 309] on link "Enregistrer" at bounding box center [1136, 312] width 133 height 22
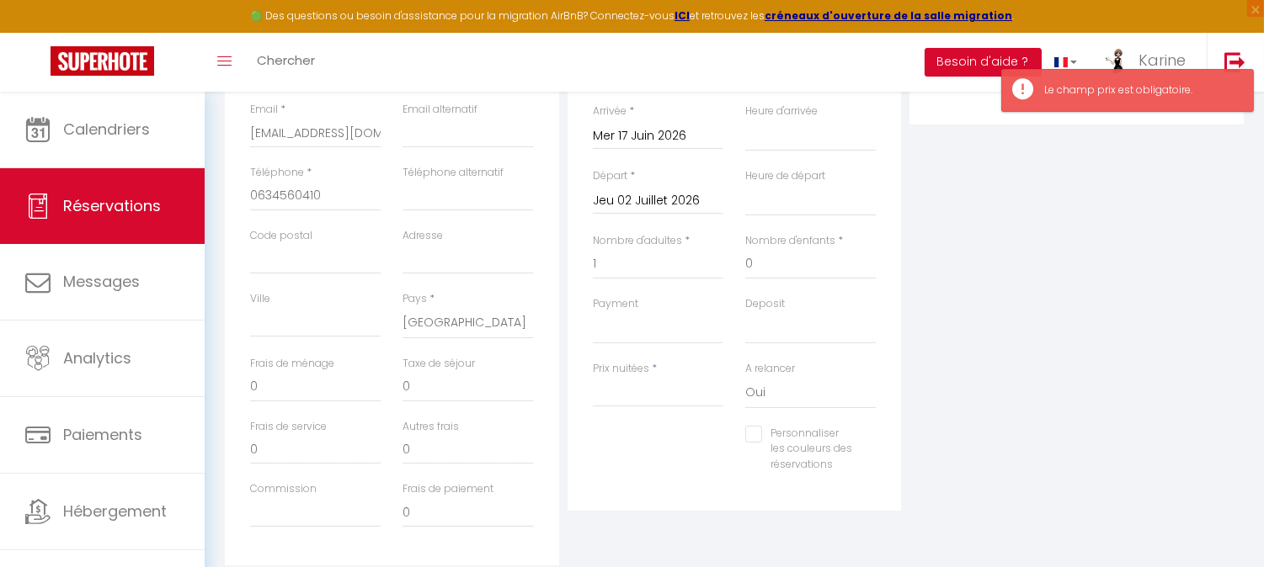
scroll to position [421, 0]
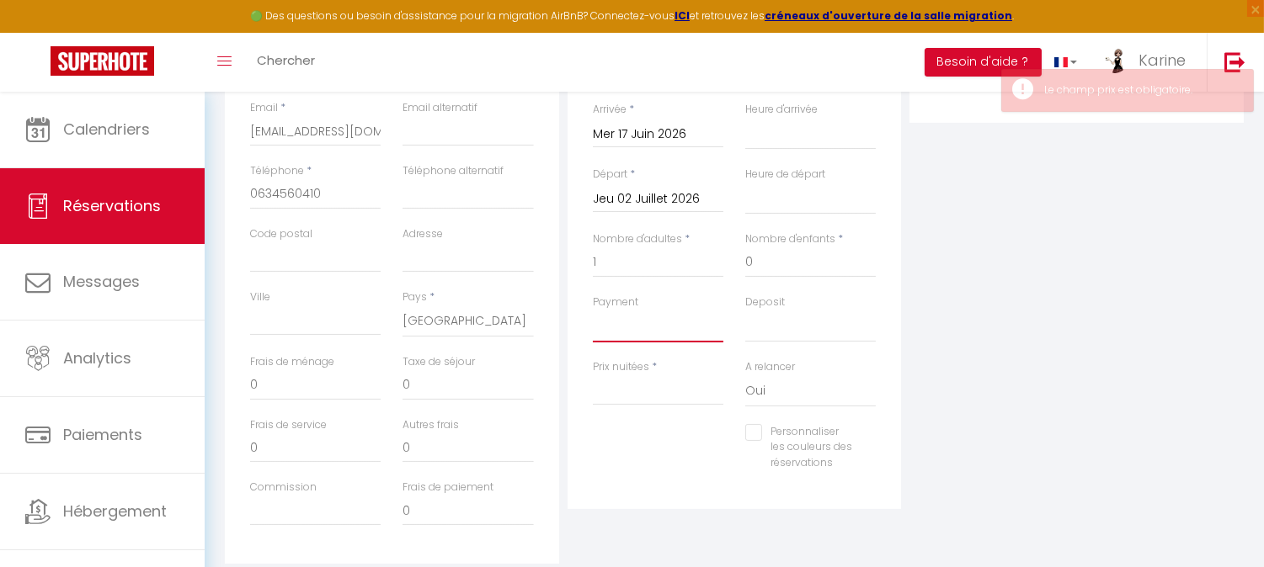
click at [696, 324] on select "OK KO" at bounding box center [658, 327] width 131 height 32
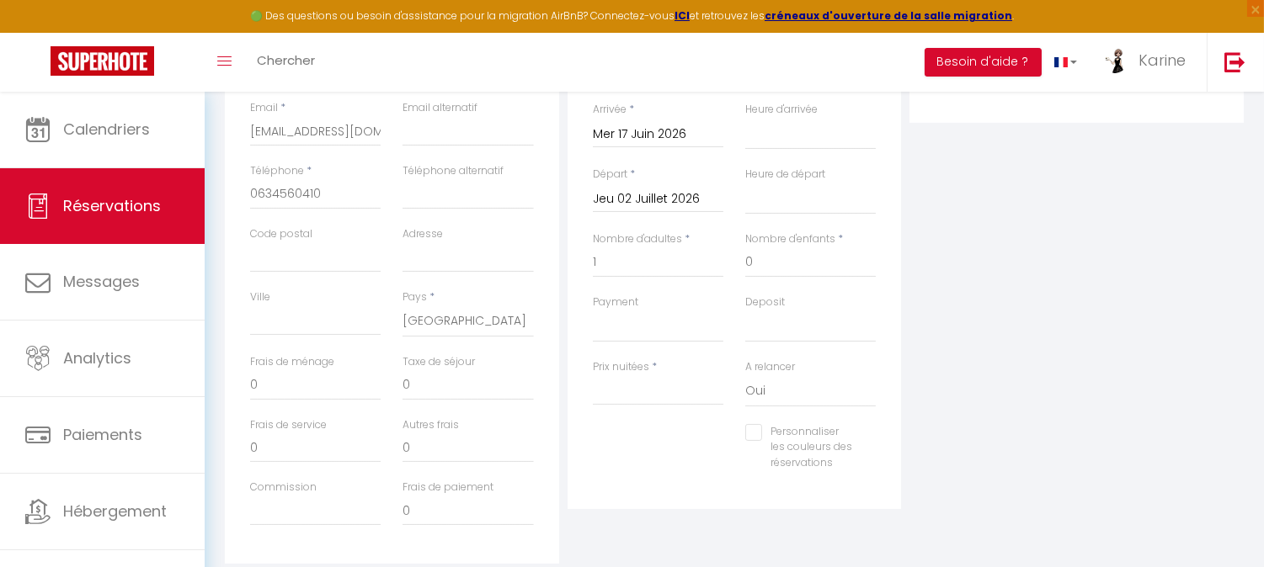
click at [1030, 337] on div "Plateformes Source Direct [DOMAIN_NAME] [DOMAIN_NAME] Chalet montagne Expedia G…" at bounding box center [1076, 263] width 343 height 602
click at [702, 325] on select "OK KO" at bounding box center [658, 327] width 131 height 32
click at [593, 311] on select "OK KO" at bounding box center [658, 327] width 131 height 32
click at [658, 387] on input "Prix nuitées" at bounding box center [658, 391] width 131 height 30
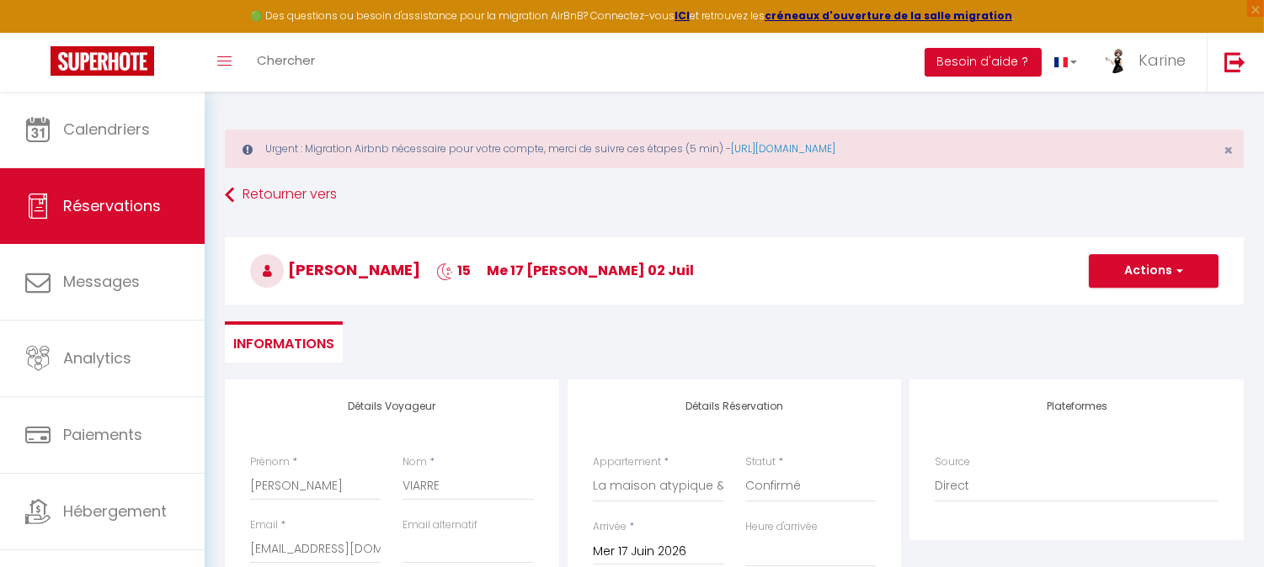
scroll to position [0, 0]
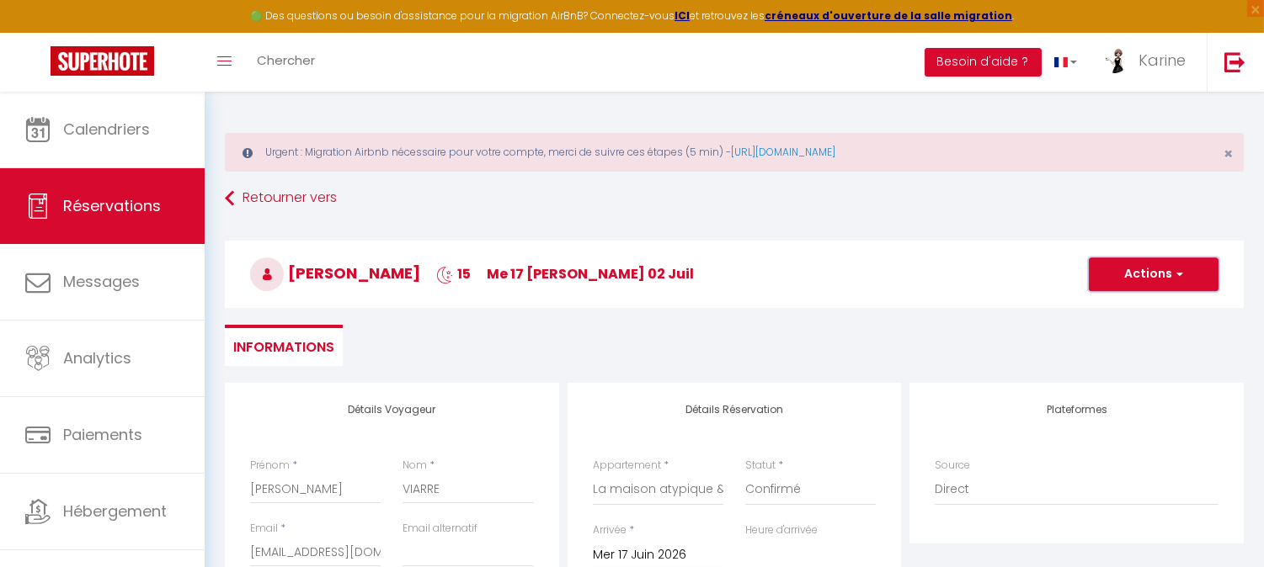
click at [1118, 274] on button "Actions" at bounding box center [1154, 275] width 130 height 34
click at [1091, 304] on link "Enregistrer" at bounding box center [1136, 312] width 133 height 22
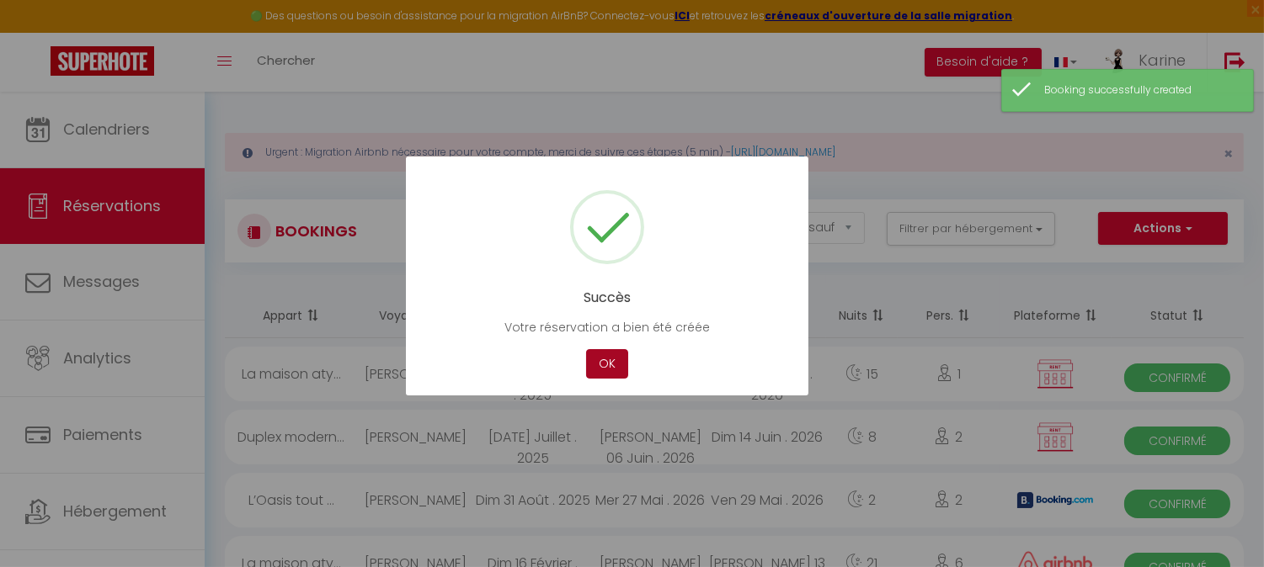
click at [624, 367] on button "OK" at bounding box center [607, 363] width 42 height 29
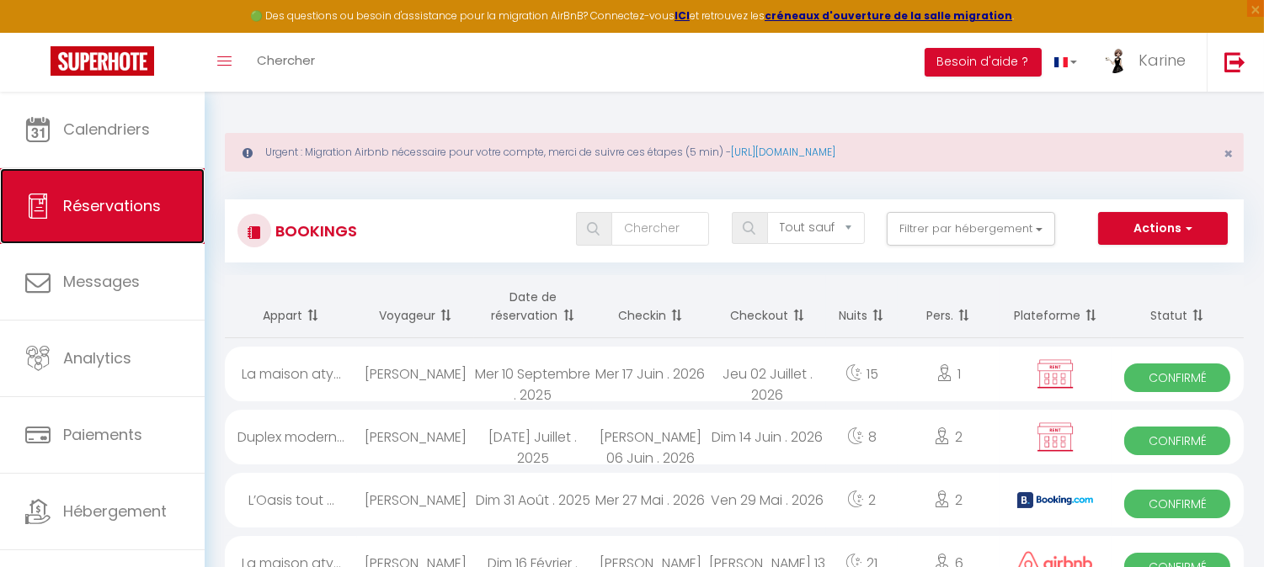
click at [124, 215] on span "Réservations" at bounding box center [112, 205] width 98 height 21
click at [1125, 229] on button "Actions" at bounding box center [1163, 229] width 130 height 34
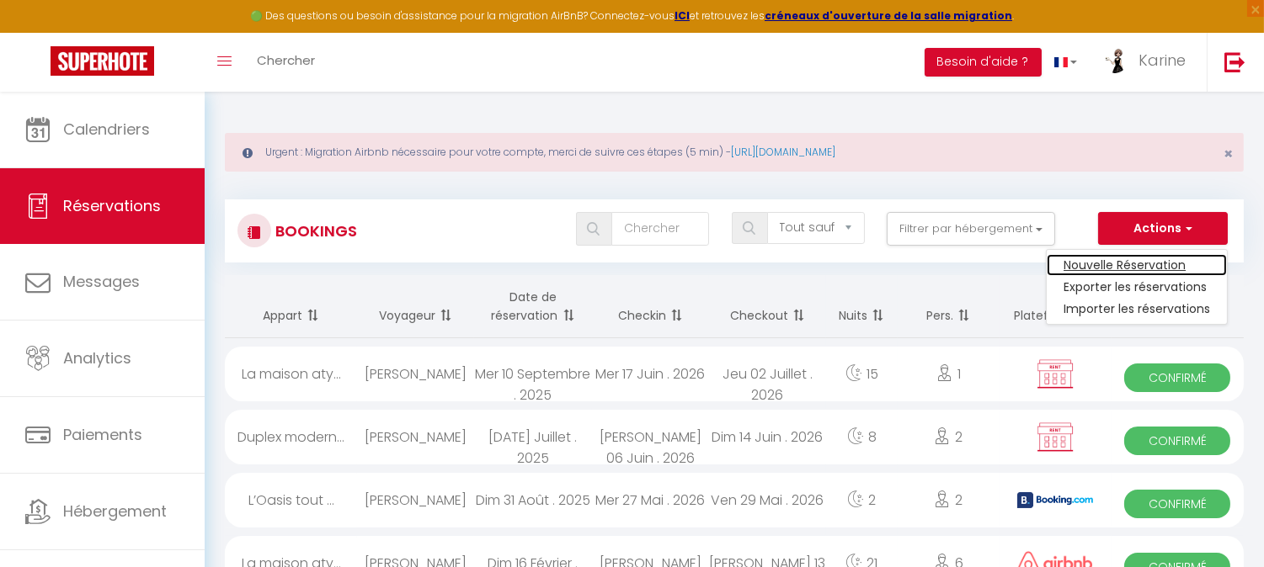
click at [1103, 264] on link "Nouvelle Réservation" at bounding box center [1137, 265] width 180 height 22
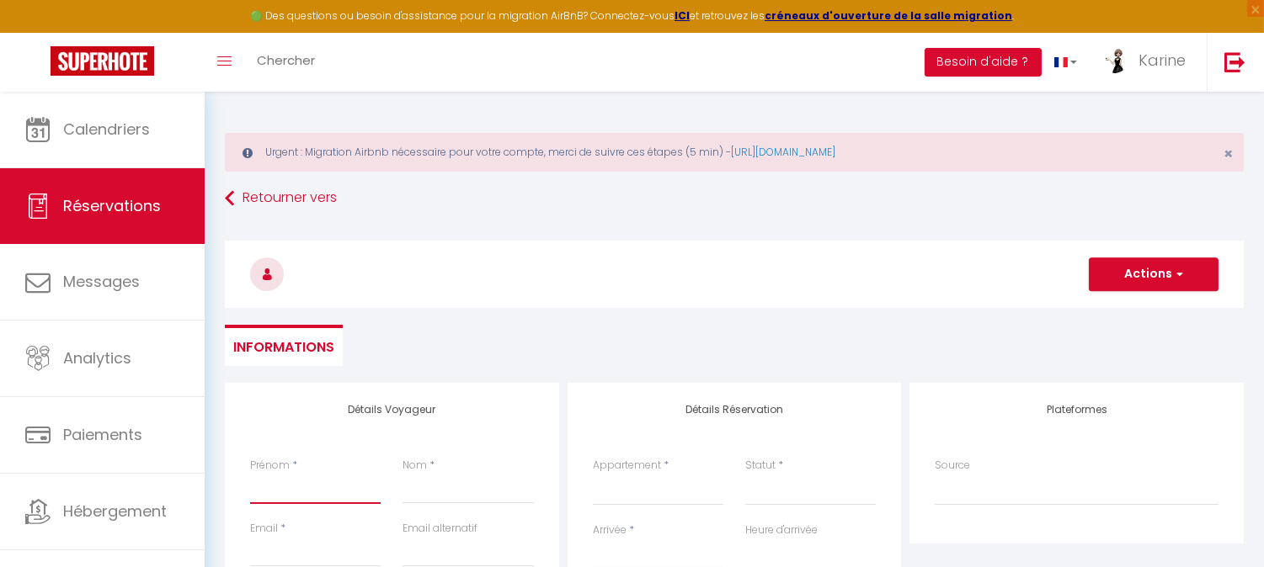
click at [290, 492] on input "Prénom" at bounding box center [315, 489] width 131 height 30
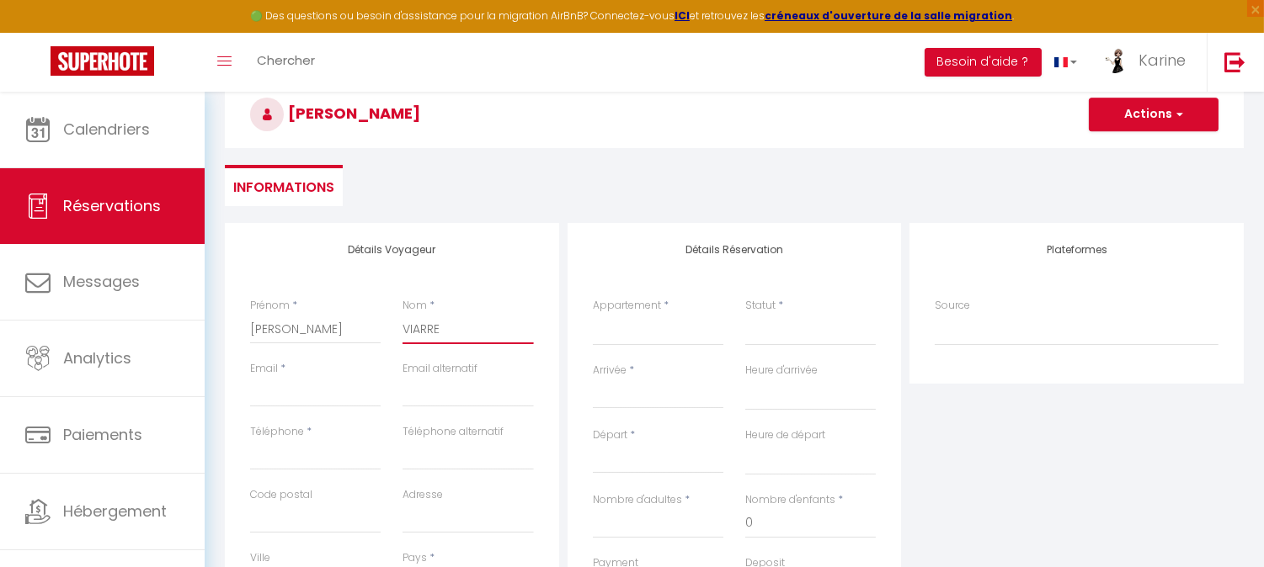
scroll to position [161, 0]
click at [284, 398] on input "Email client" at bounding box center [315, 391] width 131 height 30
paste input "[EMAIL_ADDRESS][DOMAIN_NAME]"
click at [323, 461] on input "Téléphone" at bounding box center [315, 454] width 131 height 30
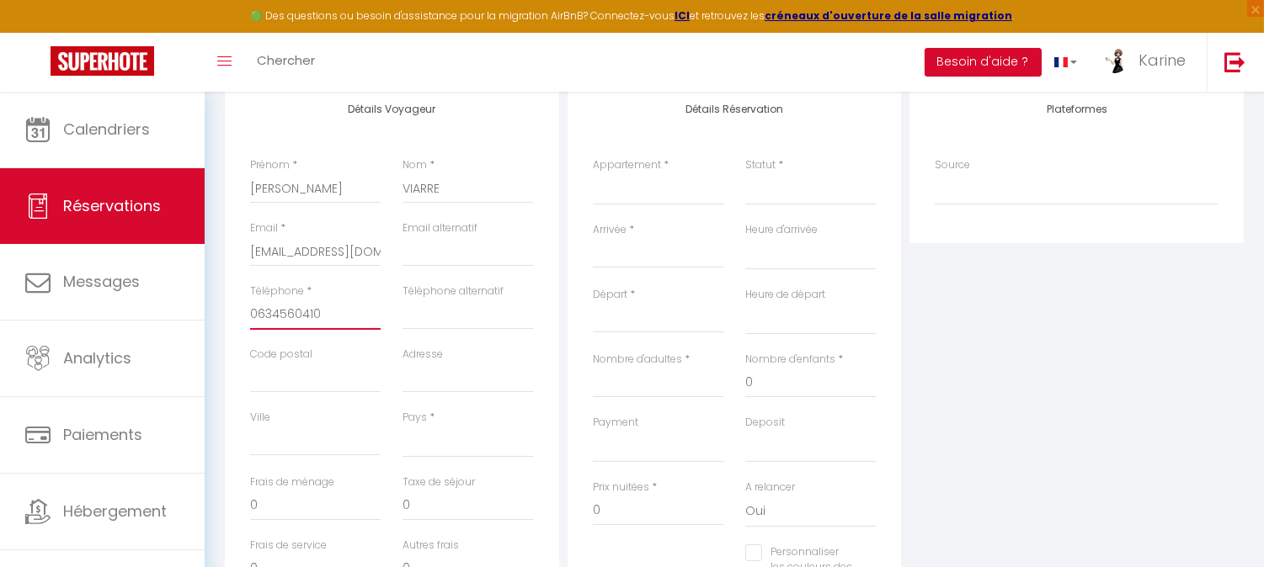
scroll to position [304, 0]
click at [452, 439] on select "[GEOGRAPHIC_DATA] [GEOGRAPHIC_DATA] [GEOGRAPHIC_DATA] [GEOGRAPHIC_DATA] [GEOGRA…" at bounding box center [467, 439] width 131 height 32
click at [402, 423] on select "[GEOGRAPHIC_DATA] [GEOGRAPHIC_DATA] [GEOGRAPHIC_DATA] [GEOGRAPHIC_DATA] [GEOGRA…" at bounding box center [467, 439] width 131 height 32
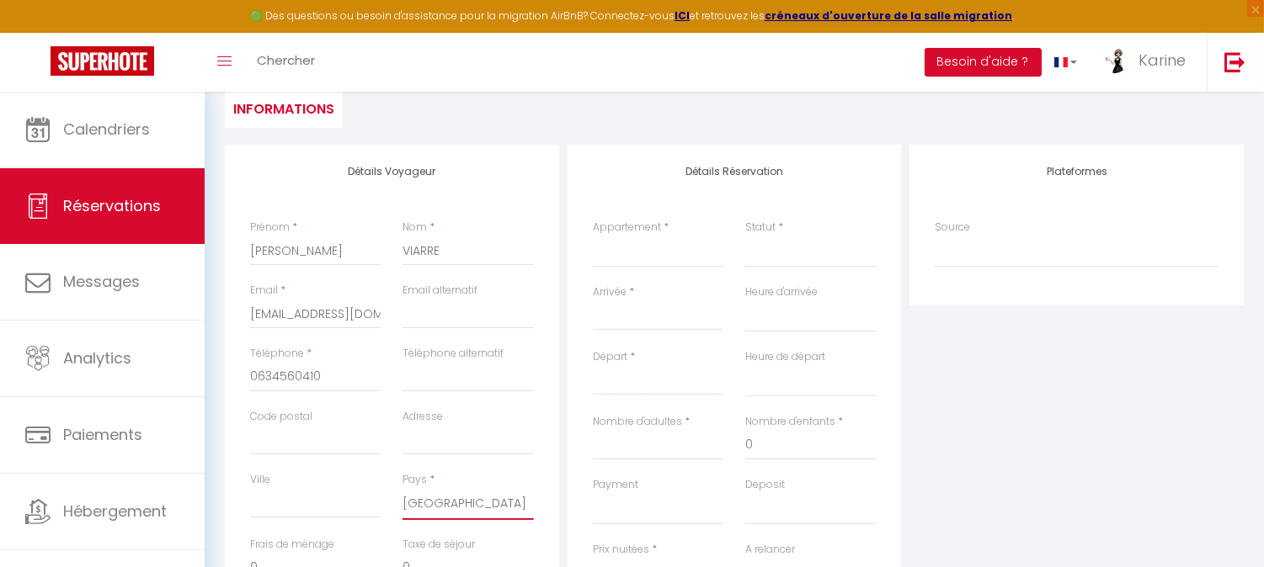
scroll to position [223, 0]
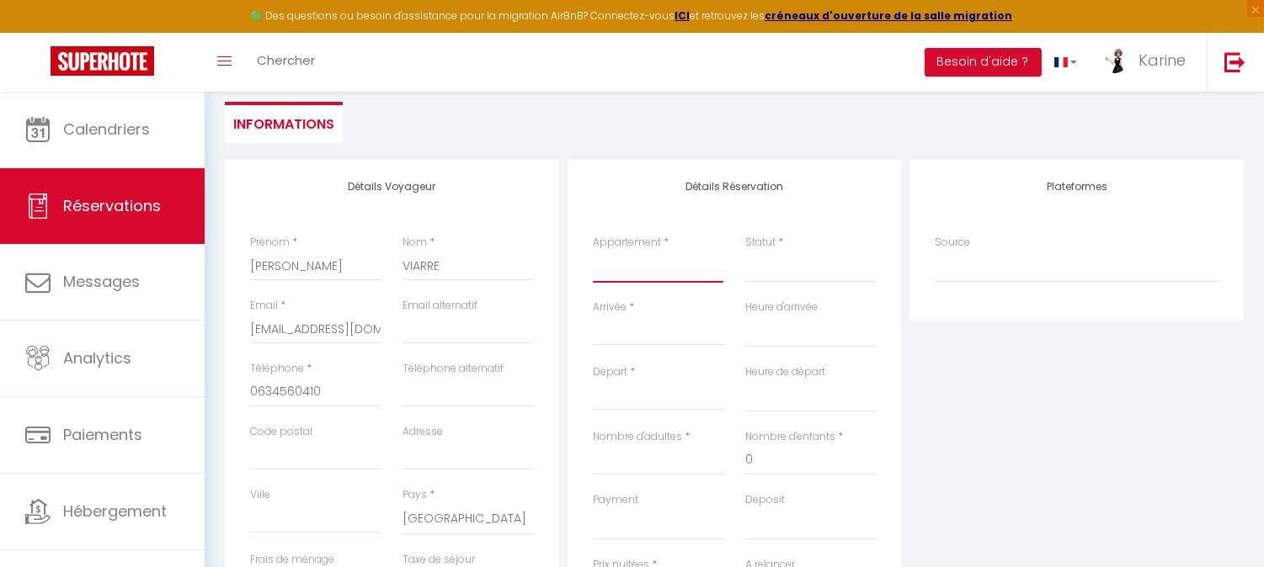
click at [625, 270] on select "La Roquetière - 12 personnes Le Bohème chic et cosy au cœur de Pau Chalet du Te…" at bounding box center [658, 267] width 131 height 32
click at [593, 251] on select "La Roquetière - 12 personnes Le Bohème chic et cosy au cœur de Pau Chalet du Te…" at bounding box center [658, 267] width 131 height 32
click at [617, 324] on input "Arrivée" at bounding box center [658, 333] width 131 height 22
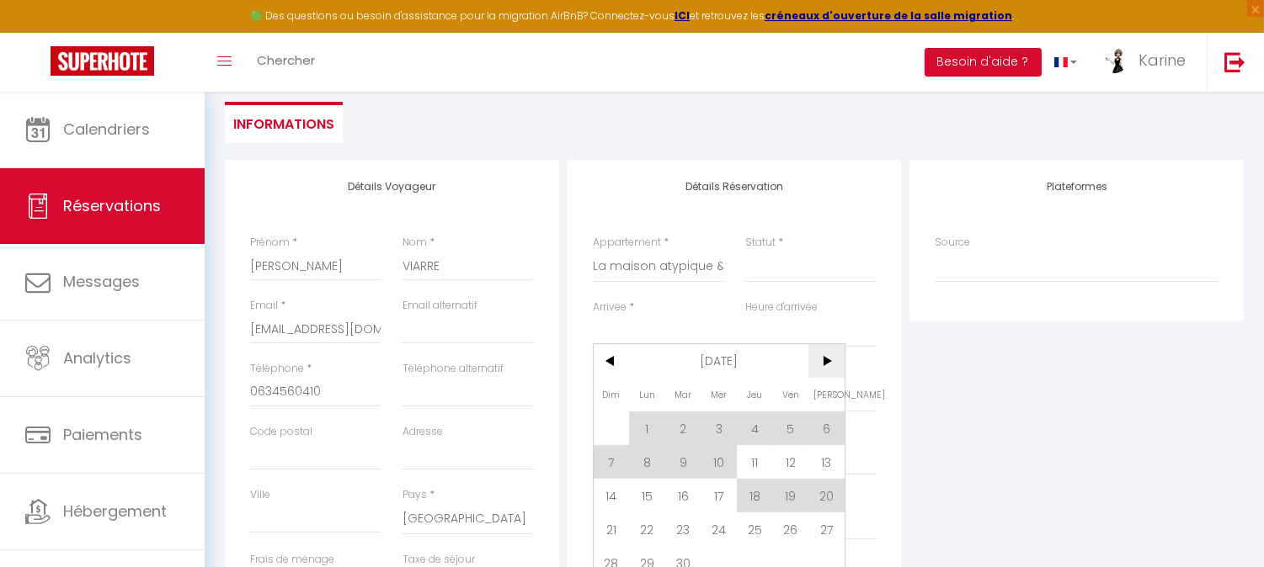
click at [825, 362] on span ">" at bounding box center [826, 361] width 36 height 34
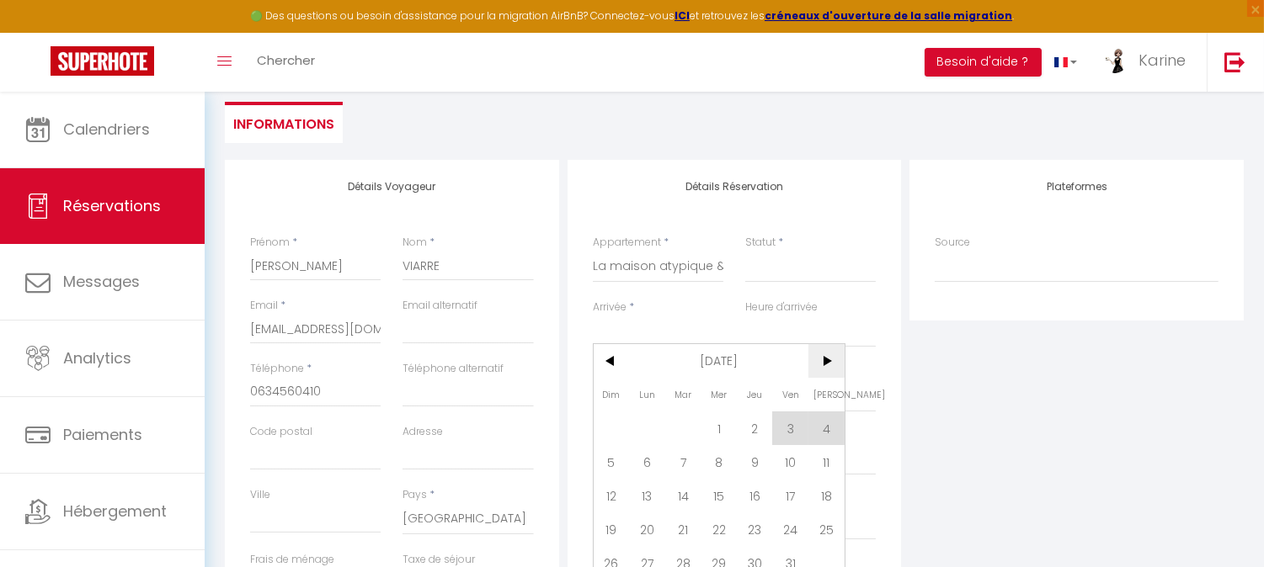
click at [825, 362] on span ">" at bounding box center [826, 361] width 36 height 34
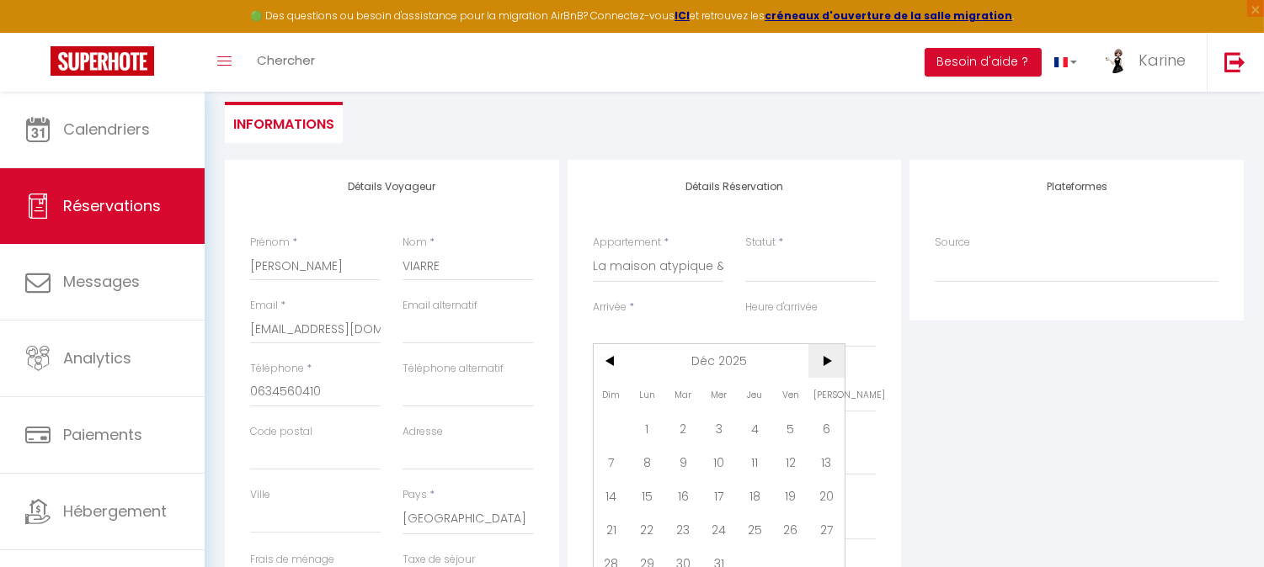
click at [825, 362] on span ">" at bounding box center [826, 361] width 36 height 34
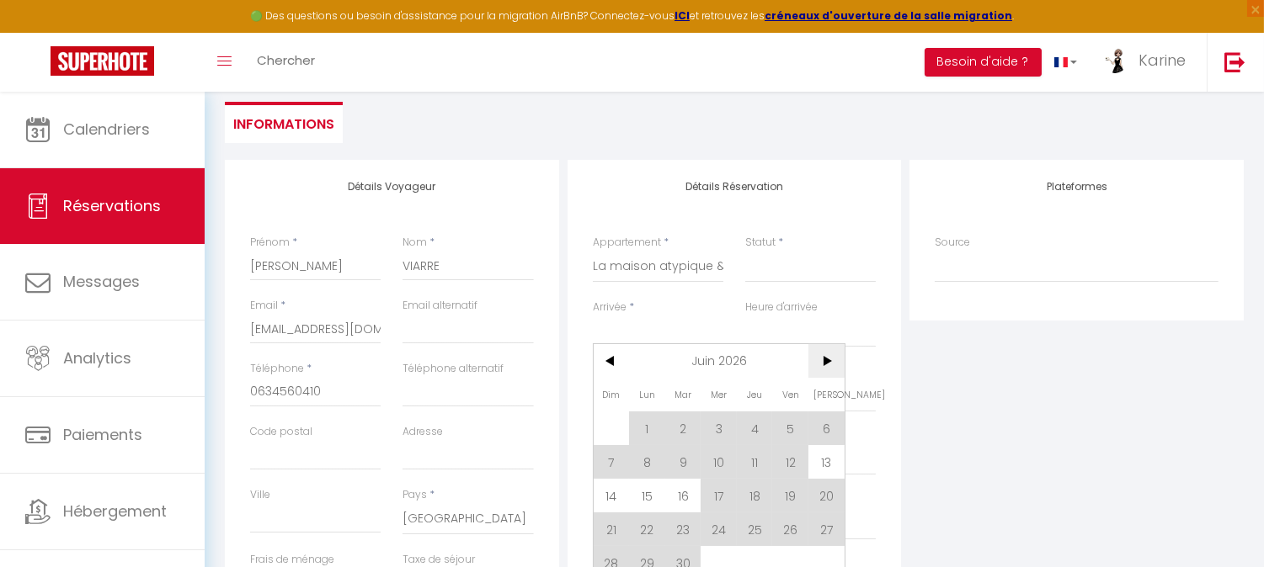
click at [825, 362] on span ">" at bounding box center [826, 361] width 36 height 34
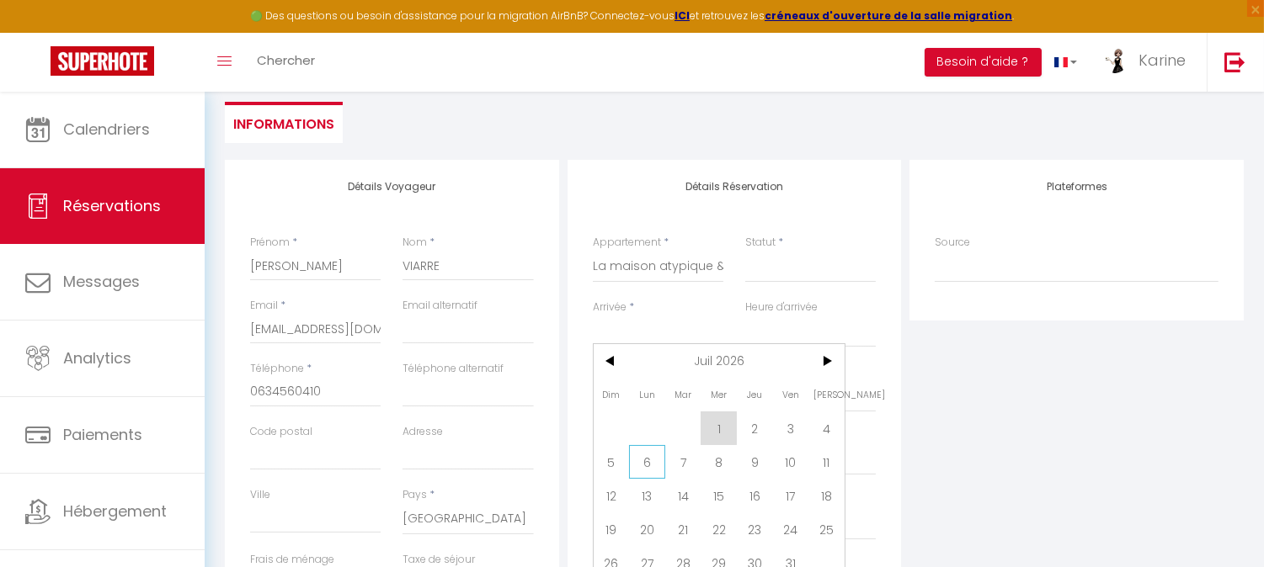
click at [650, 465] on span "6" at bounding box center [647, 462] width 36 height 34
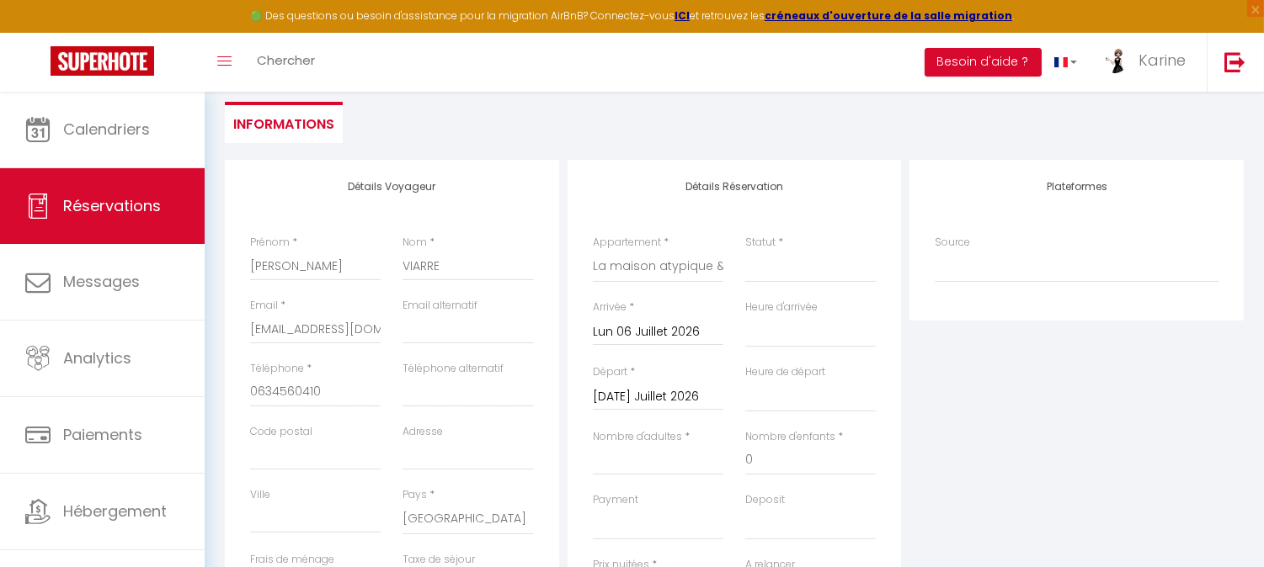
click at [671, 386] on input "[DATE] Juillet 2026" at bounding box center [658, 397] width 131 height 22
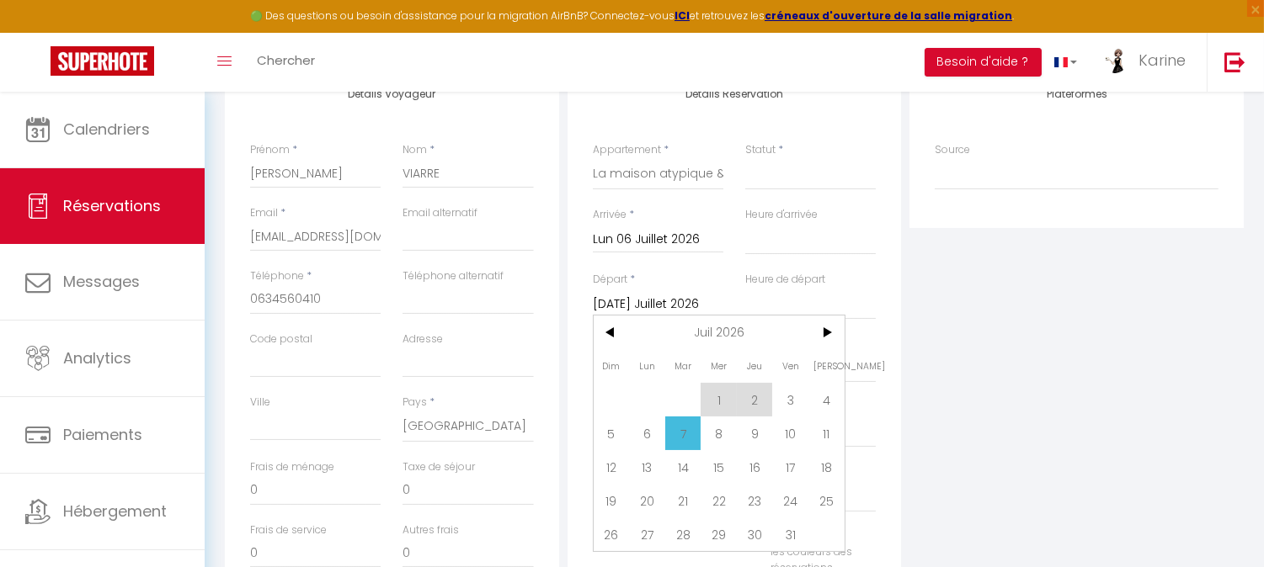
scroll to position [318, 0]
click at [753, 452] on span "16" at bounding box center [755, 465] width 36 height 34
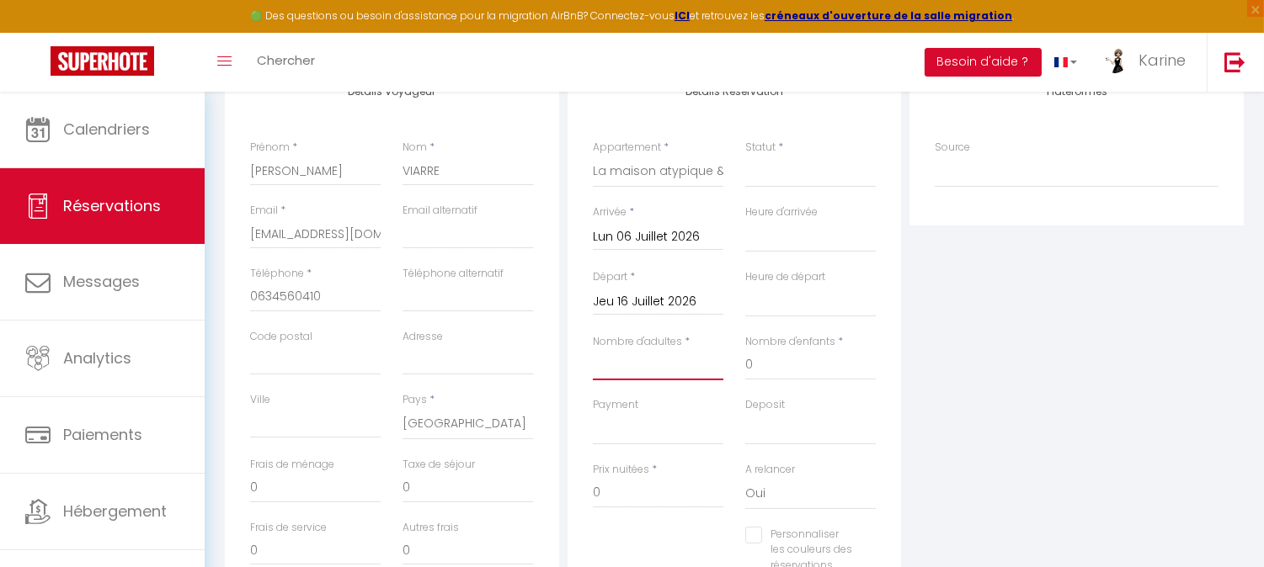
click at [632, 367] on input "Nombre d'adultes" at bounding box center [658, 365] width 131 height 30
click at [632, 494] on input "3138" at bounding box center [658, 493] width 131 height 30
click at [280, 484] on input "0" at bounding box center [315, 488] width 131 height 30
click at [922, 380] on div "Plateformes Source Direct [DOMAIN_NAME] [DOMAIN_NAME] Chalet montagne Expedia G…" at bounding box center [1076, 366] width 343 height 602
click at [672, 431] on select "OK KO" at bounding box center [658, 429] width 131 height 32
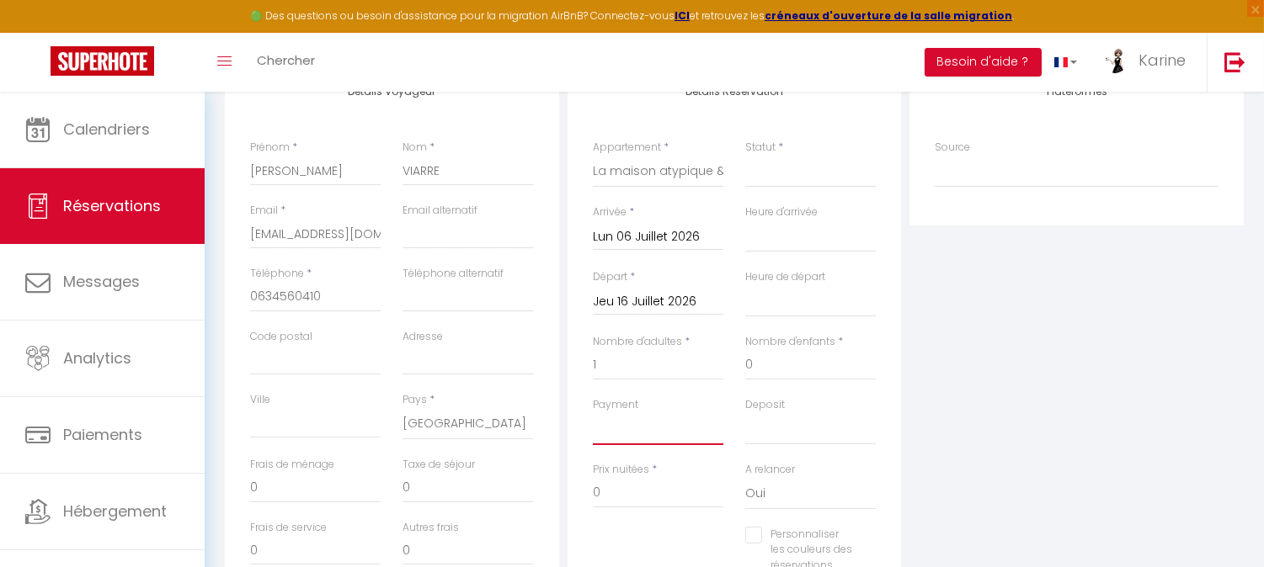
click at [593, 413] on select "OK KO" at bounding box center [658, 429] width 131 height 32
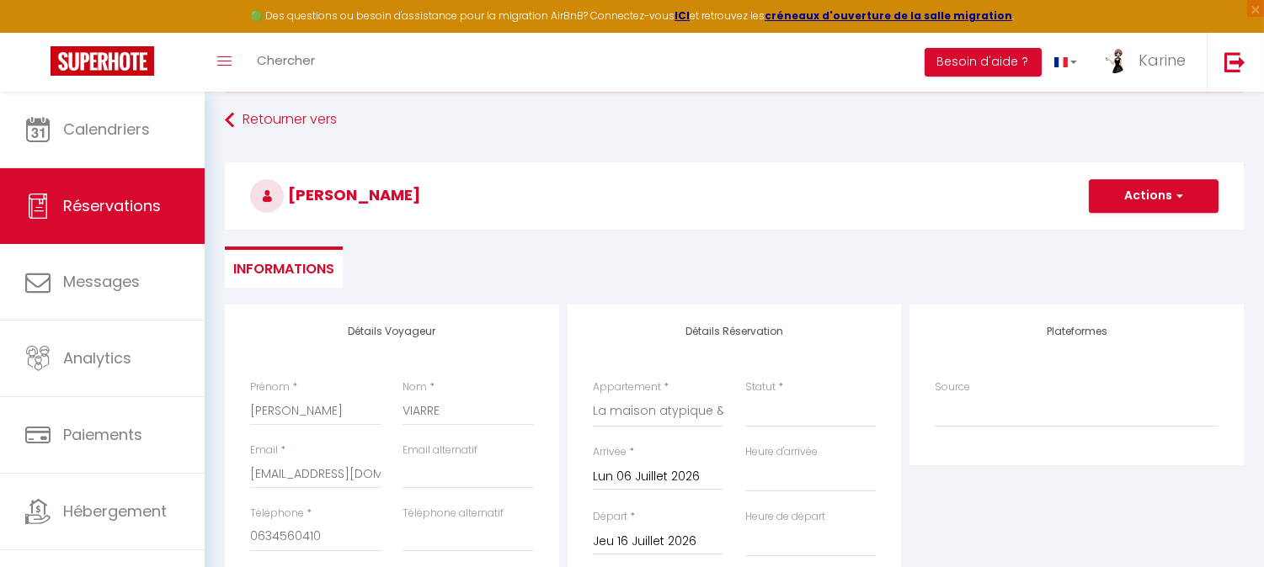
scroll to position [0, 0]
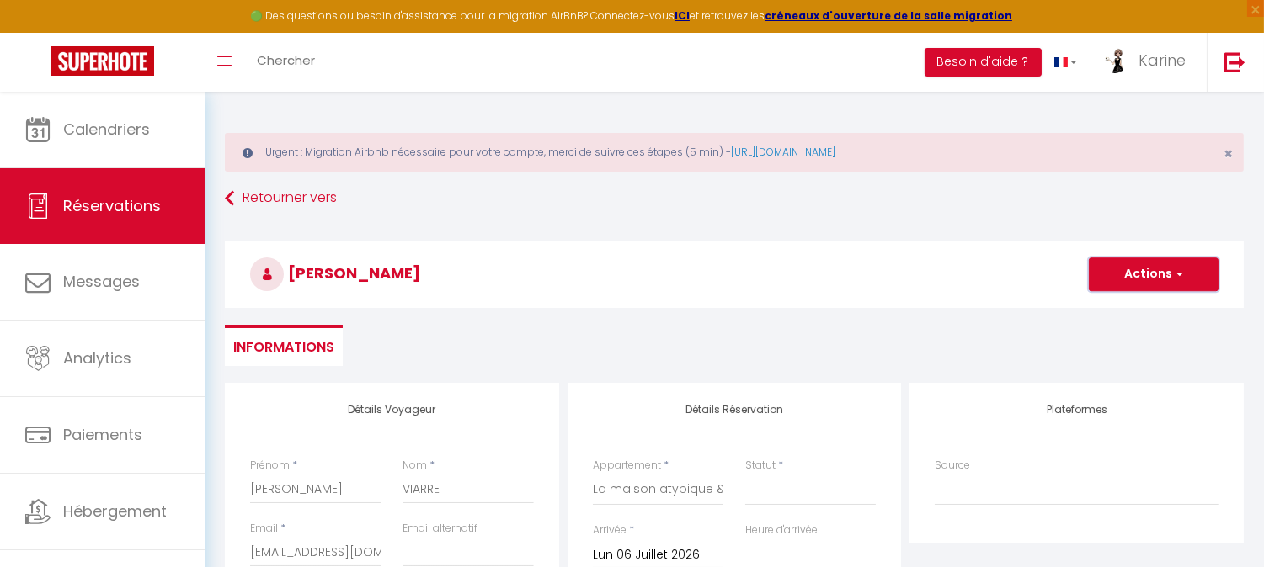
click at [1142, 266] on button "Actions" at bounding box center [1154, 275] width 130 height 34
click at [1108, 310] on link "Enregistrer" at bounding box center [1136, 312] width 133 height 22
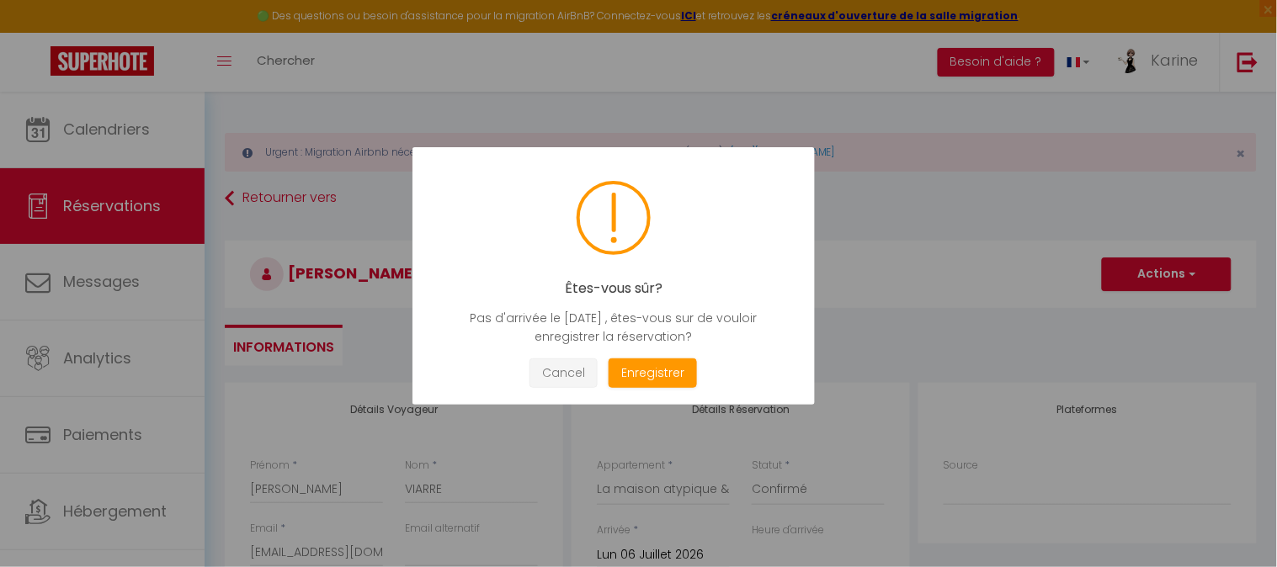
click at [567, 382] on button "Cancel" at bounding box center [564, 373] width 68 height 29
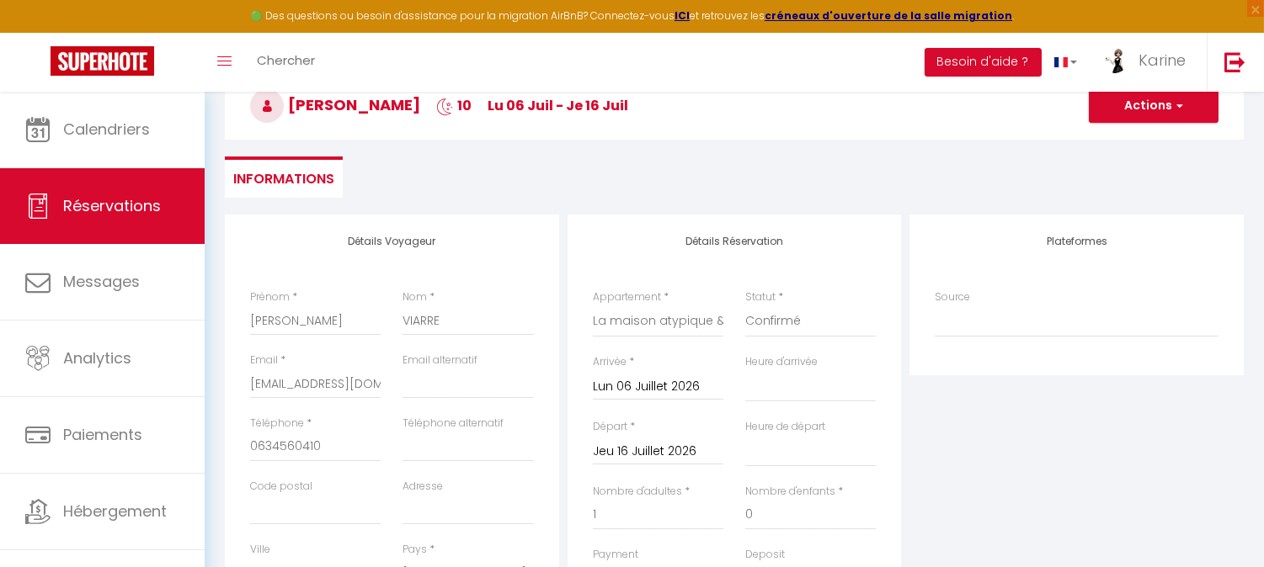
scroll to position [164, 0]
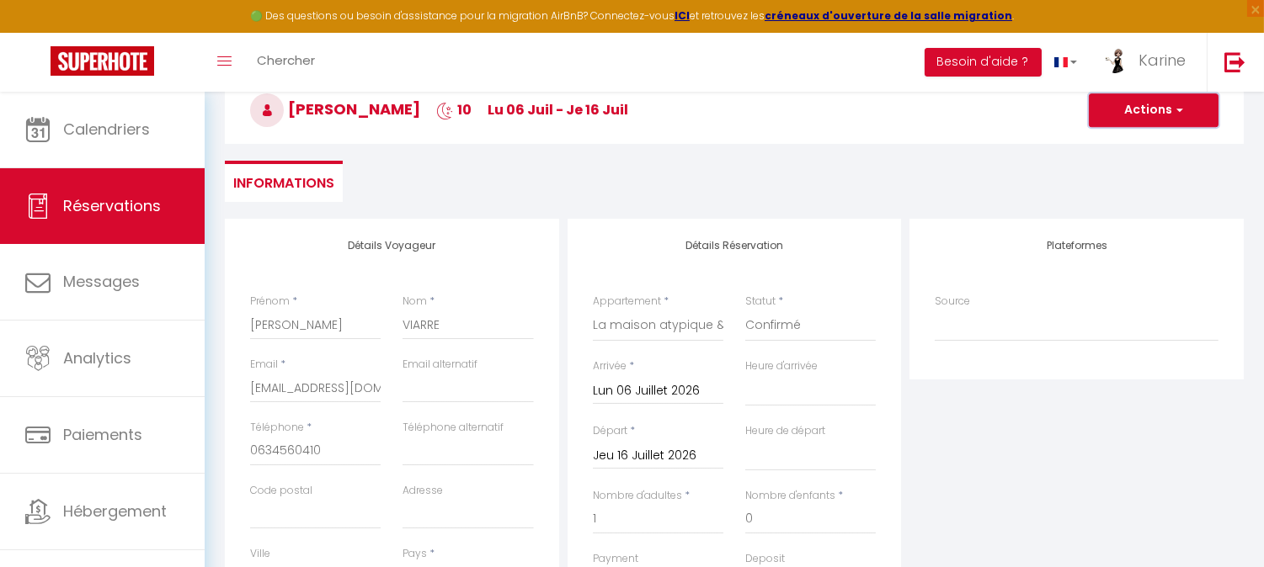
click at [1148, 115] on button "Actions" at bounding box center [1154, 110] width 130 height 34
click at [1116, 143] on link "Enregistrer" at bounding box center [1136, 147] width 133 height 22
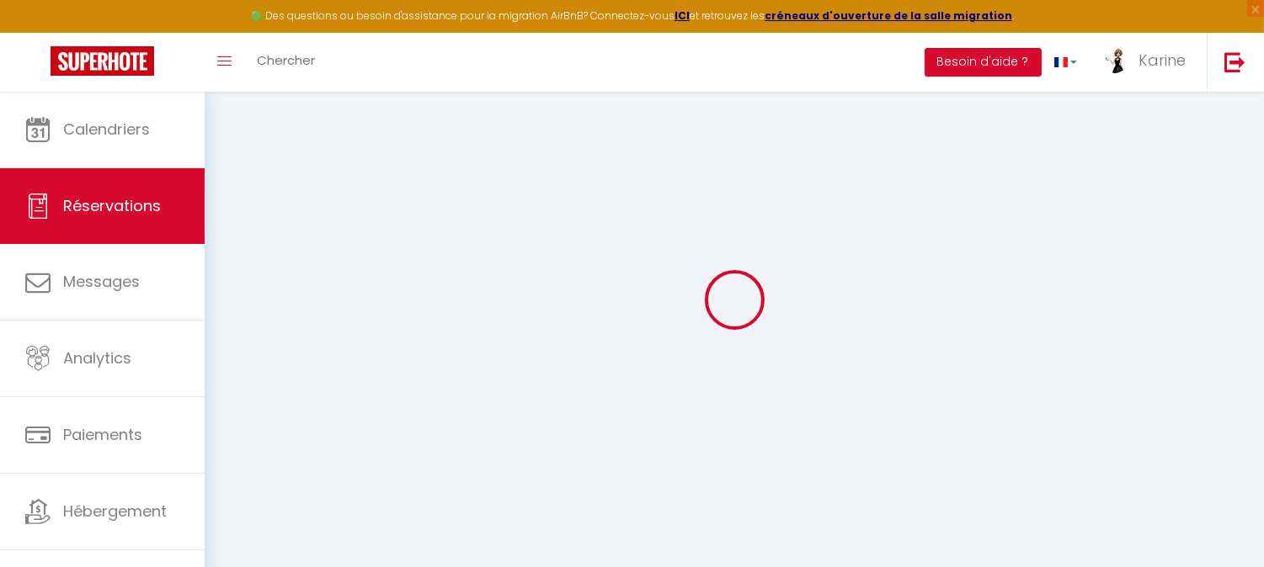
scroll to position [91, 0]
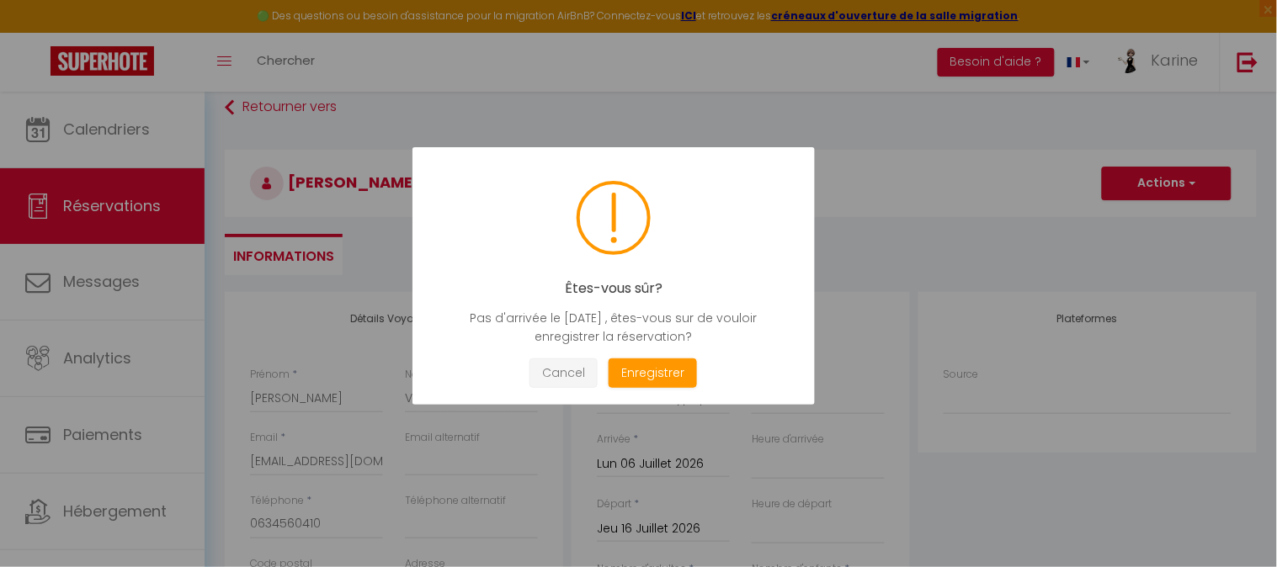
click at [561, 362] on button "Cancel" at bounding box center [564, 373] width 68 height 29
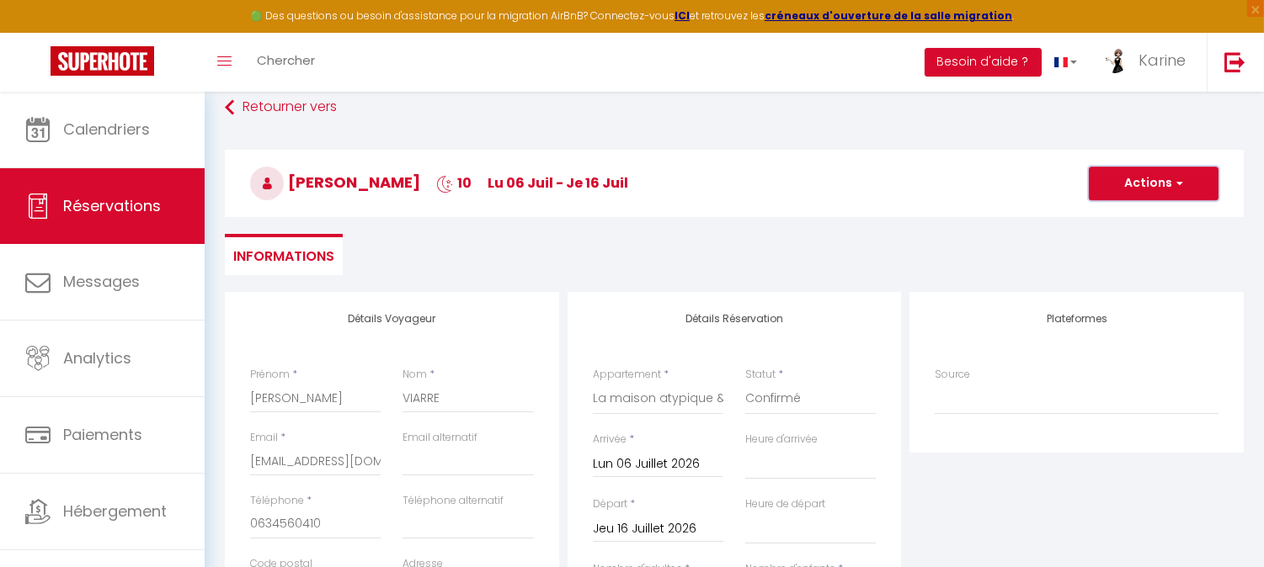
click at [1139, 183] on button "Actions" at bounding box center [1154, 184] width 130 height 34
click at [1109, 220] on link "Enregistrer" at bounding box center [1136, 221] width 133 height 22
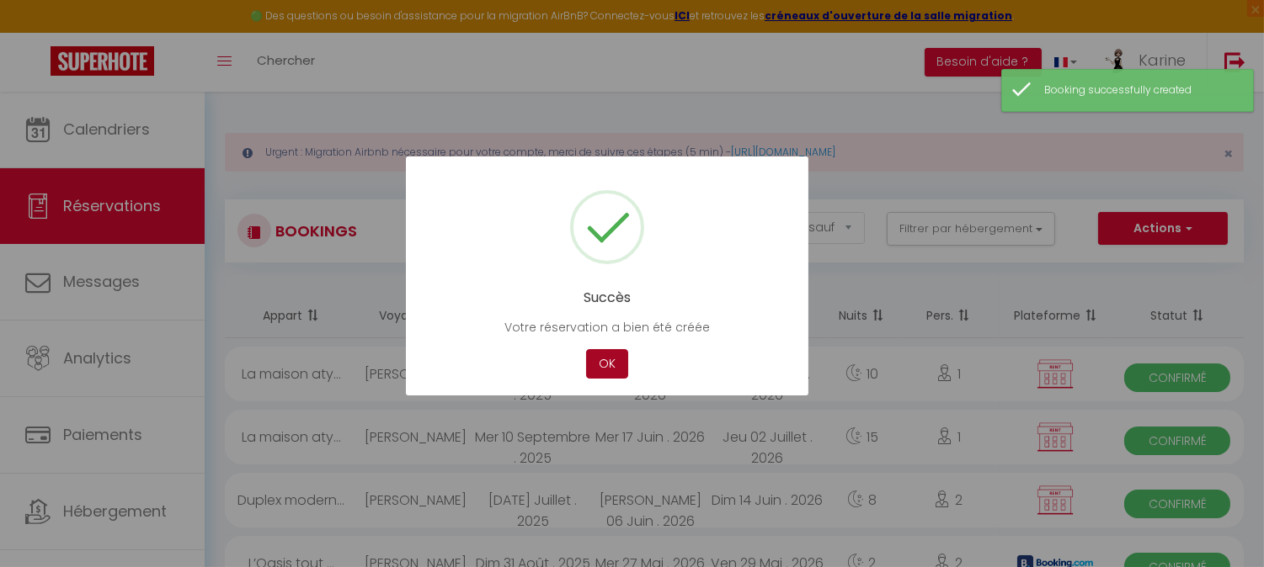
click at [604, 359] on button "OK" at bounding box center [607, 363] width 42 height 29
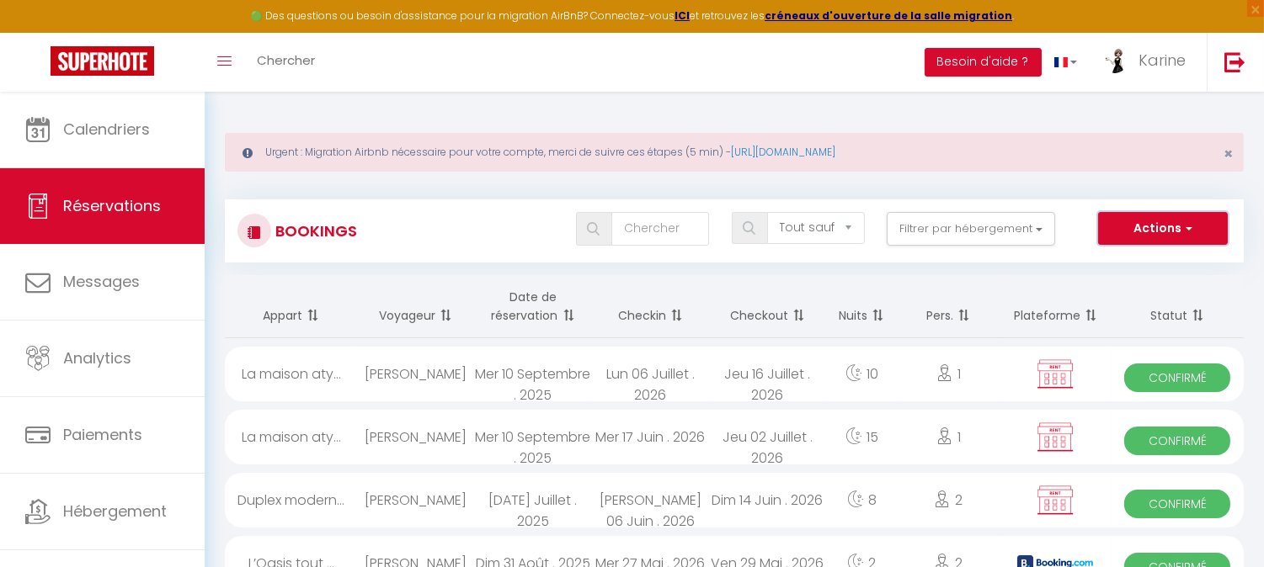
click at [1141, 216] on button "Actions" at bounding box center [1163, 229] width 130 height 34
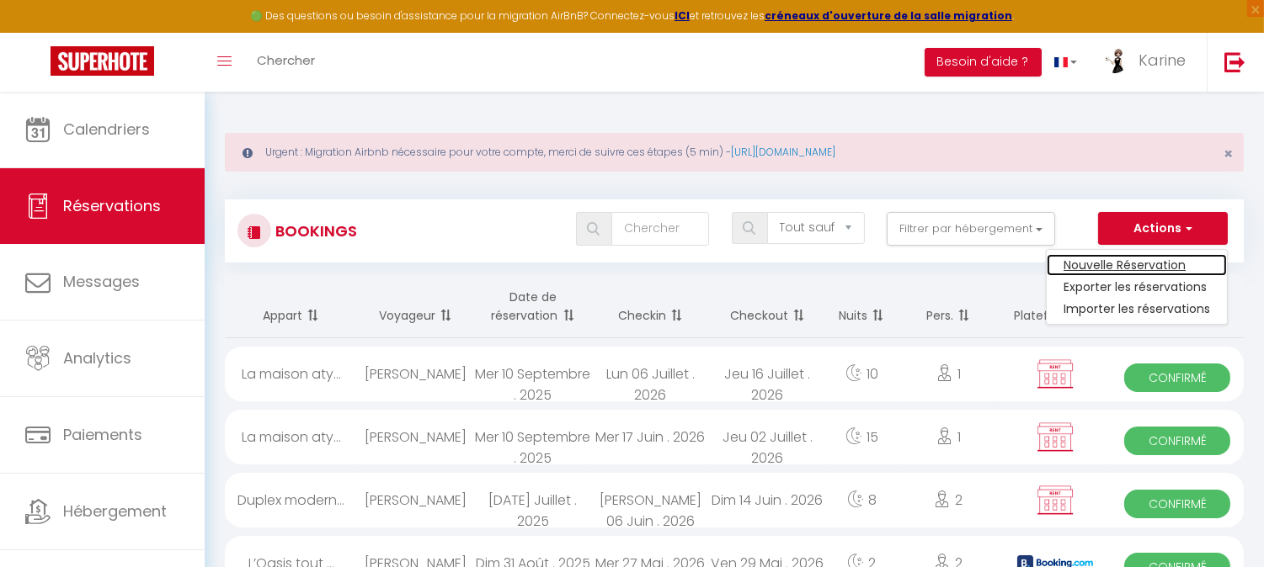
click at [1114, 261] on link "Nouvelle Réservation" at bounding box center [1137, 265] width 180 height 22
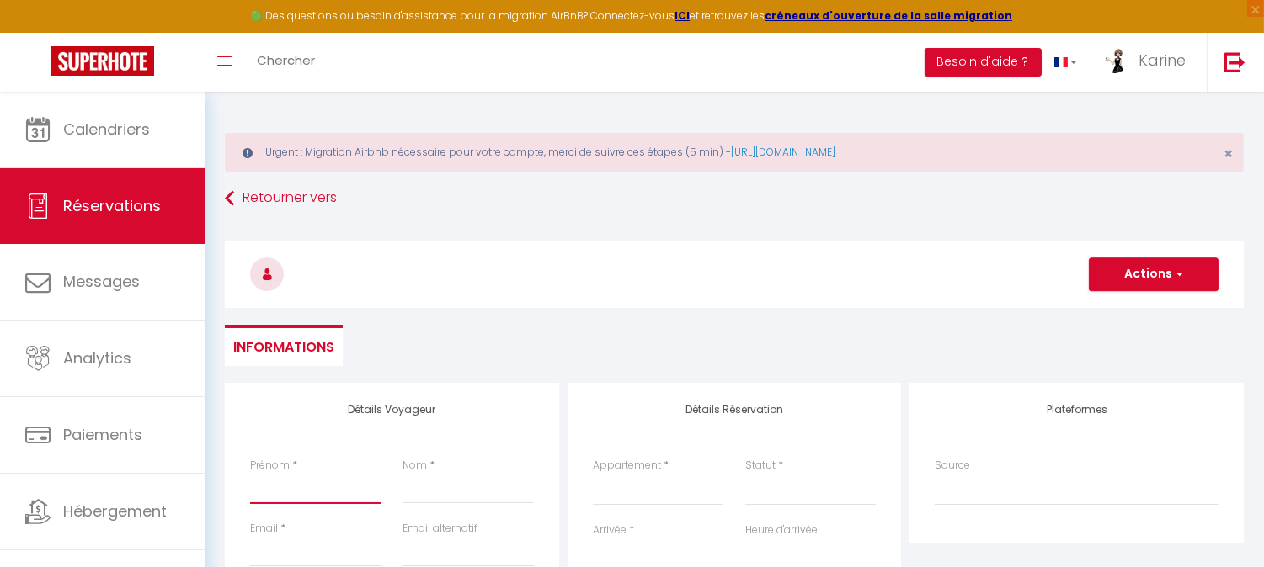
click at [312, 483] on input "Prénom" at bounding box center [315, 489] width 131 height 30
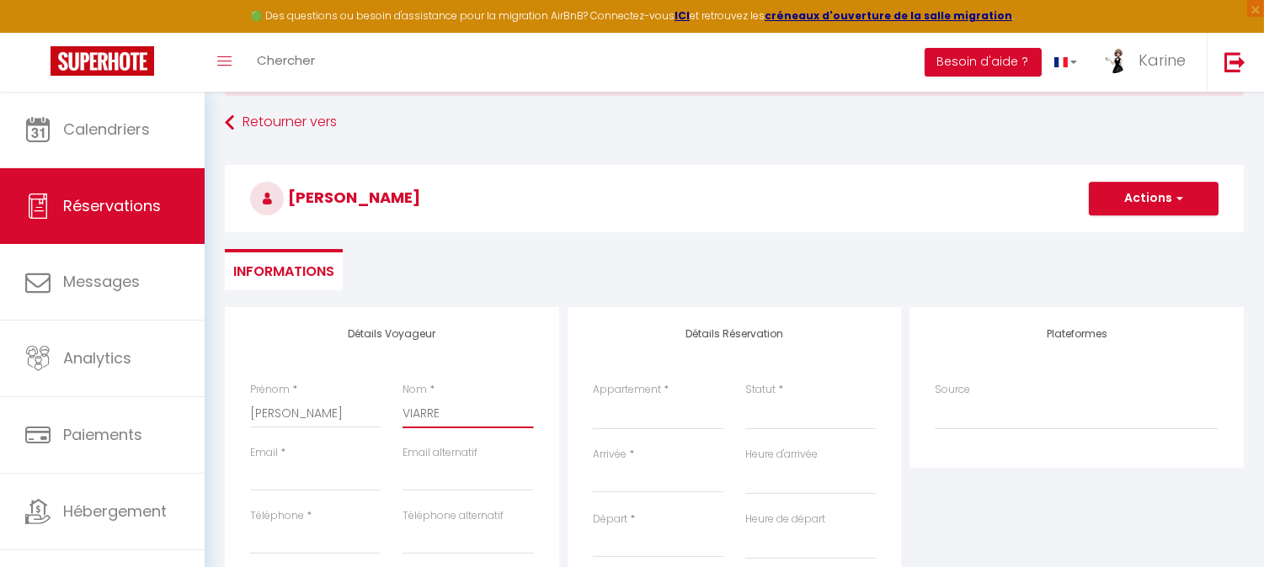
scroll to position [116, 0]
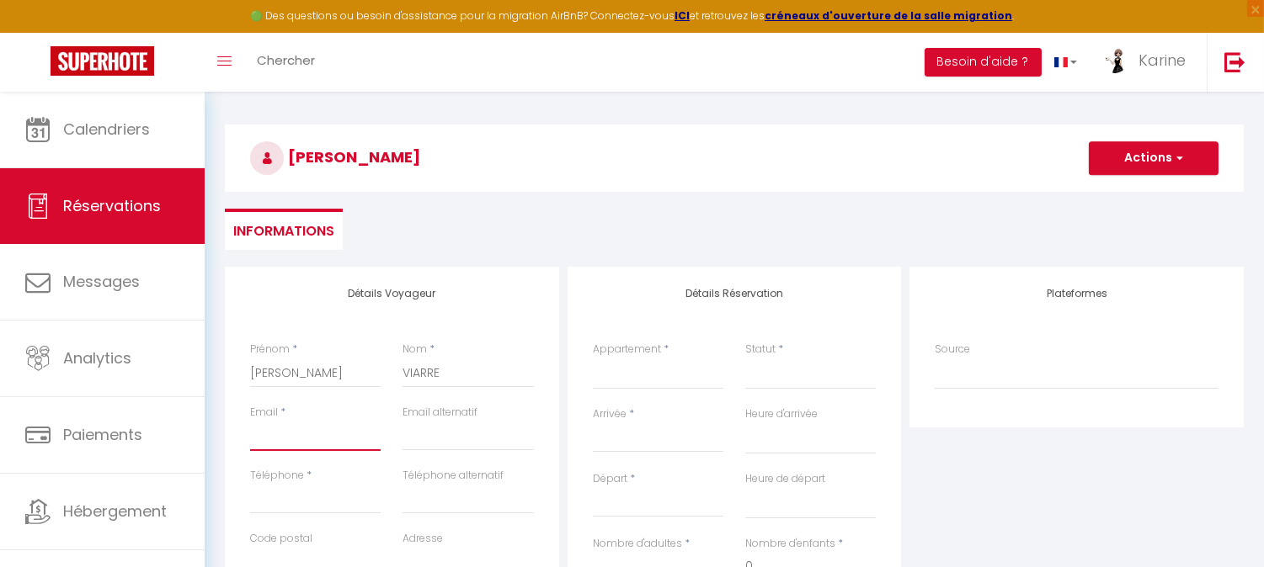
click at [309, 440] on input "Email client" at bounding box center [315, 436] width 131 height 30
paste input "[EMAIL_ADDRESS][DOMAIN_NAME]"
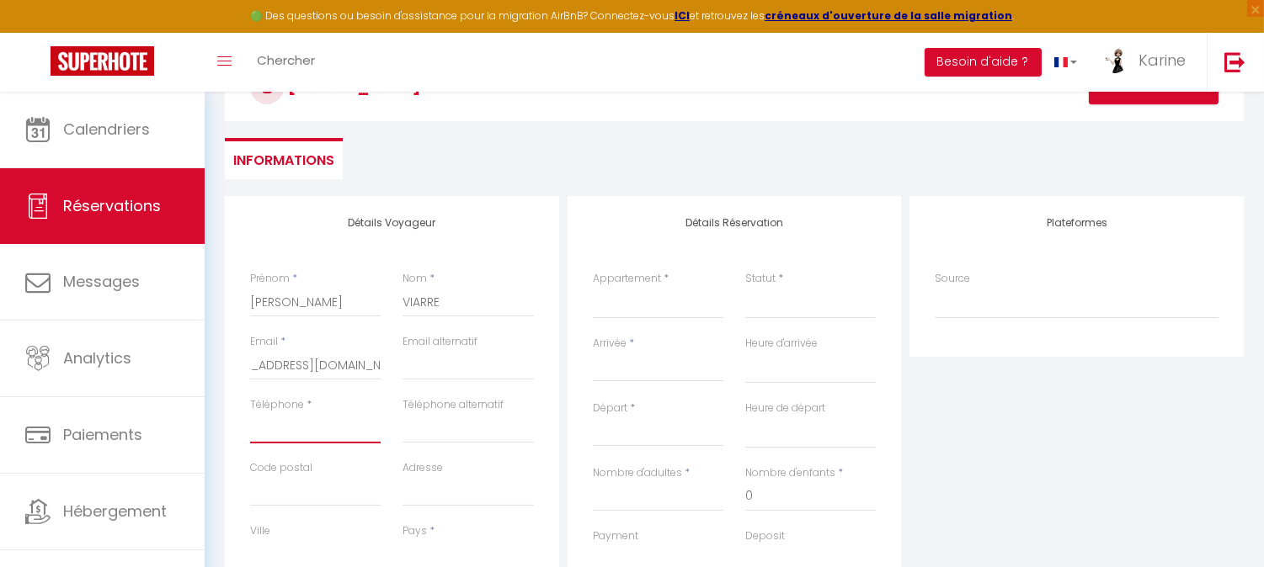
scroll to position [0, 0]
click at [329, 423] on input "Téléphone" at bounding box center [315, 428] width 131 height 30
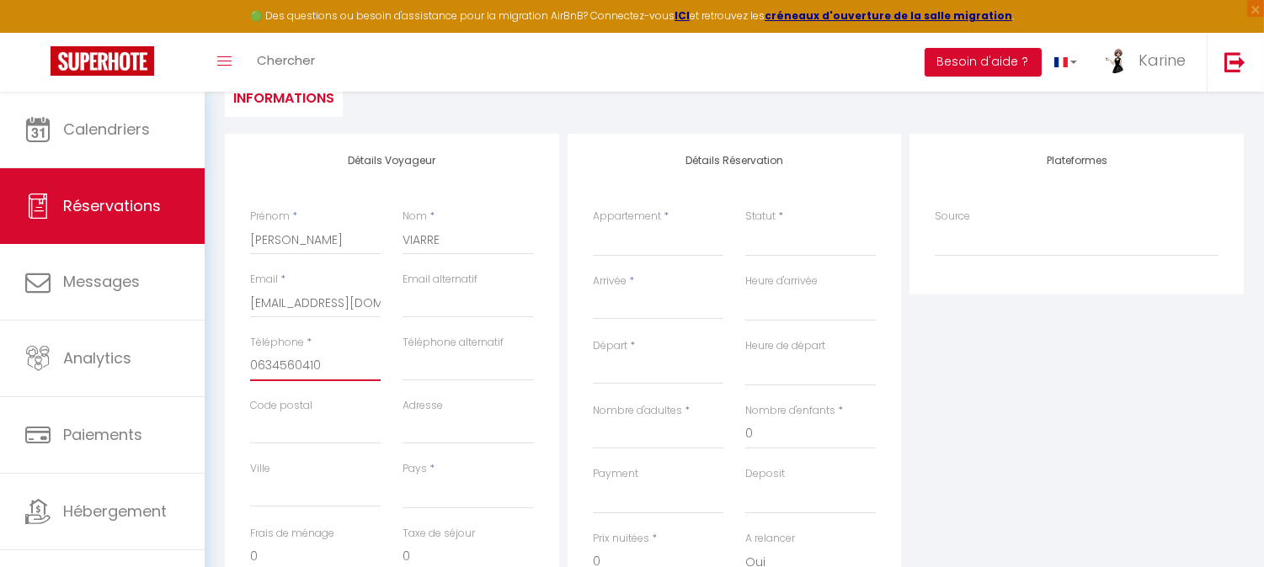
scroll to position [253, 0]
click at [436, 493] on select "[GEOGRAPHIC_DATA] [GEOGRAPHIC_DATA] [GEOGRAPHIC_DATA] [GEOGRAPHIC_DATA] [GEOGRA…" at bounding box center [467, 490] width 131 height 32
click at [402, 474] on select "[GEOGRAPHIC_DATA] [GEOGRAPHIC_DATA] [GEOGRAPHIC_DATA] [GEOGRAPHIC_DATA] [GEOGRA…" at bounding box center [467, 490] width 131 height 32
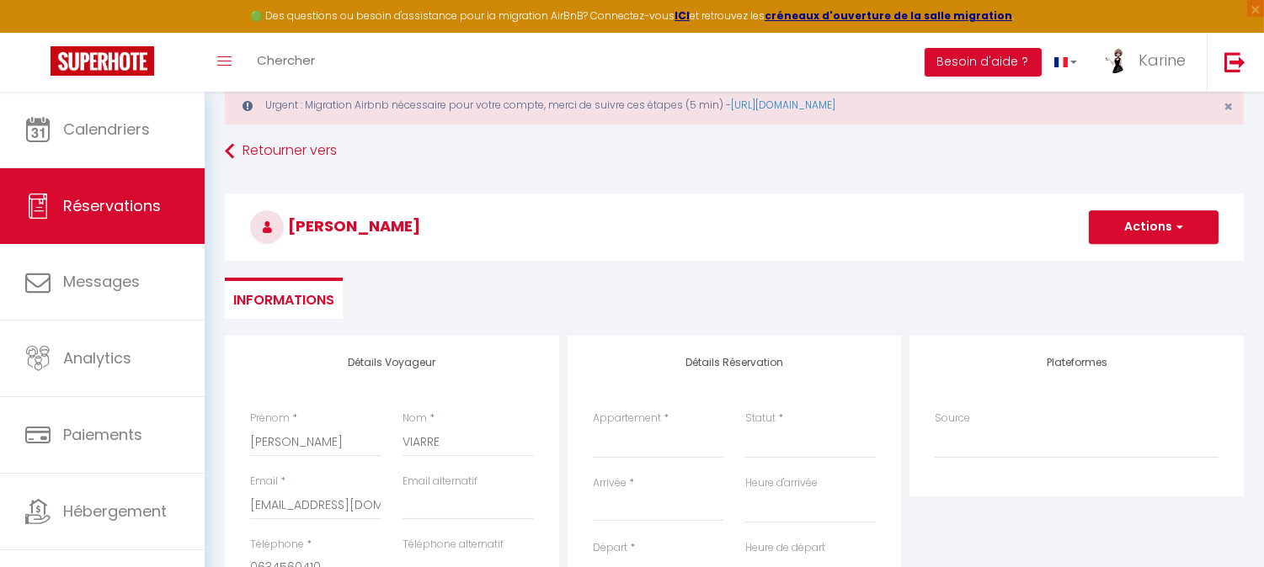
scroll to position [46, 0]
click at [641, 440] on select "La Roquetière - 12 personnes Le Bohème chic et cosy au cœur de Pau Chalet du Te…" at bounding box center [658, 444] width 131 height 32
click at [593, 428] on select "La Roquetière - 12 personnes Le Bohème chic et cosy au cœur de Pau Chalet du Te…" at bounding box center [658, 444] width 131 height 32
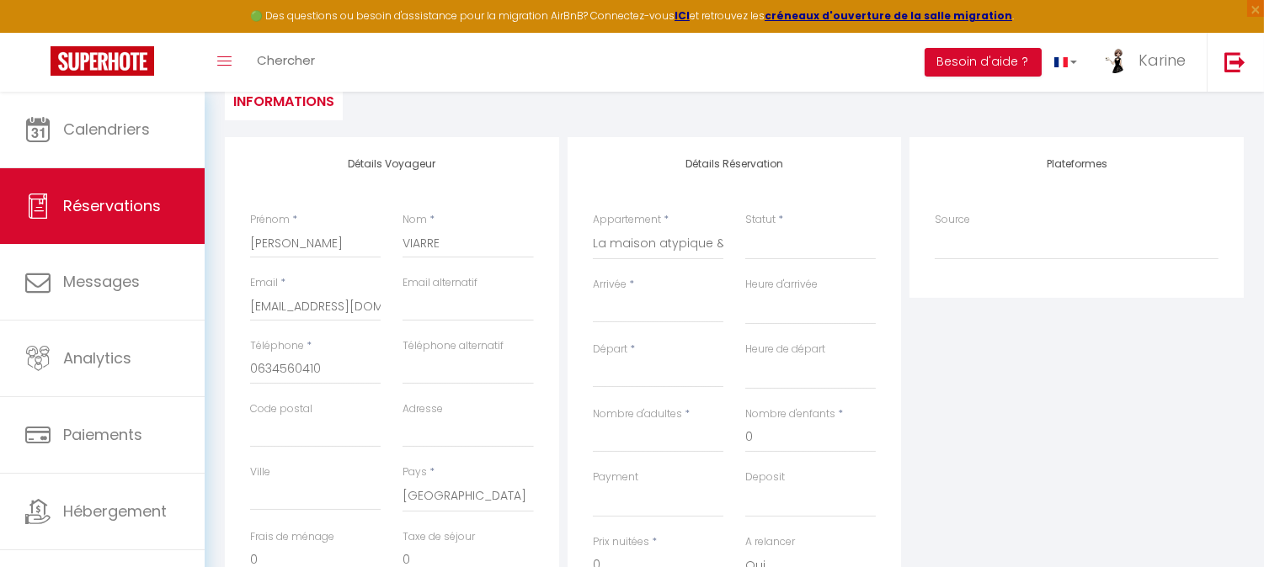
click at [642, 312] on input "Arrivée" at bounding box center [658, 310] width 131 height 22
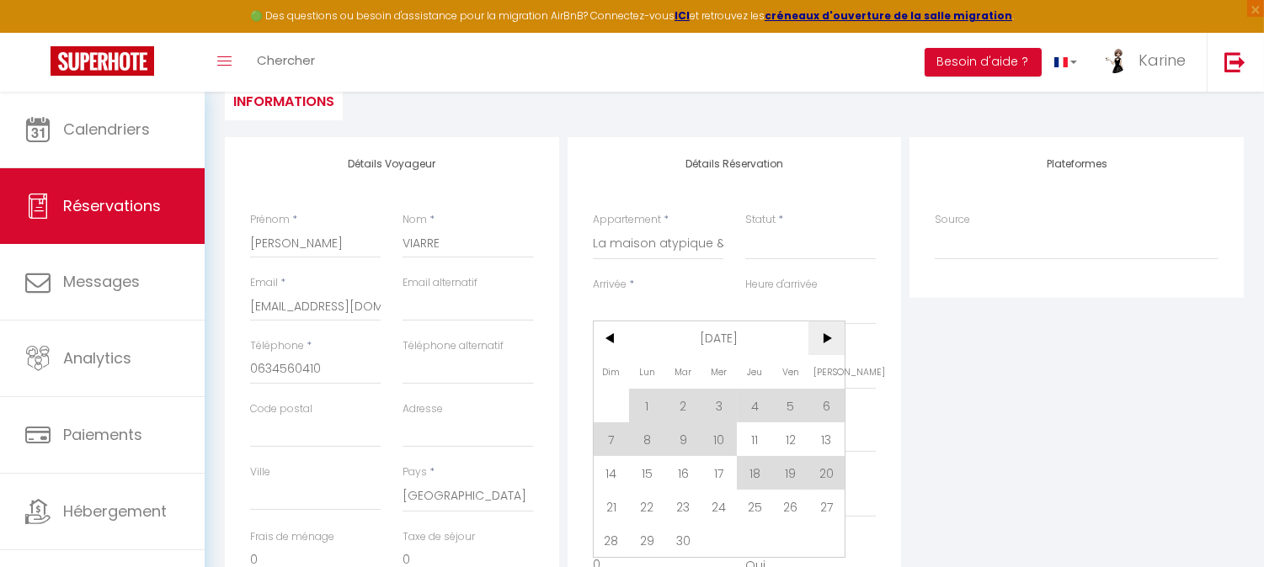
click at [821, 339] on span ">" at bounding box center [826, 339] width 36 height 34
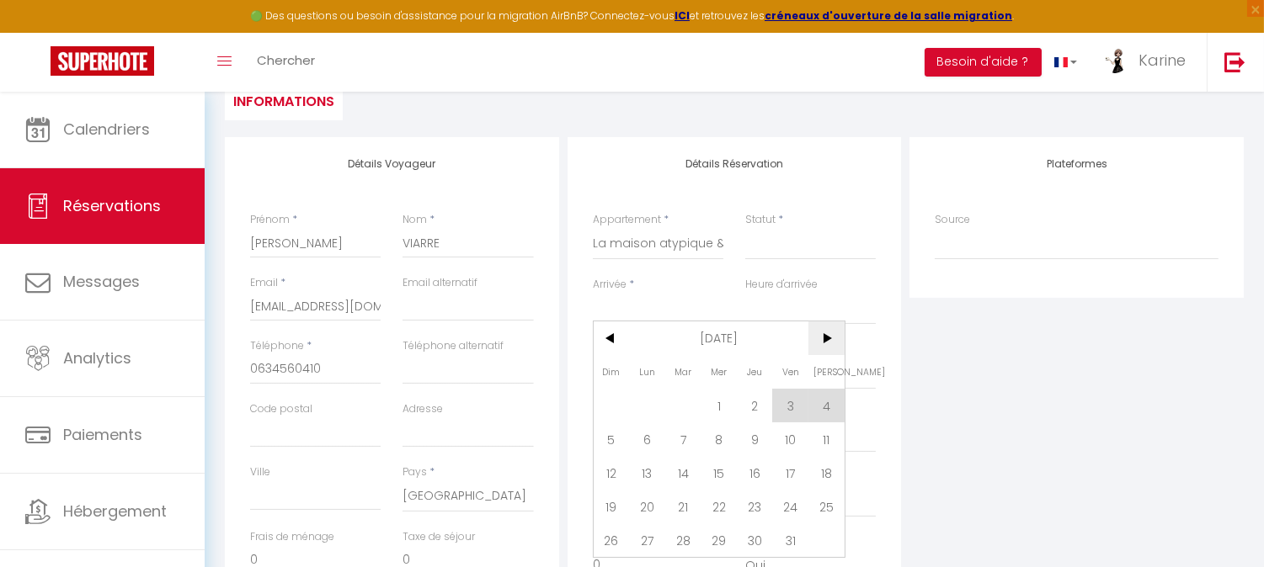
click at [821, 339] on span ">" at bounding box center [826, 339] width 36 height 34
click at [831, 335] on span ">" at bounding box center [826, 339] width 36 height 34
click at [828, 340] on span ">" at bounding box center [826, 339] width 36 height 34
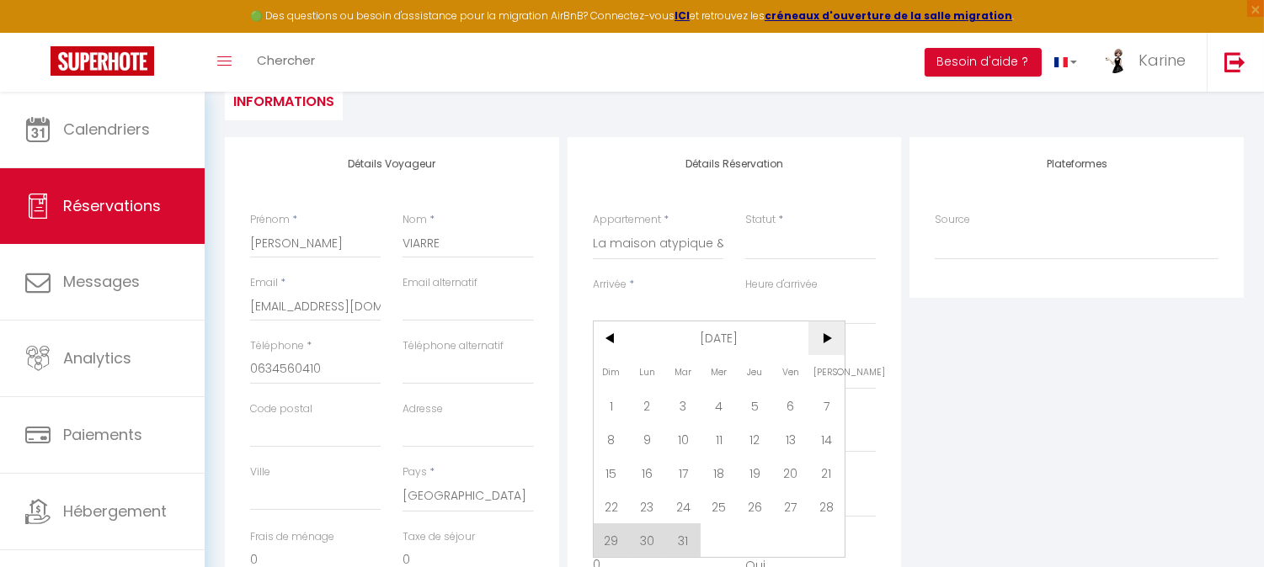
click at [828, 340] on span ">" at bounding box center [826, 339] width 36 height 34
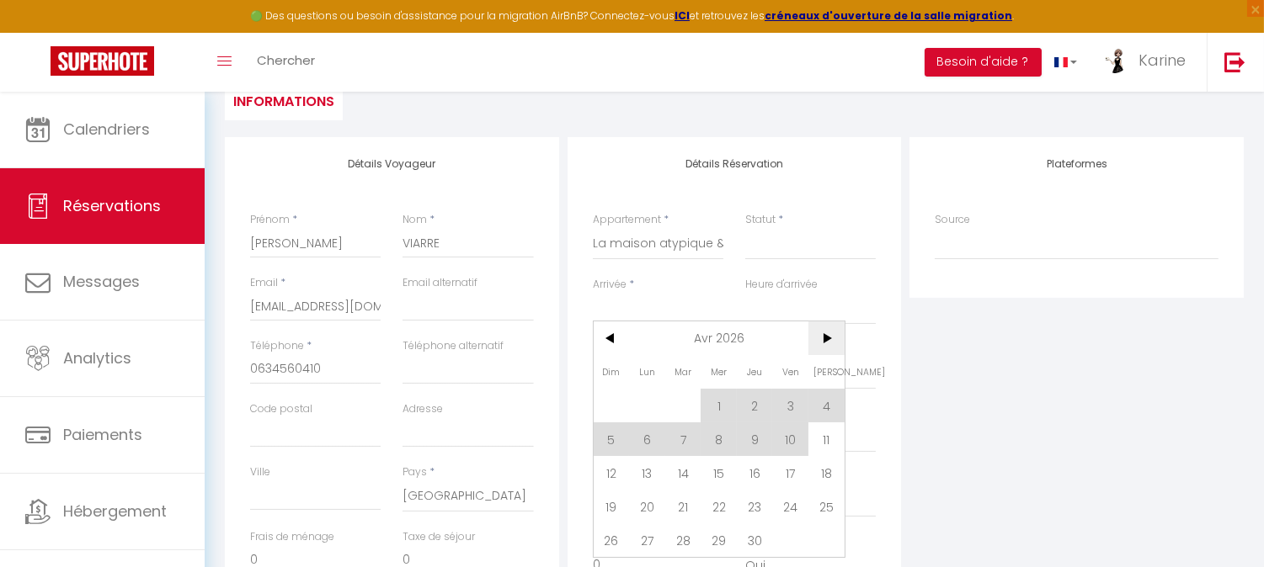
click at [828, 340] on span ">" at bounding box center [826, 339] width 36 height 34
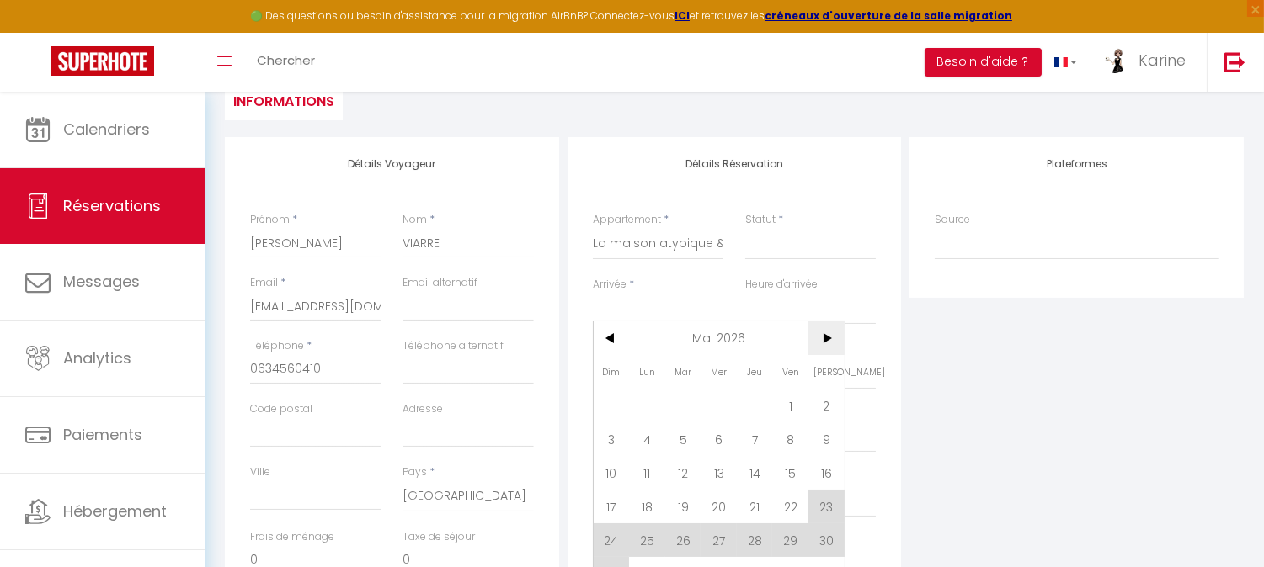
click at [828, 340] on span ">" at bounding box center [826, 339] width 36 height 34
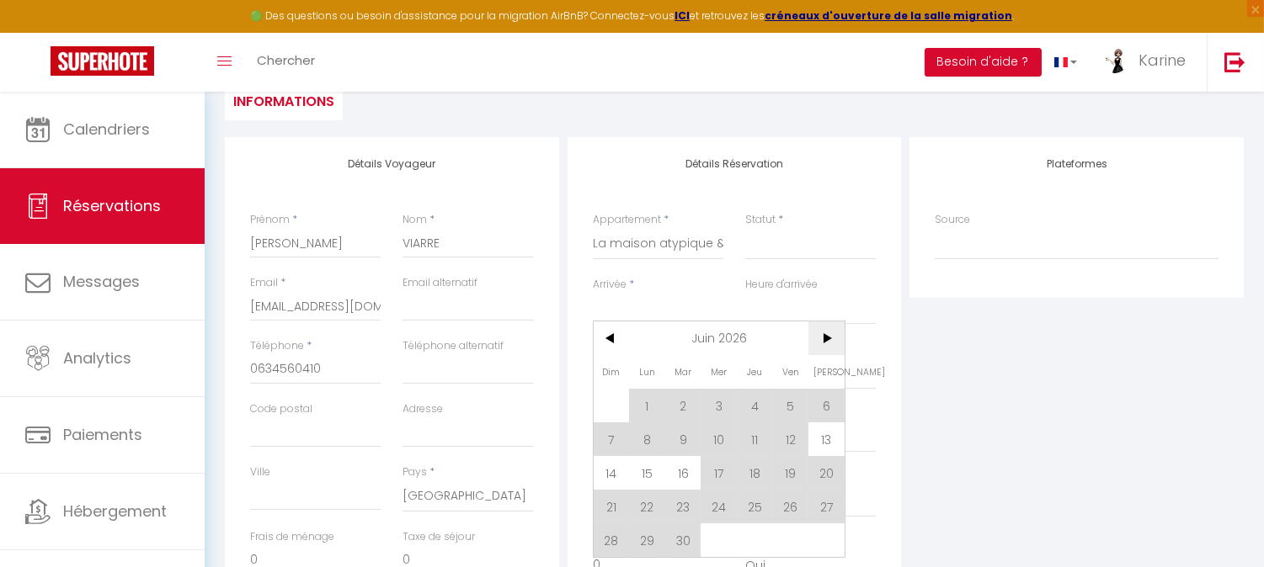
click at [828, 340] on span ">" at bounding box center [826, 339] width 36 height 34
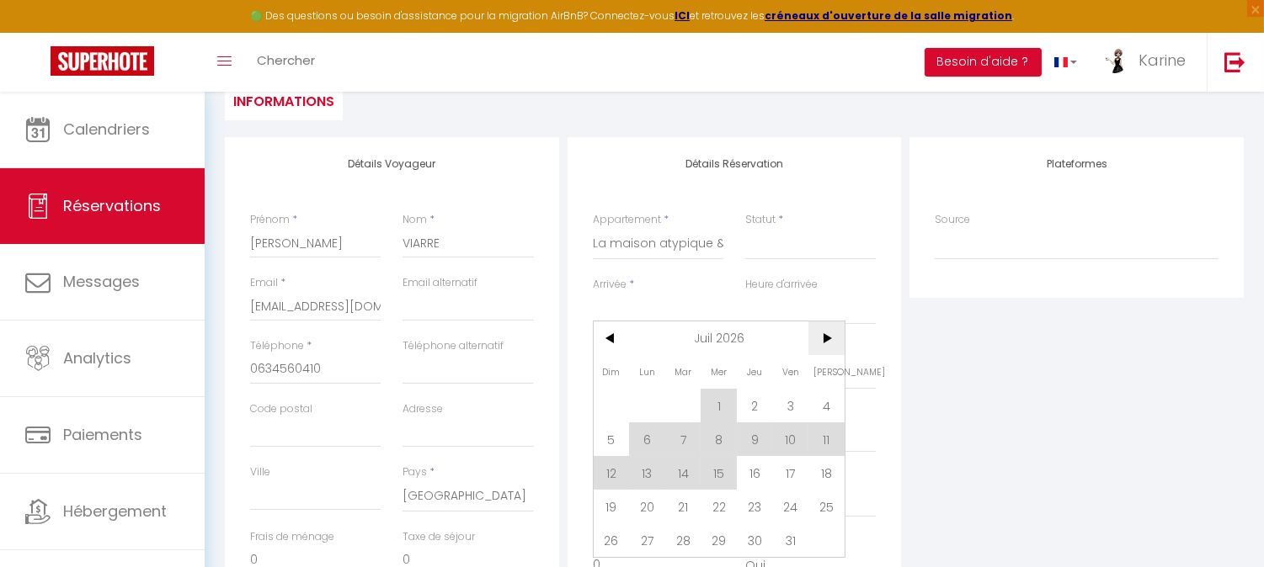
click at [828, 340] on span ">" at bounding box center [826, 339] width 36 height 34
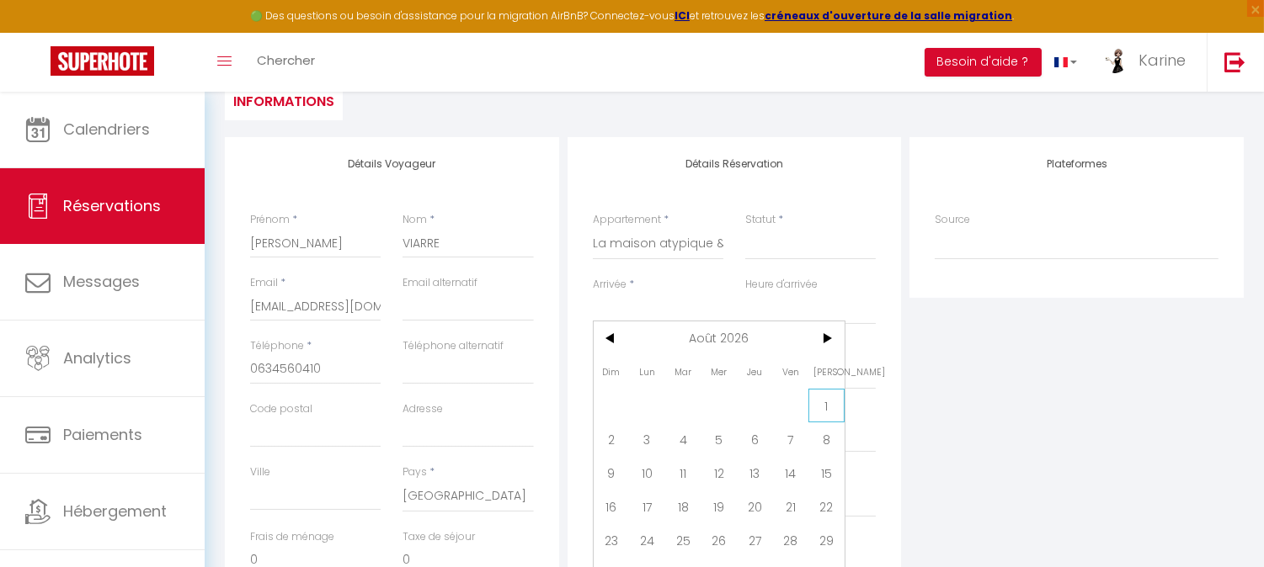
click at [829, 405] on span "1" at bounding box center [826, 406] width 36 height 34
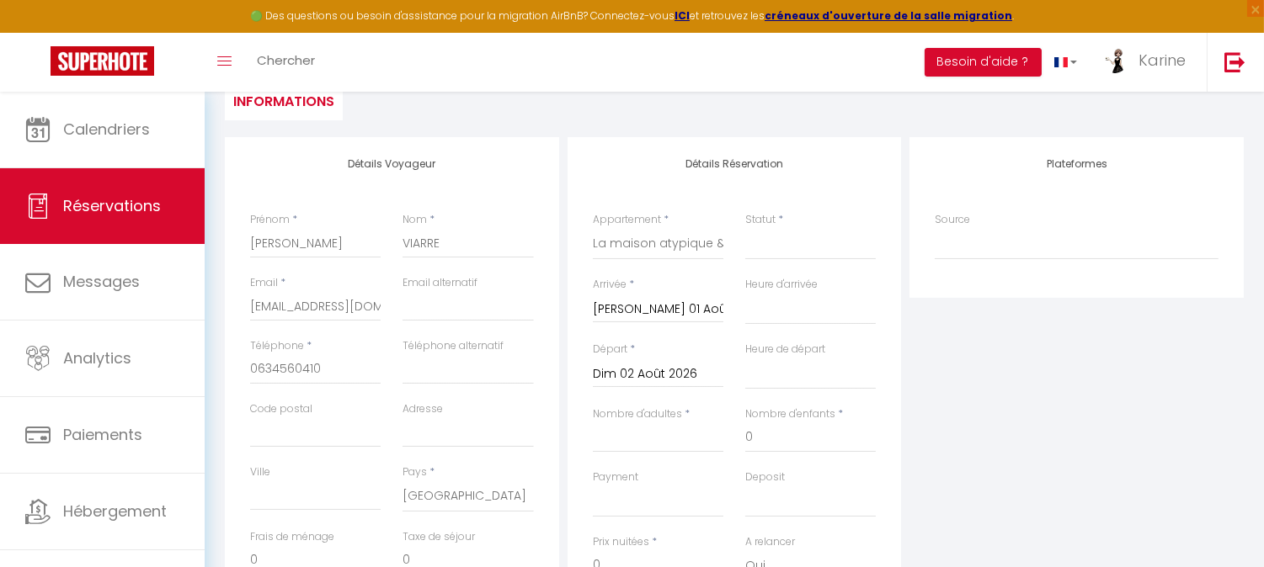
click at [659, 376] on input "Dim 02 Août 2026" at bounding box center [658, 375] width 131 height 22
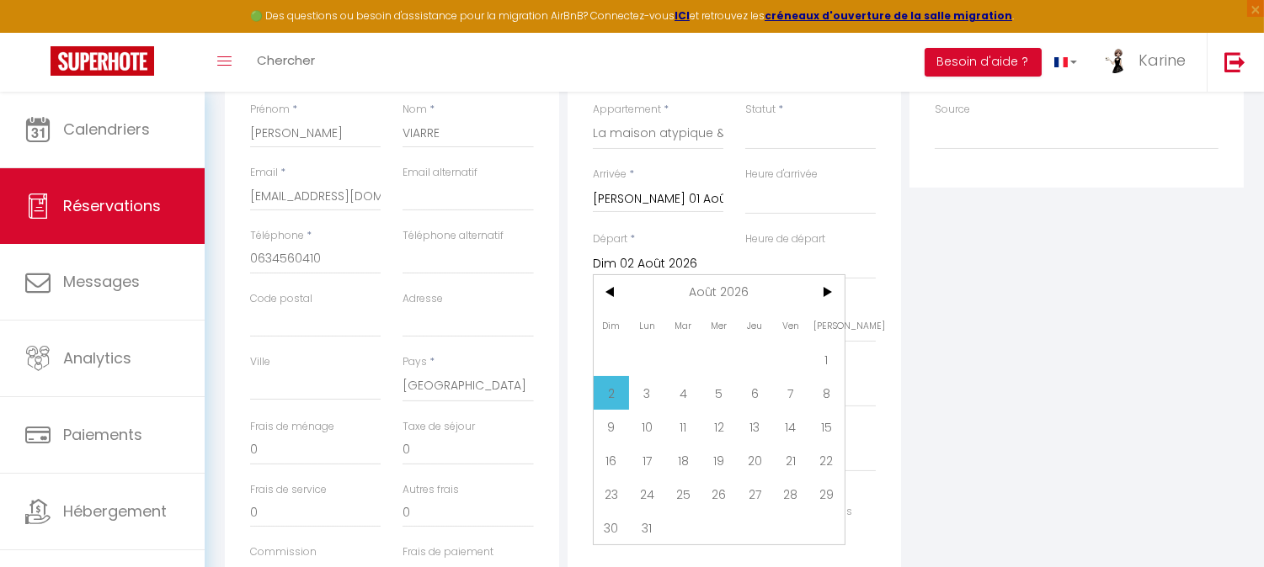
scroll to position [360, 0]
click at [834, 423] on span "15" at bounding box center [826, 423] width 36 height 34
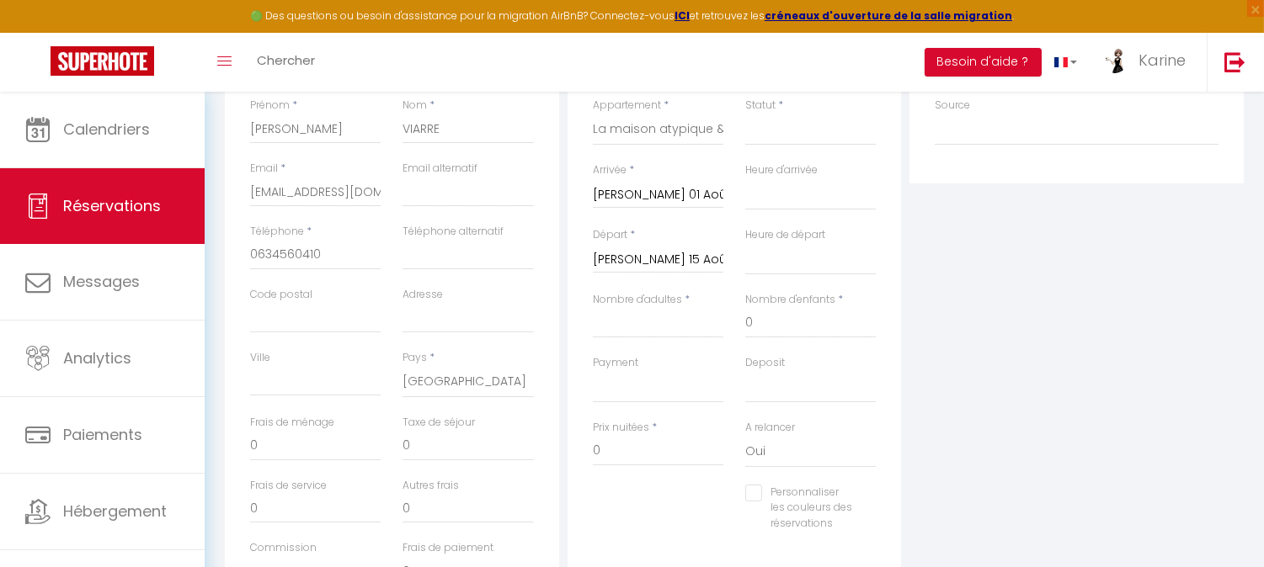
click at [711, 254] on input "[PERSON_NAME] 15 Août 2026" at bounding box center [658, 260] width 131 height 22
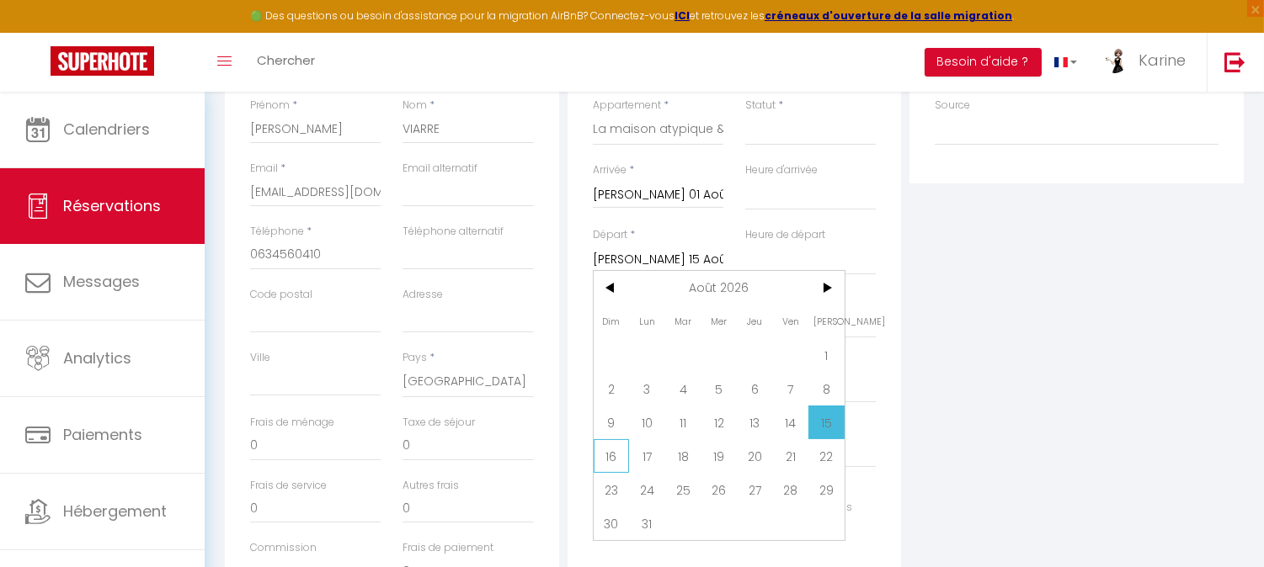
click at [615, 459] on span "16" at bounding box center [612, 456] width 36 height 34
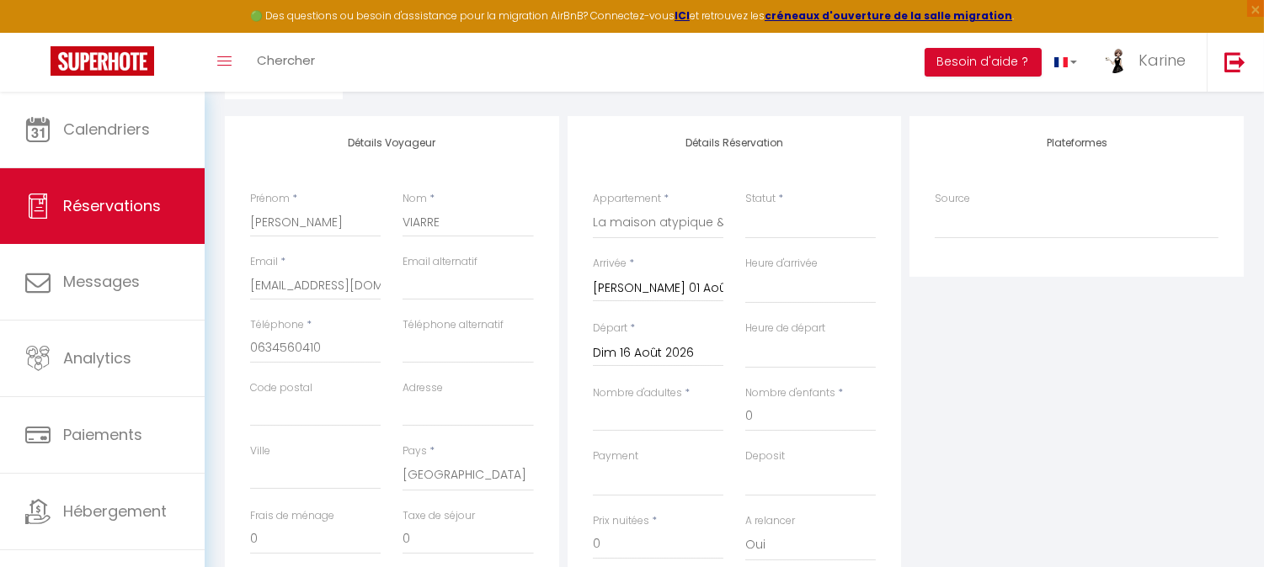
scroll to position [268, 0]
click at [796, 231] on select "Confirmé Non Confirmé [PERSON_NAME] par le voyageur No Show Request" at bounding box center [810, 222] width 131 height 32
click at [745, 206] on select "Confirmé Non Confirmé [PERSON_NAME] par le voyageur No Show Request" at bounding box center [810, 222] width 131 height 32
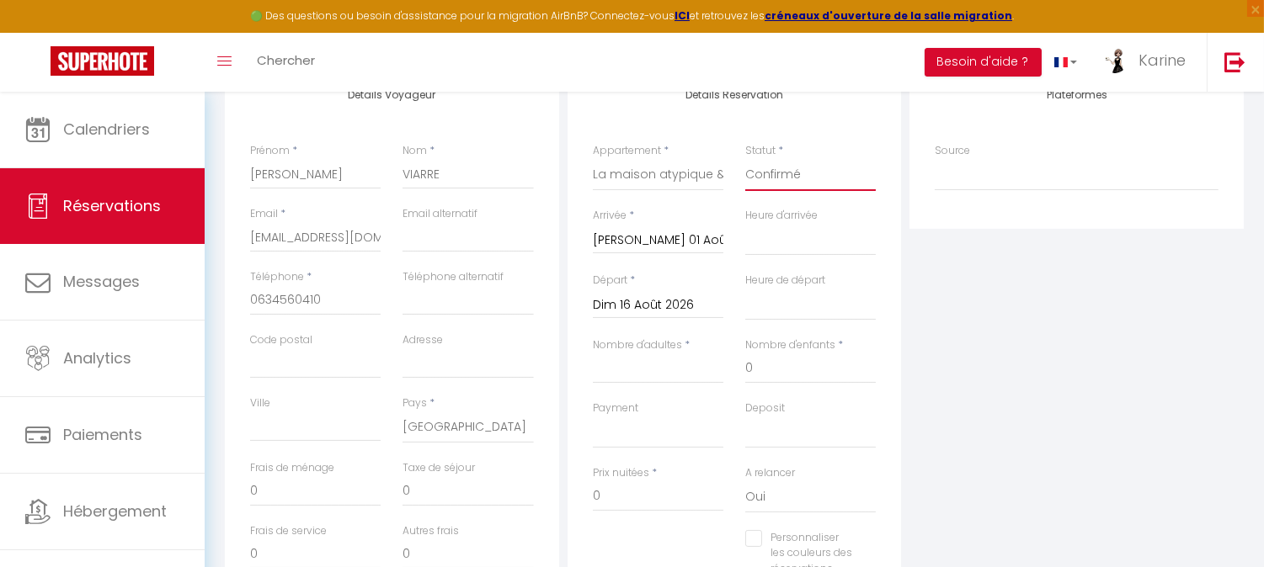
scroll to position [332, 0]
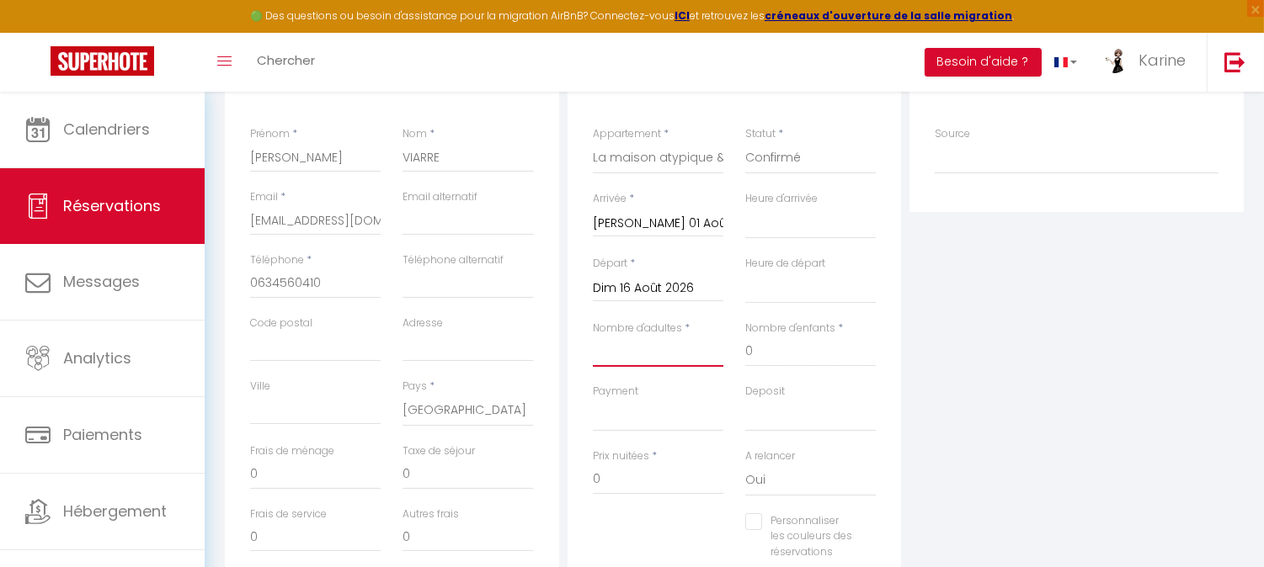
click at [659, 357] on input "Nombre d'adultes" at bounding box center [658, 352] width 131 height 30
drag, startPoint x: 634, startPoint y: 483, endPoint x: 581, endPoint y: 491, distance: 53.6
click at [582, 491] on div "Prix nuitées * 5363" at bounding box center [658, 481] width 152 height 65
drag, startPoint x: 301, startPoint y: 476, endPoint x: 236, endPoint y: 473, distance: 65.7
click at [236, 473] on div "Détails Voyageur Prénom * [PERSON_NAME] * VIARRE Email * [EMAIL_ADDRESS][DOMAIN…" at bounding box center [392, 352] width 334 height 602
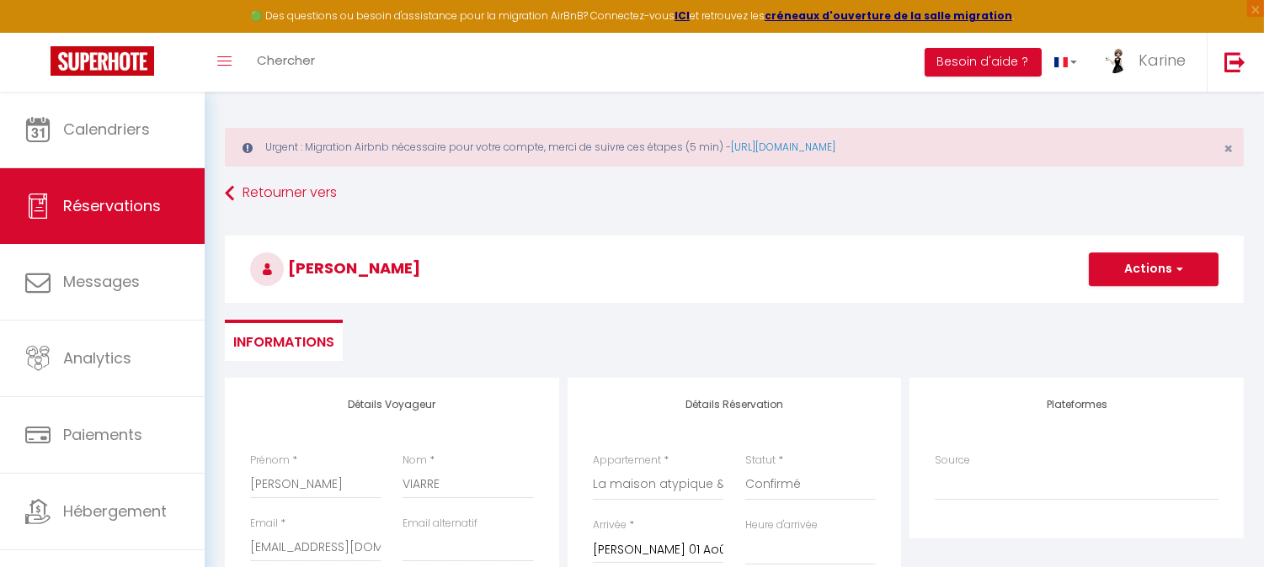
scroll to position [3, 0]
click at [1131, 266] on button "Actions" at bounding box center [1154, 271] width 130 height 34
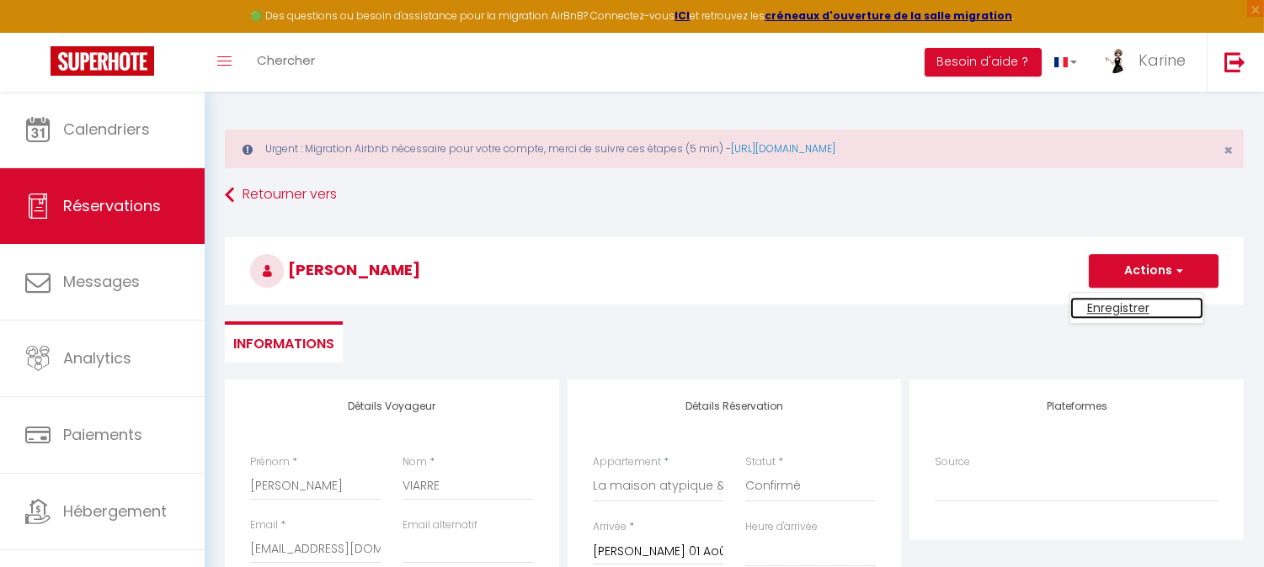
click at [1117, 303] on link "Enregistrer" at bounding box center [1136, 308] width 133 height 22
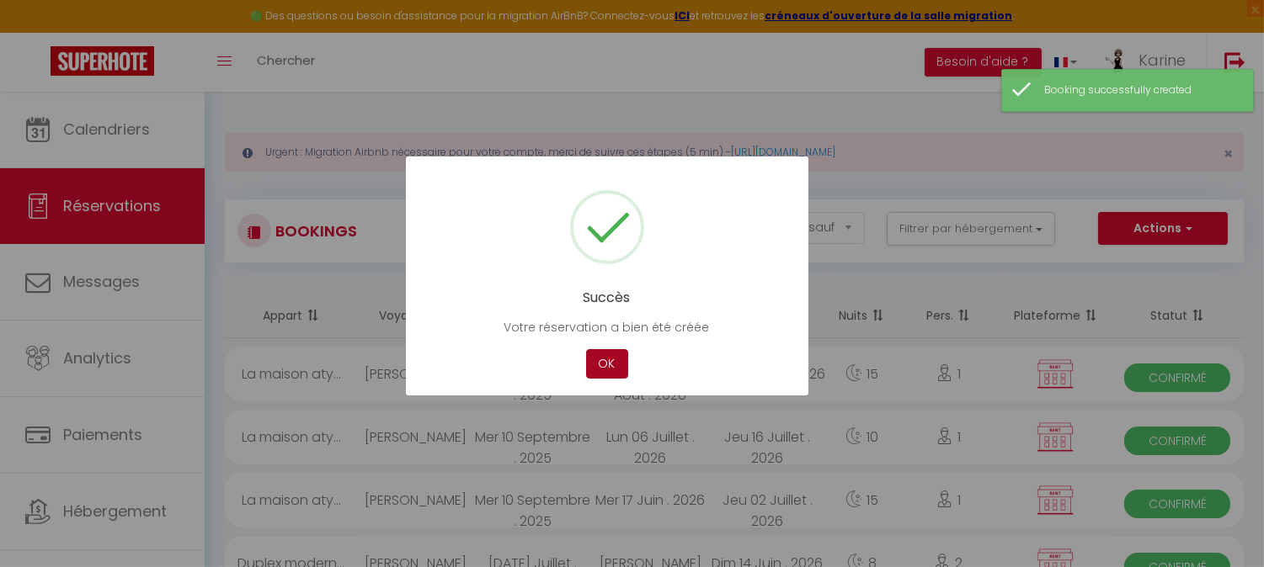
click at [599, 367] on button "OK" at bounding box center [607, 363] width 42 height 29
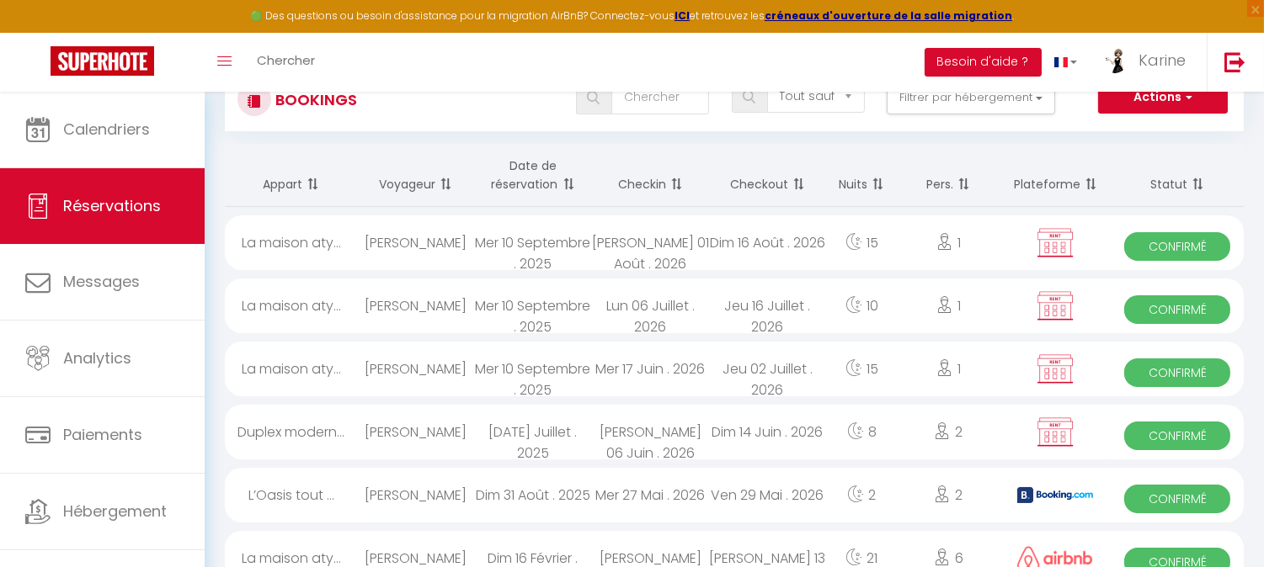
scroll to position [132, 0]
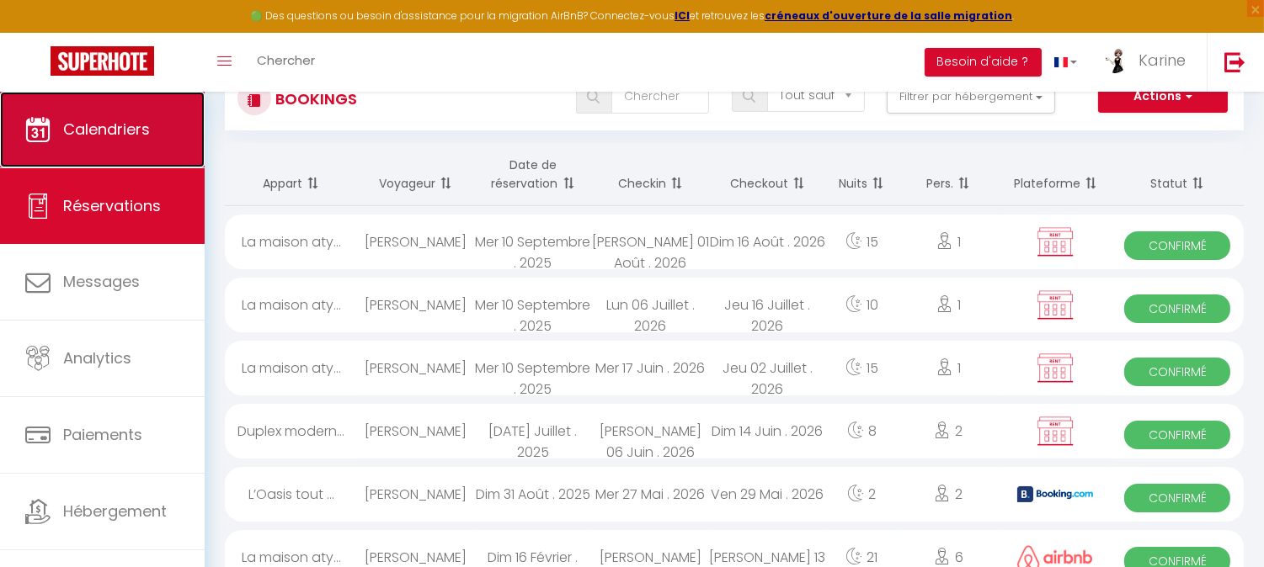
click at [123, 138] on span "Calendriers" at bounding box center [106, 129] width 87 height 21
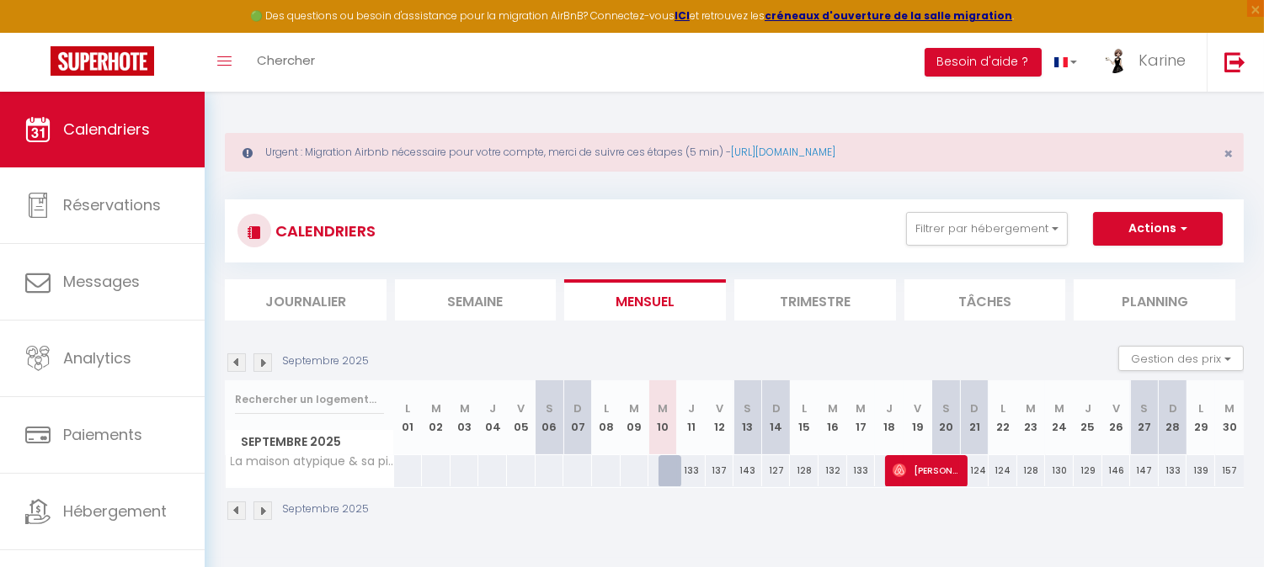
click at [266, 362] on img at bounding box center [262, 363] width 19 height 19
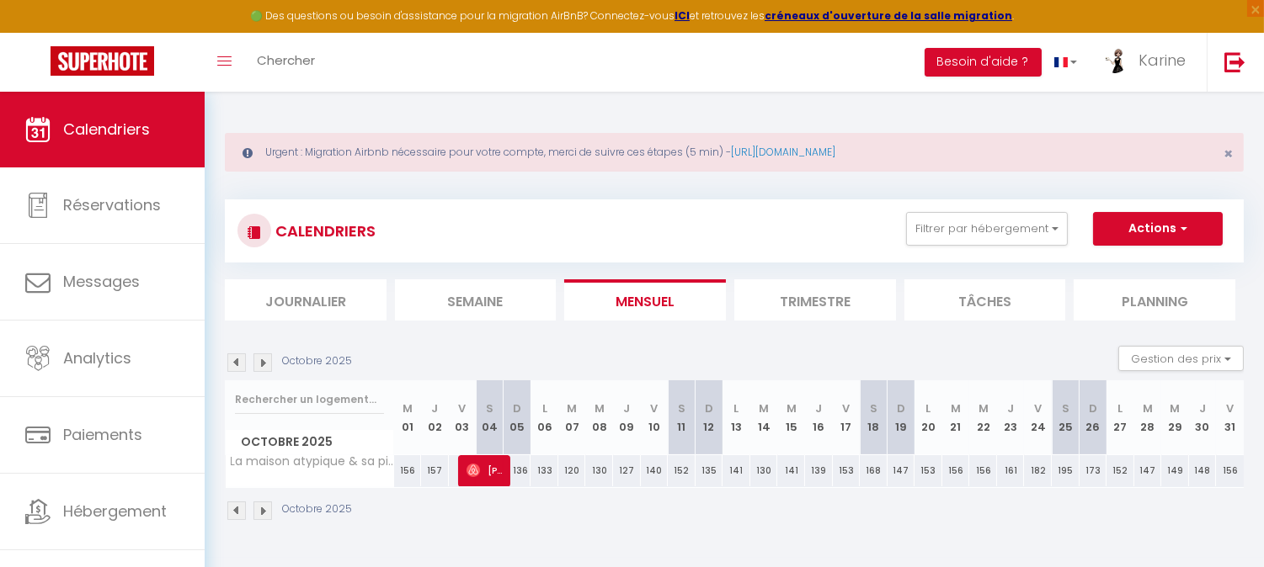
click at [266, 362] on img at bounding box center [262, 363] width 19 height 19
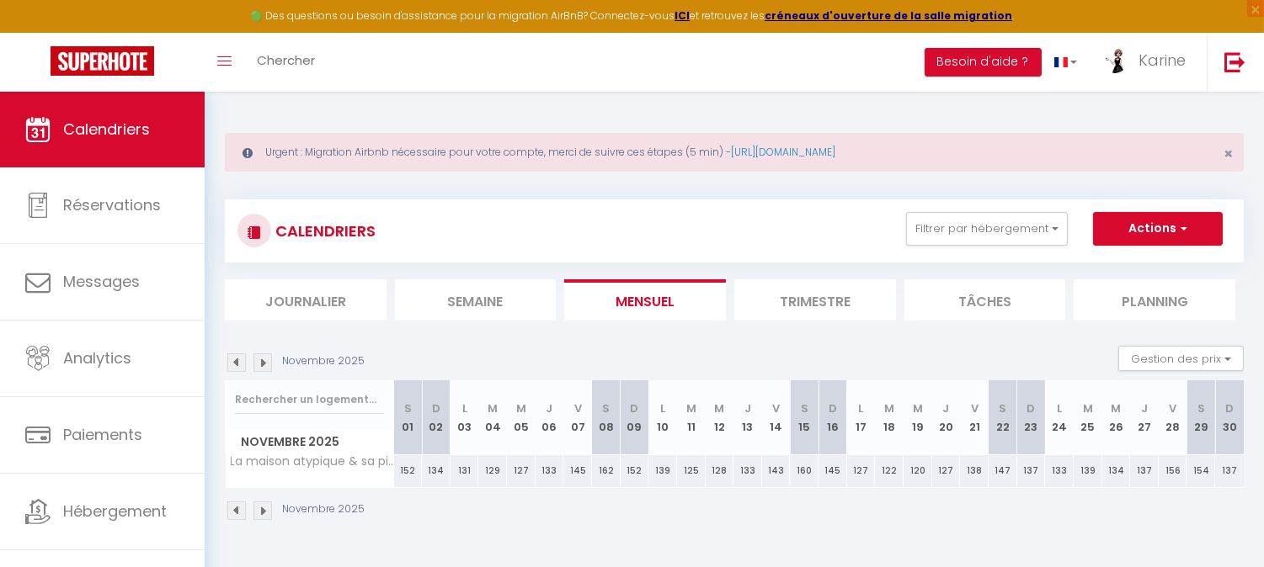
click at [266, 362] on img at bounding box center [262, 363] width 19 height 19
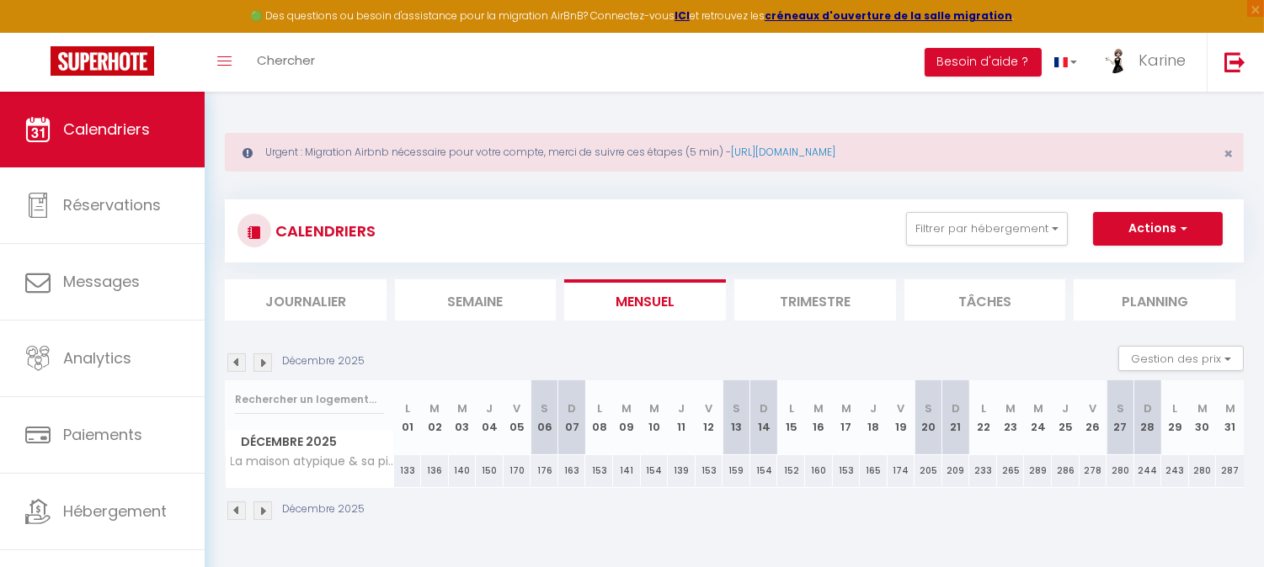
click at [266, 362] on img at bounding box center [262, 363] width 19 height 19
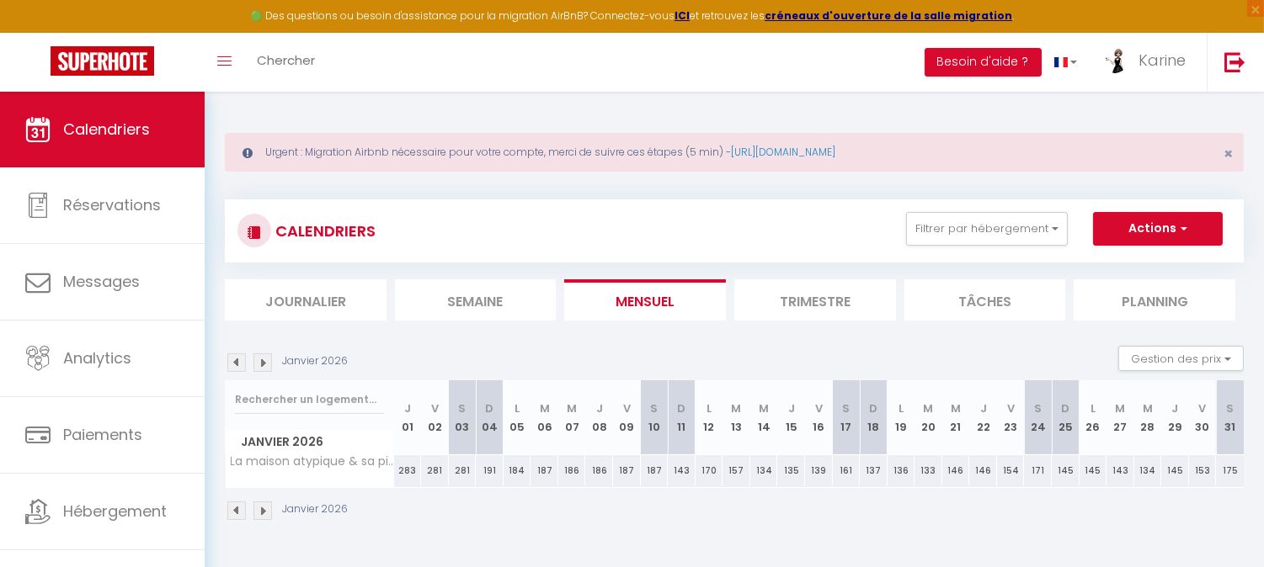
click at [266, 362] on img at bounding box center [262, 363] width 19 height 19
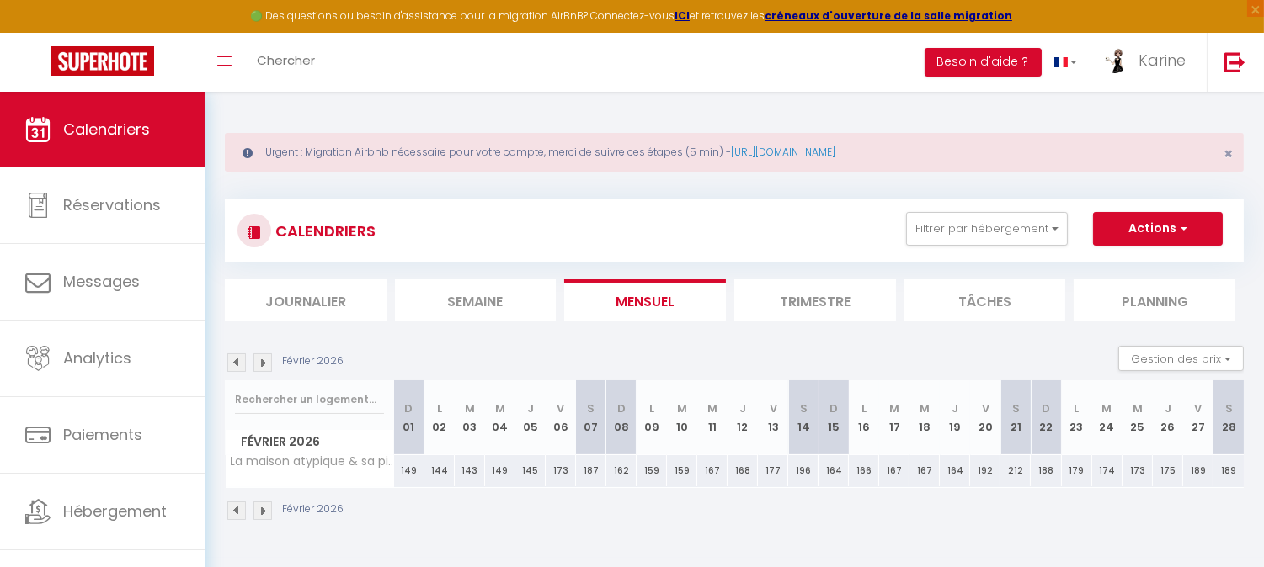
click at [266, 362] on img at bounding box center [262, 363] width 19 height 19
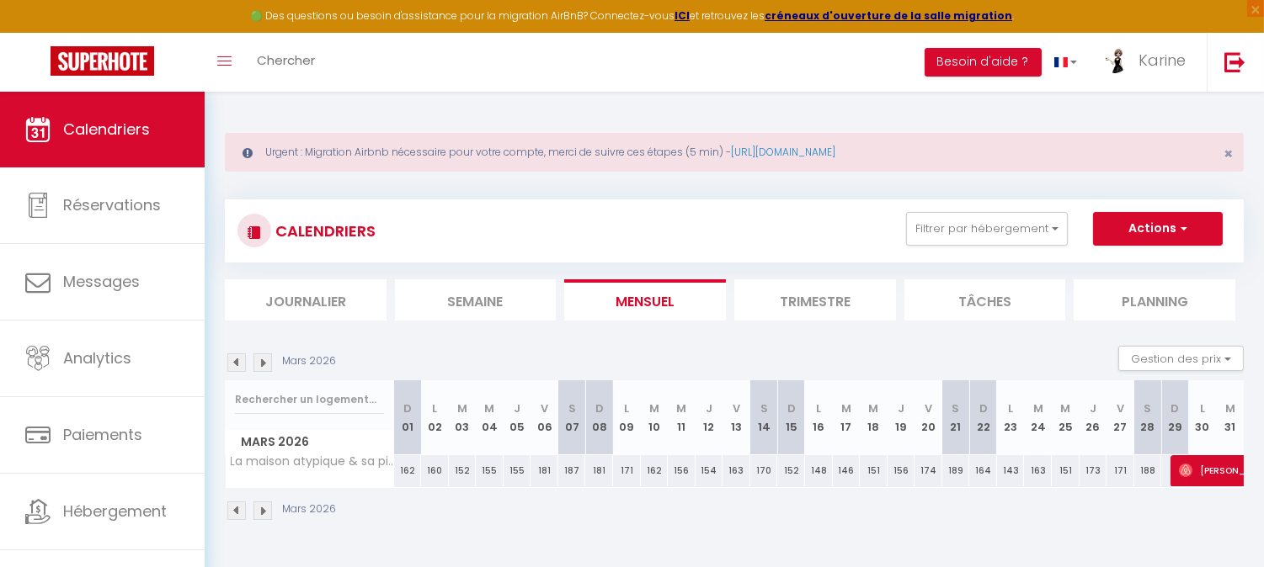
click at [266, 362] on img at bounding box center [262, 363] width 19 height 19
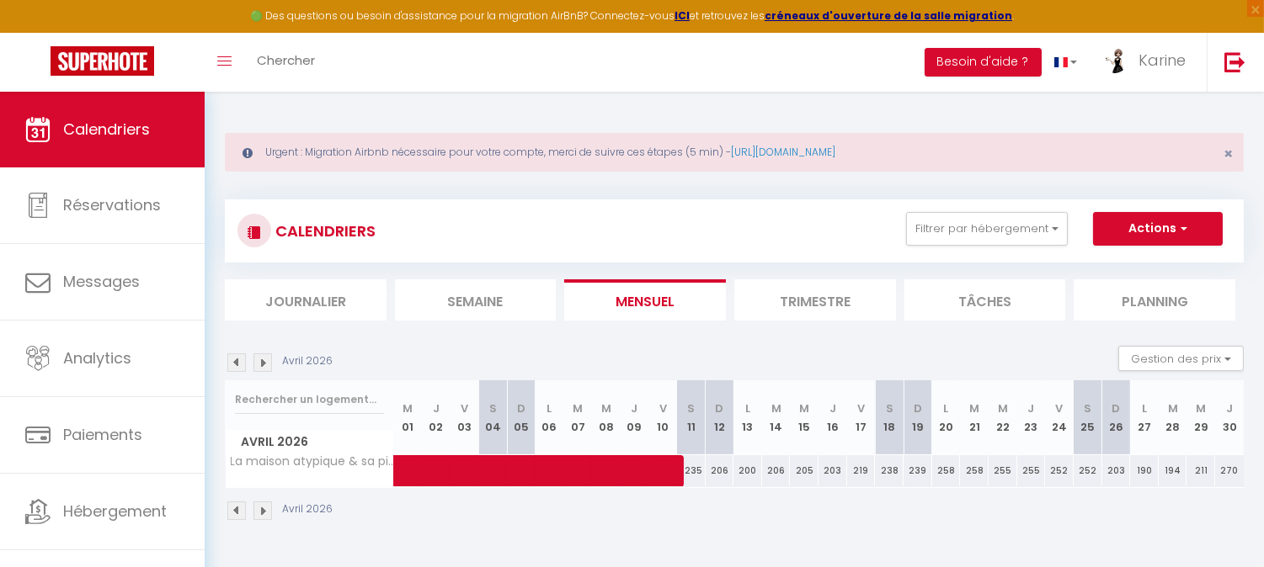
click at [266, 362] on img at bounding box center [262, 363] width 19 height 19
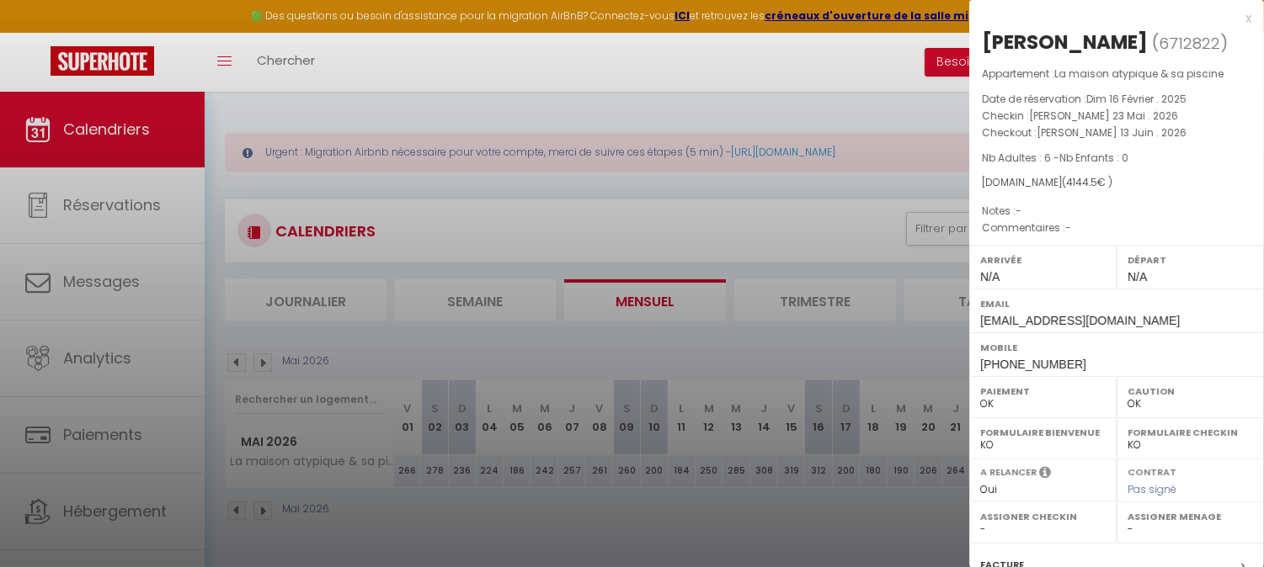
click at [822, 219] on div at bounding box center [632, 283] width 1264 height 567
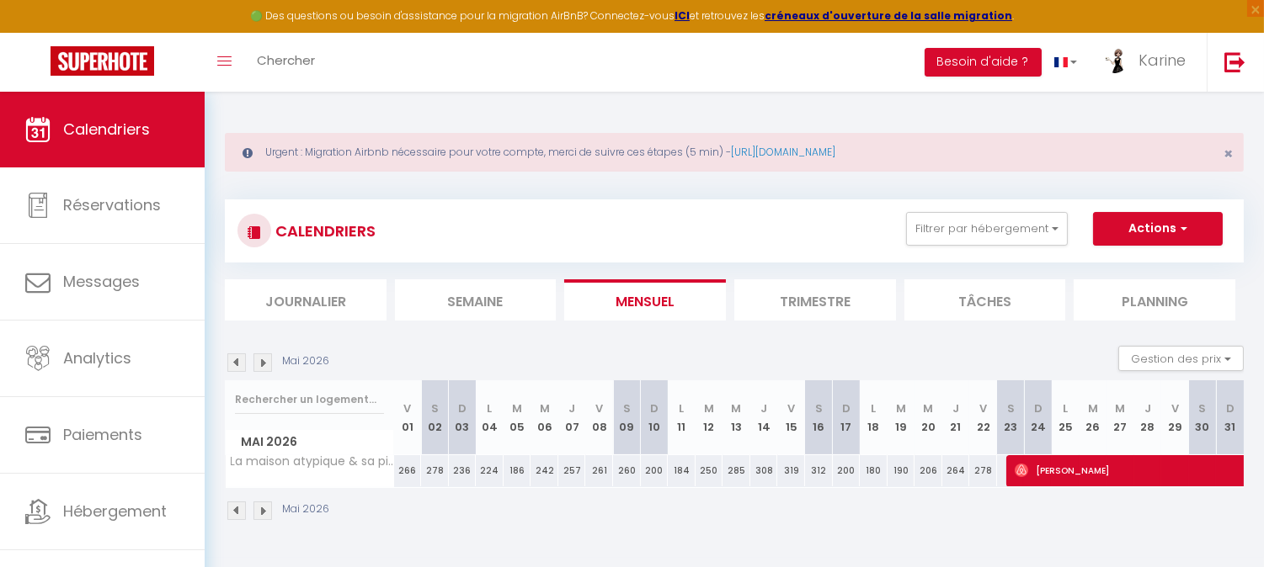
click at [267, 365] on img at bounding box center [262, 363] width 19 height 19
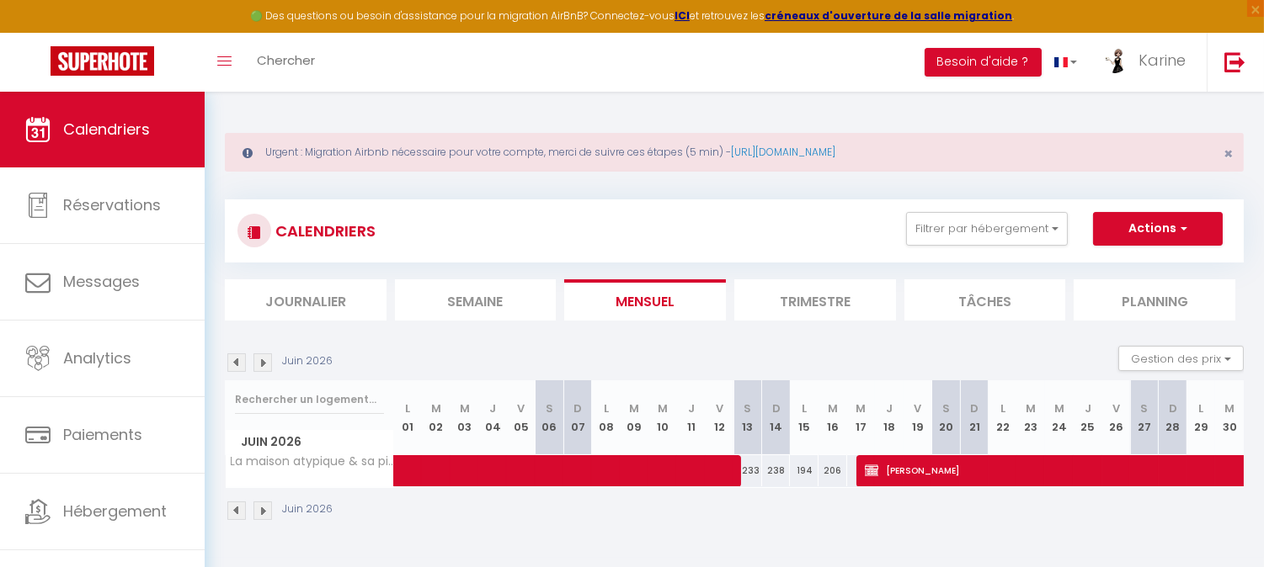
click at [267, 365] on img at bounding box center [262, 363] width 19 height 19
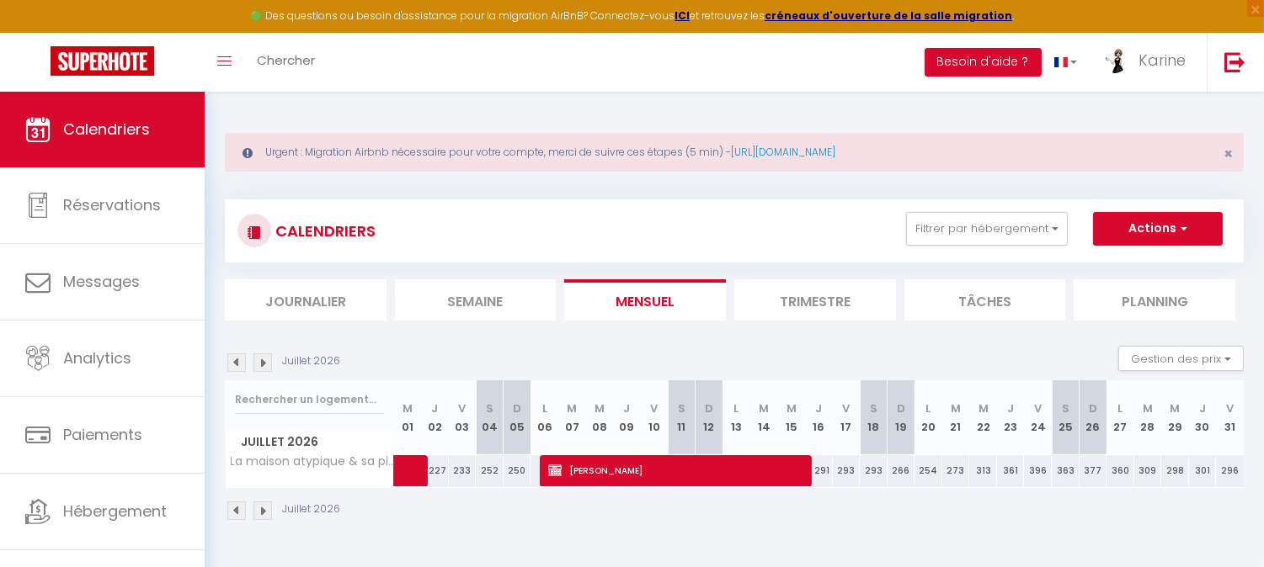
click at [267, 365] on img at bounding box center [262, 363] width 19 height 19
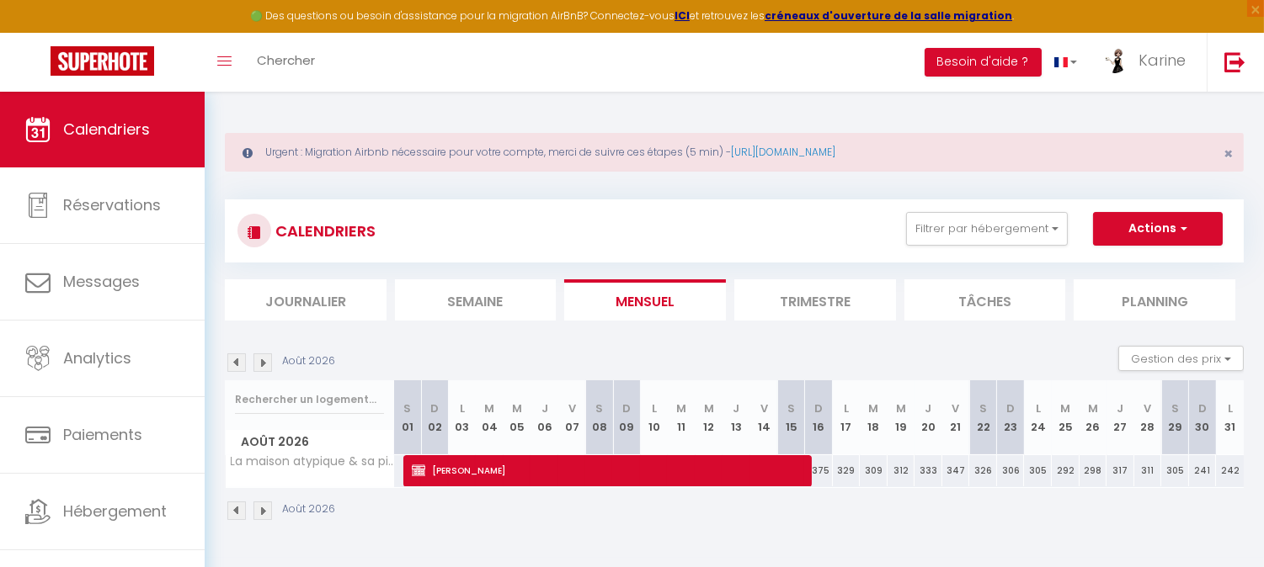
click at [267, 365] on img at bounding box center [262, 363] width 19 height 19
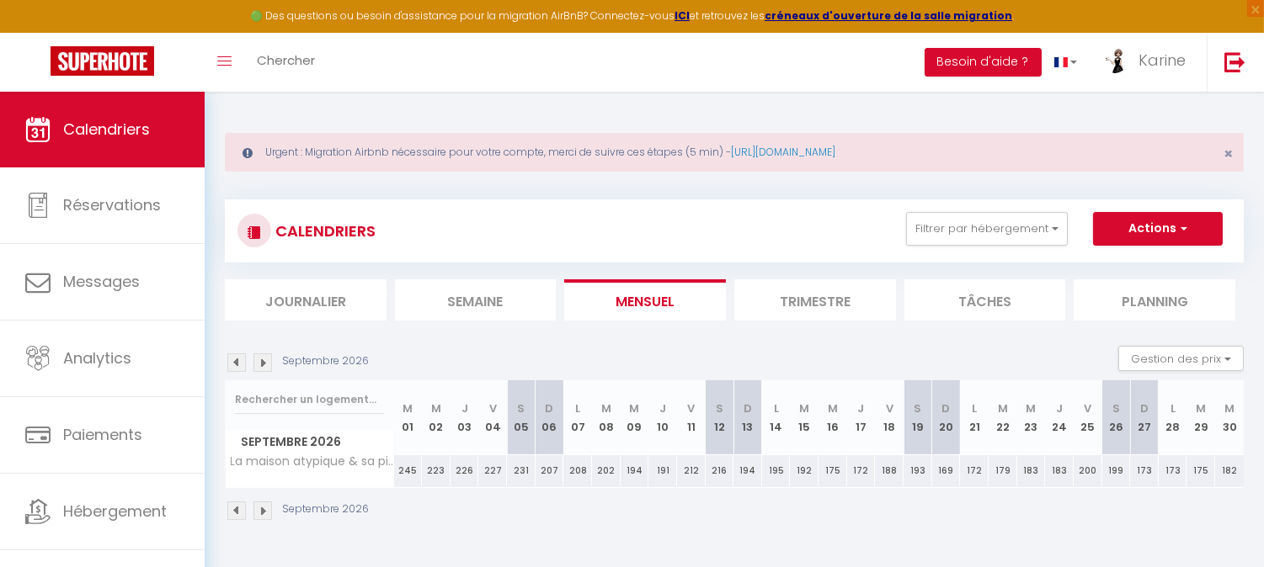
click at [267, 365] on img at bounding box center [262, 363] width 19 height 19
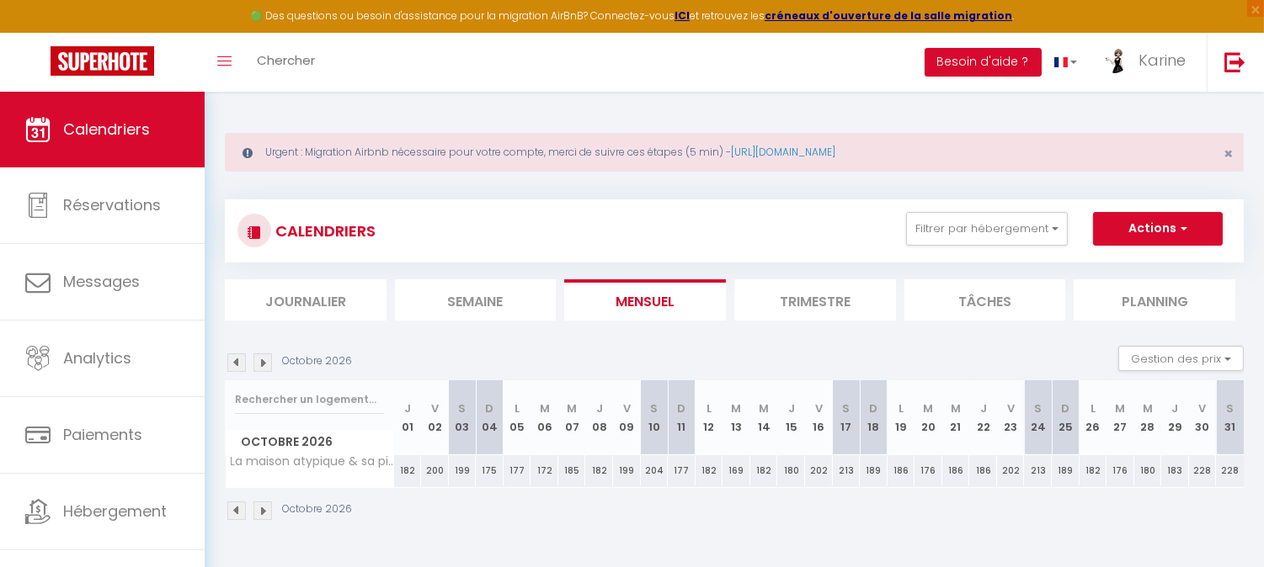
click at [267, 365] on img at bounding box center [262, 363] width 19 height 19
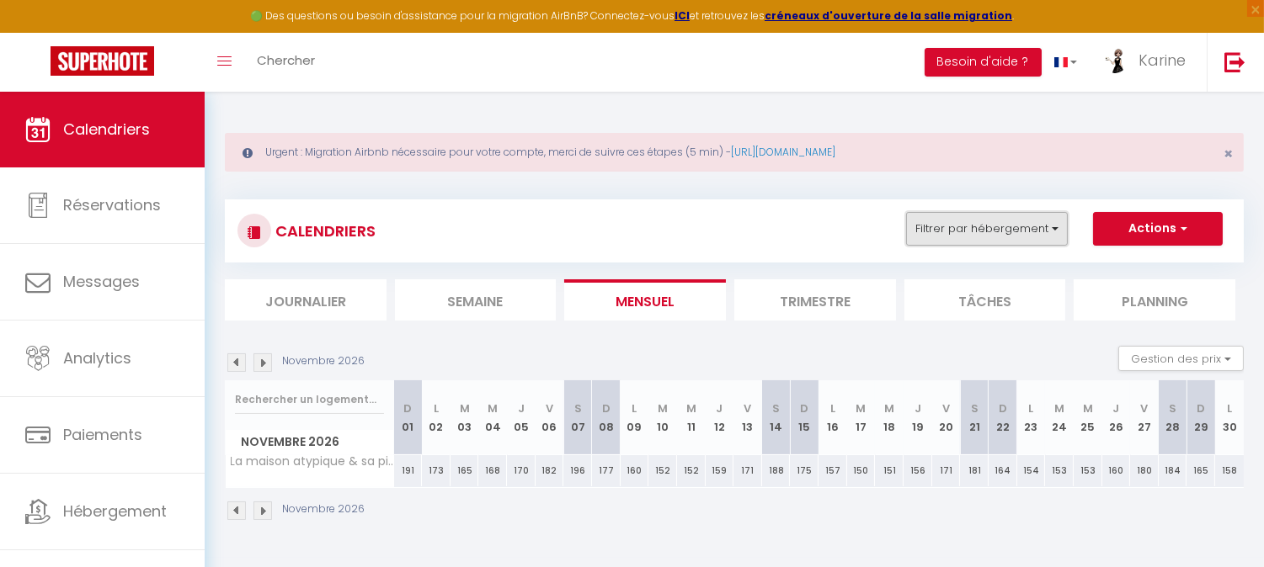
click at [949, 236] on button "Filtrer par hébergement" at bounding box center [987, 229] width 162 height 34
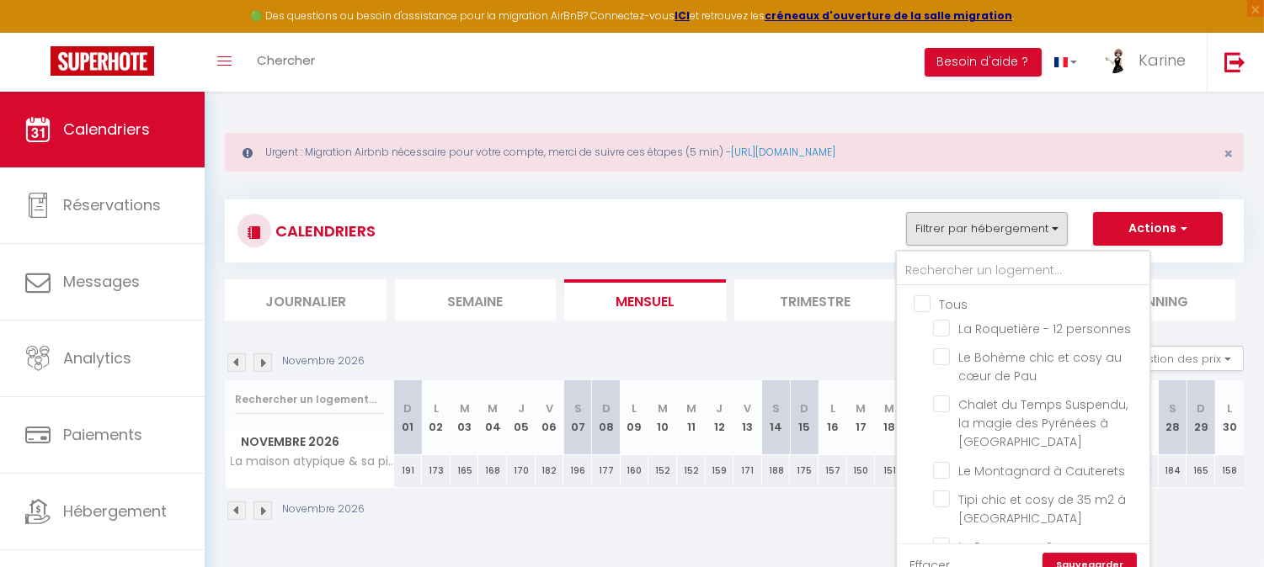
click at [930, 301] on input "Tous" at bounding box center [1040, 303] width 253 height 17
click at [1084, 559] on link "Sauvegarder" at bounding box center [1089, 565] width 94 height 25
